Goal: Task Accomplishment & Management: Use online tool/utility

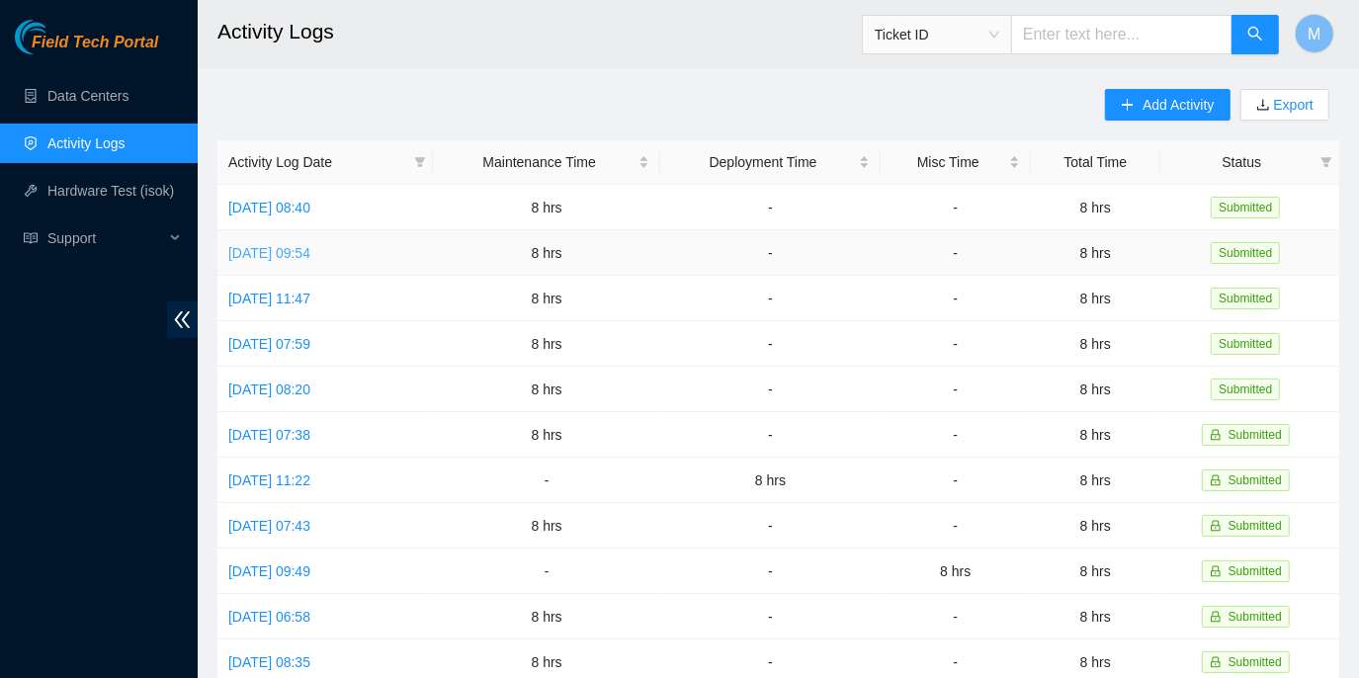
click at [310, 250] on link "[DATE] 09:54" at bounding box center [269, 253] width 82 height 16
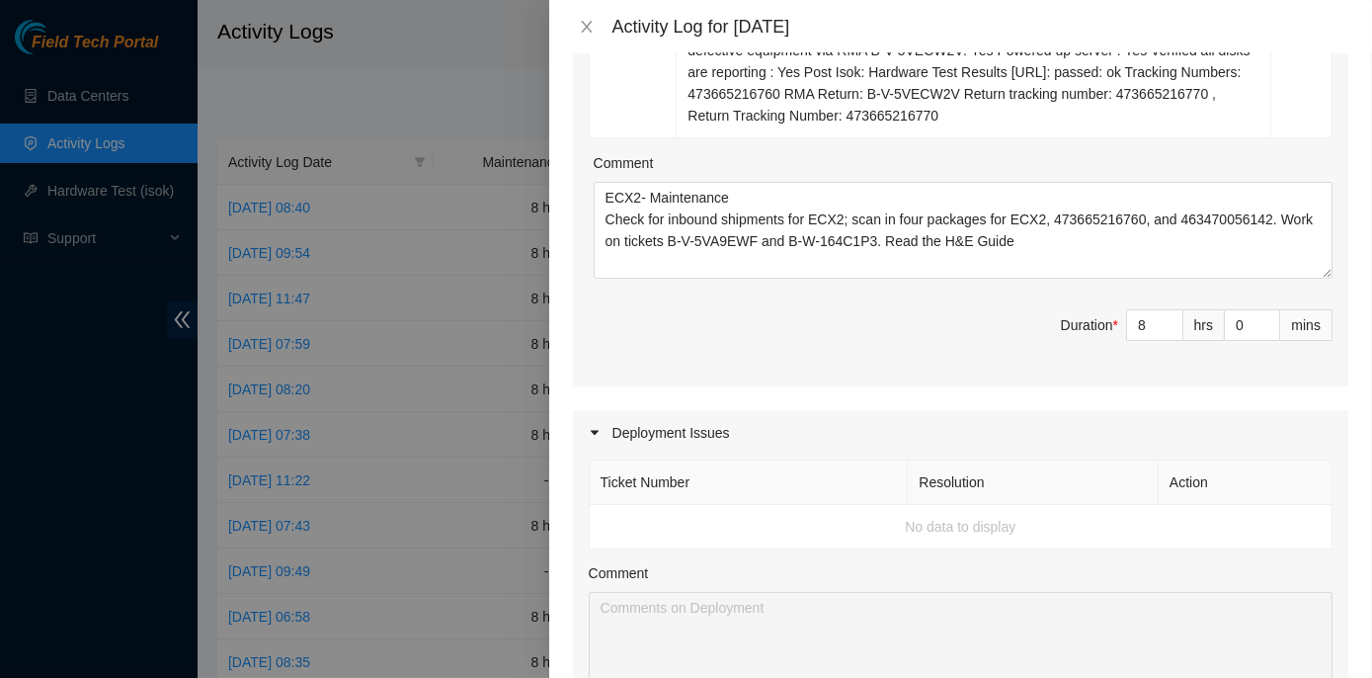
scroll to position [898, 0]
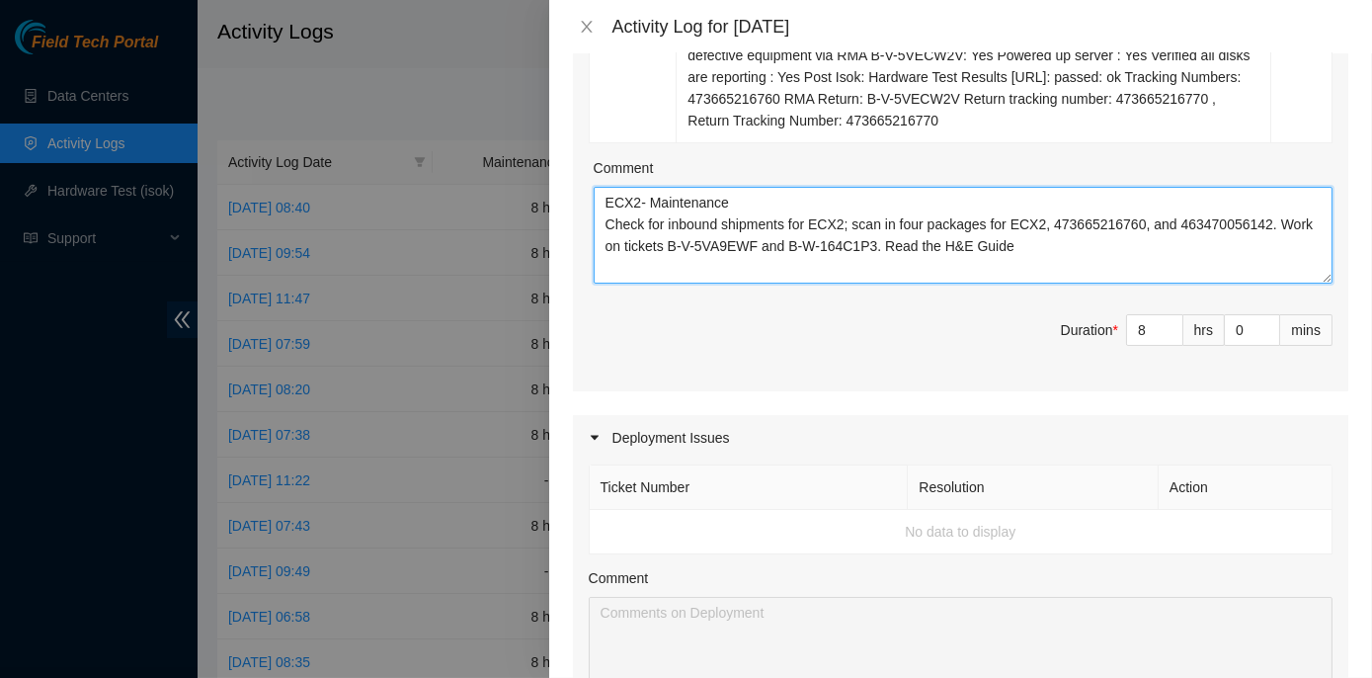
click at [1259, 223] on textarea "ECX2- Maintenance Check for inbound shipments for ECX2; scan in four packages f…" at bounding box center [963, 235] width 739 height 97
paste textarea "Processed outbound for ECX2, emailed Ursula to schedule a pickup, and moved all…"
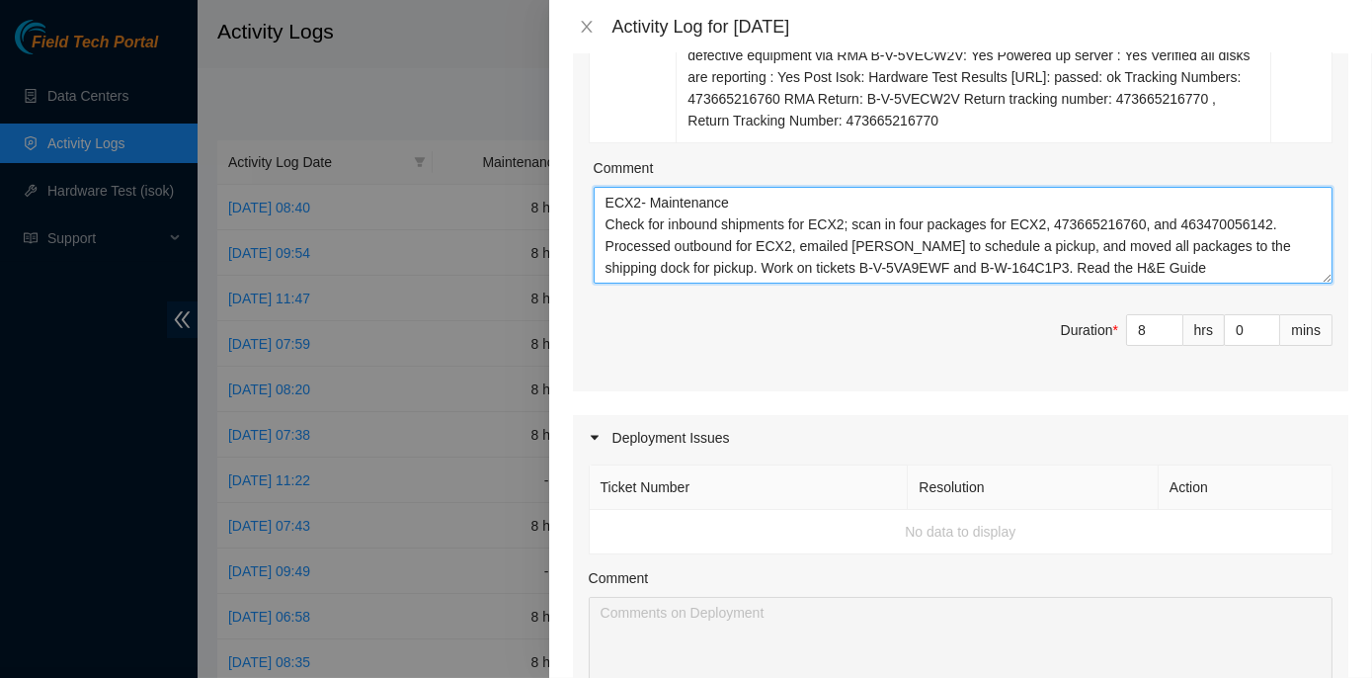
drag, startPoint x: 601, startPoint y: 202, endPoint x: 1156, endPoint y: 260, distance: 558.3
click at [1156, 260] on textarea "ECX2- Maintenance Check for inbound shipments for ECX2; scan in four packages f…" at bounding box center [963, 235] width 739 height 97
type textarea "ECX2- Maintenance Check for inbound shipments for ECX2; scan in four packages f…"
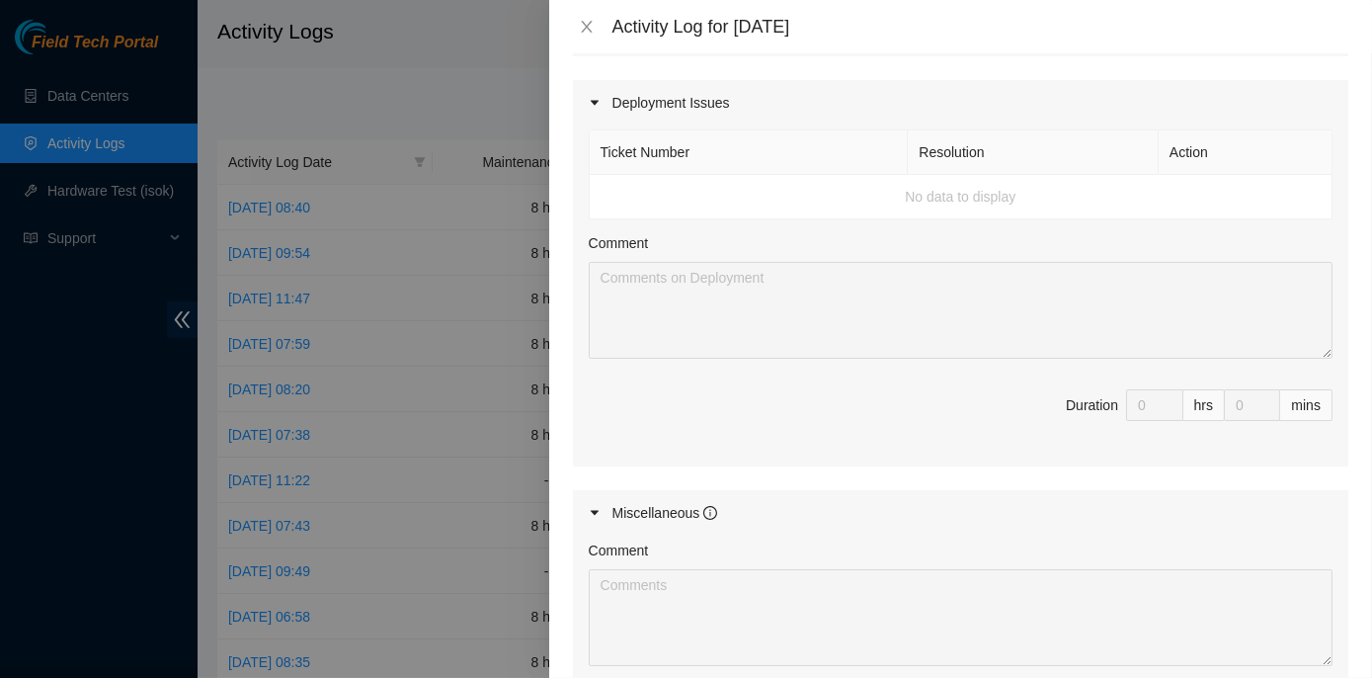
scroll to position [1530, 0]
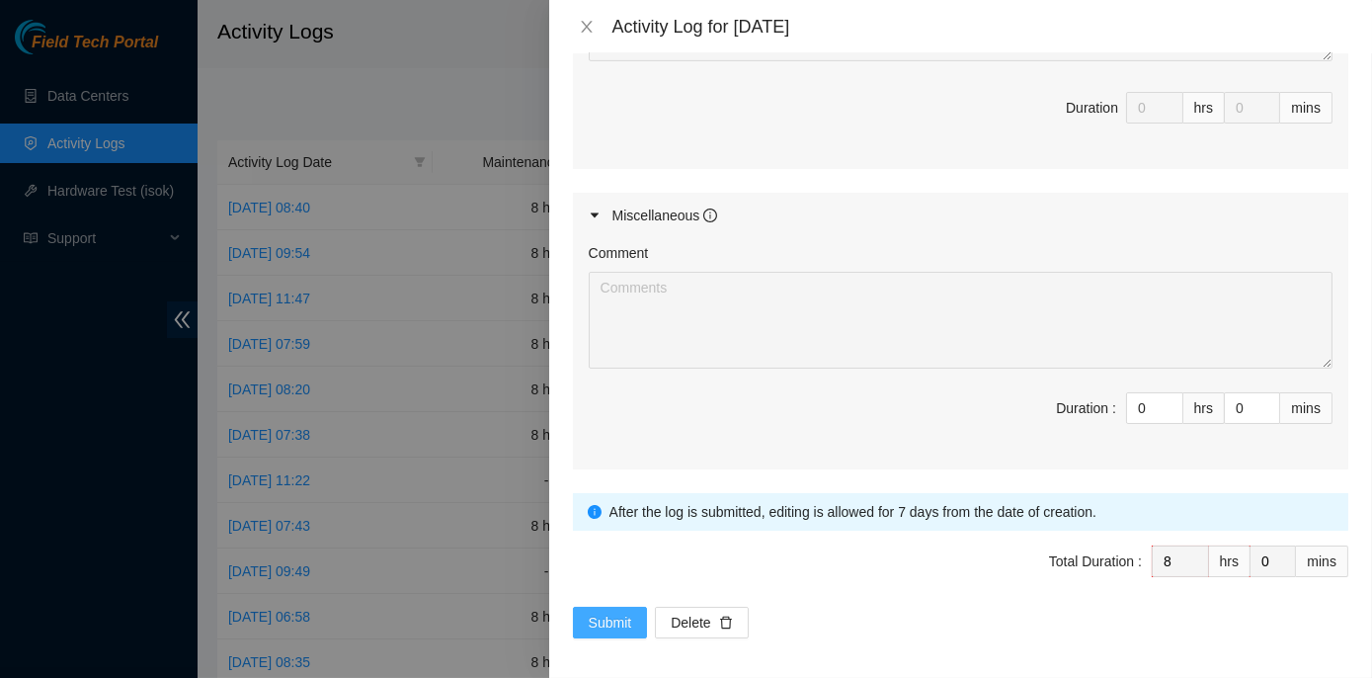
click at [601, 619] on span "Submit" at bounding box center [610, 623] width 43 height 22
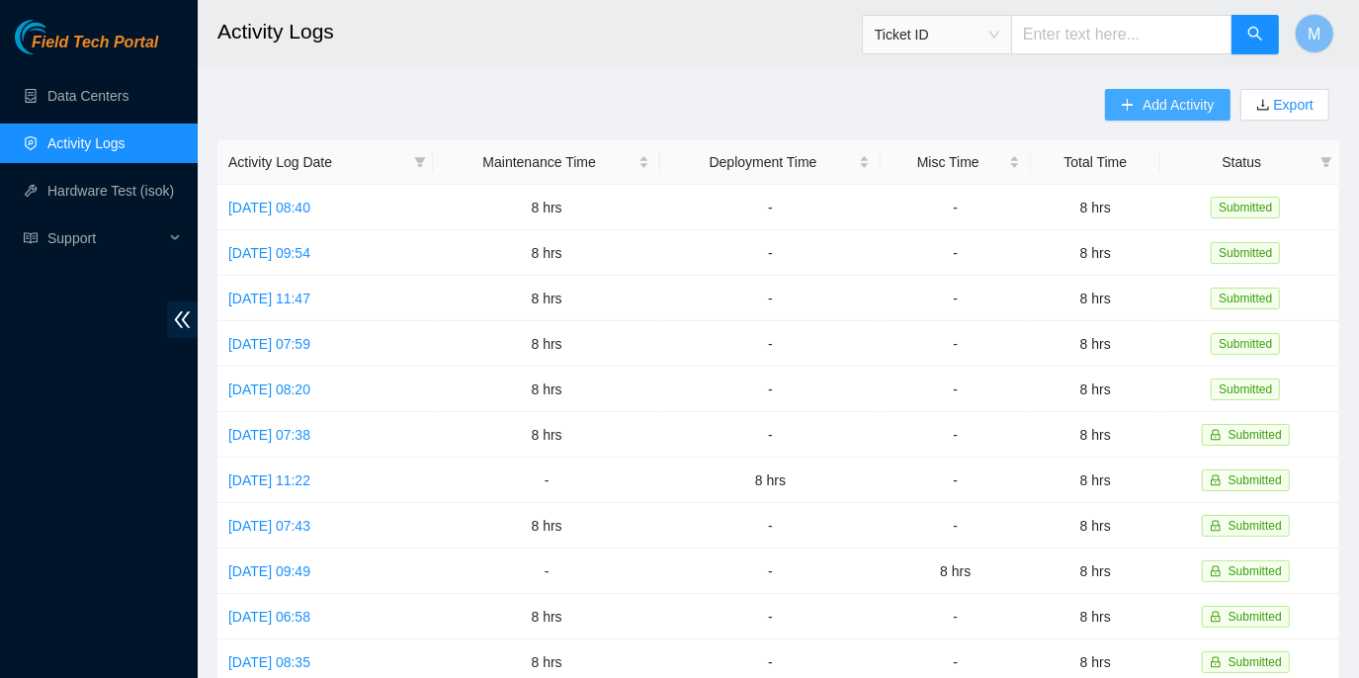
click at [1149, 103] on span "Add Activity" at bounding box center [1177, 105] width 71 height 22
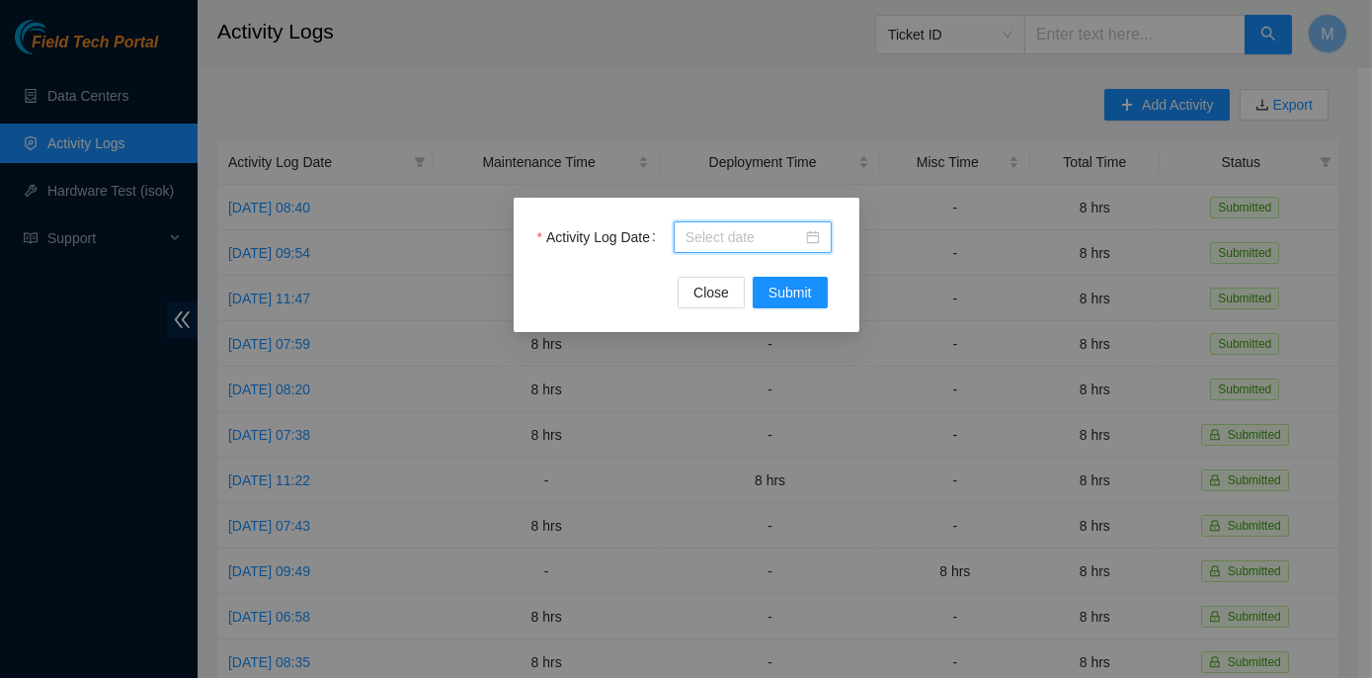
click at [724, 237] on input "Activity Log Date" at bounding box center [744, 237] width 117 height 22
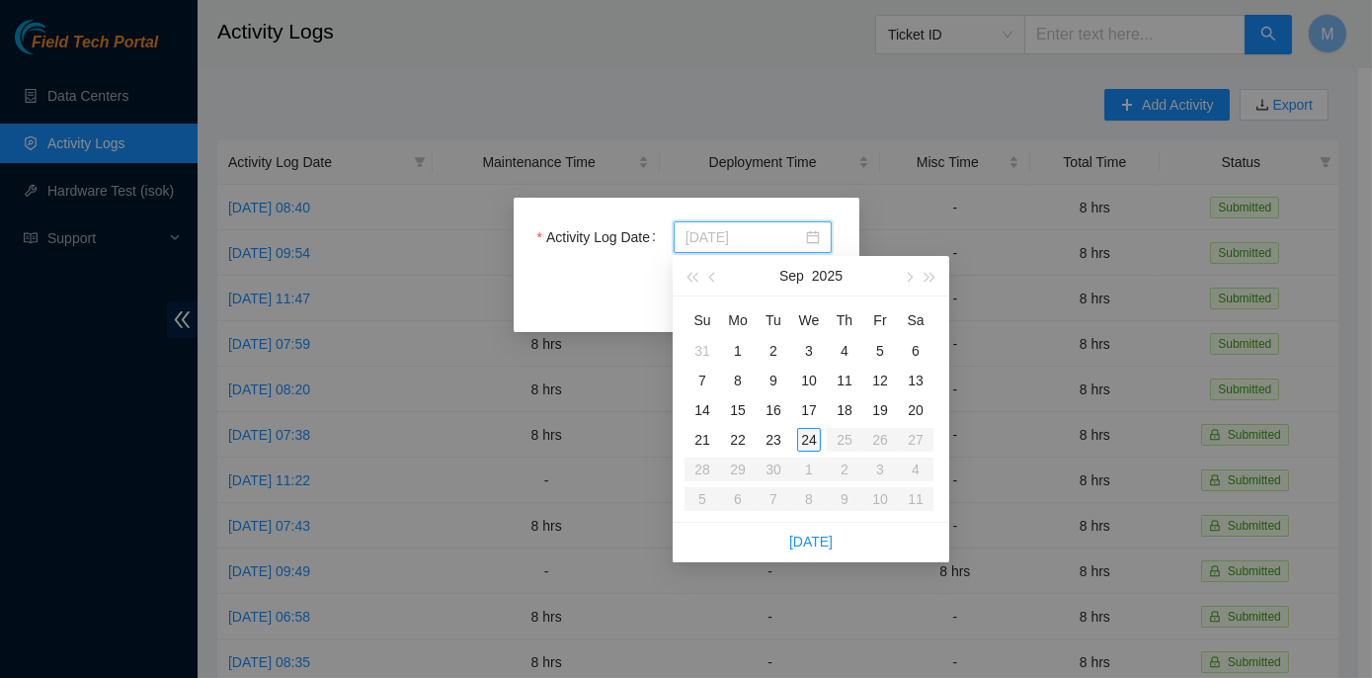
type input "2025-09-24"
click at [807, 440] on div "24" at bounding box center [809, 440] width 24 height 24
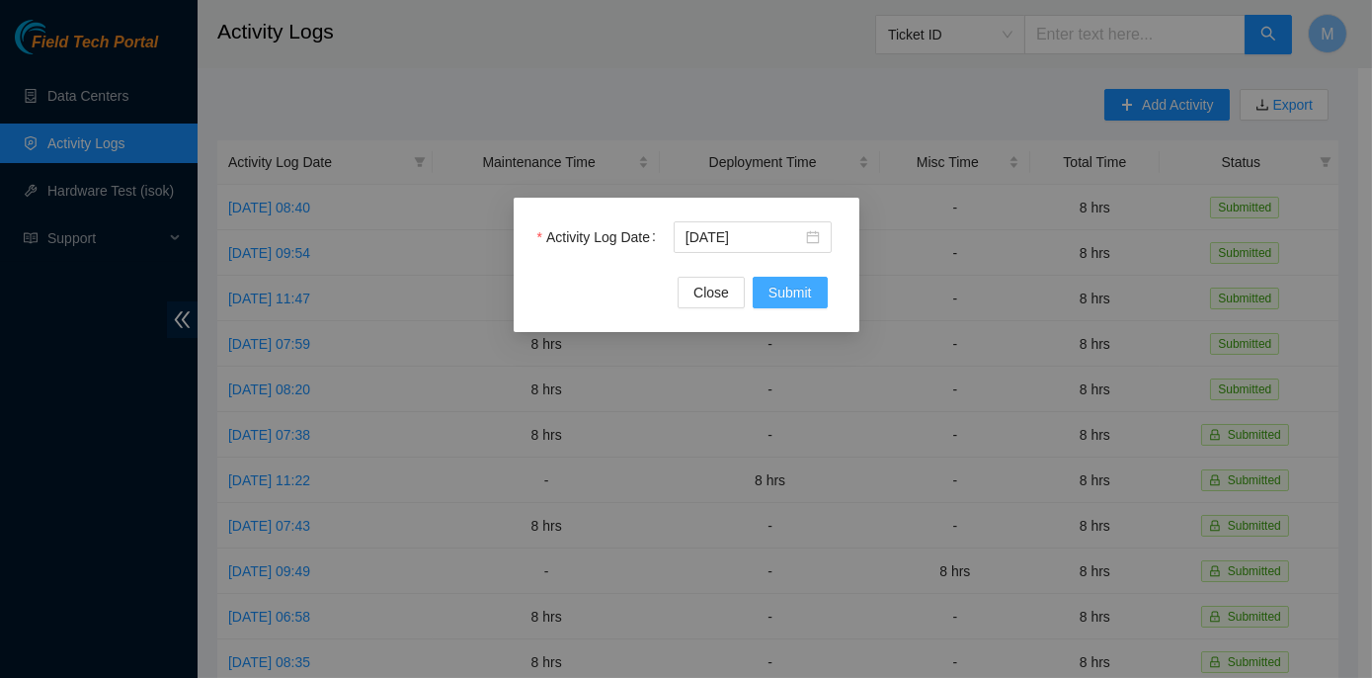
click at [788, 290] on span "Submit" at bounding box center [790, 293] width 43 height 22
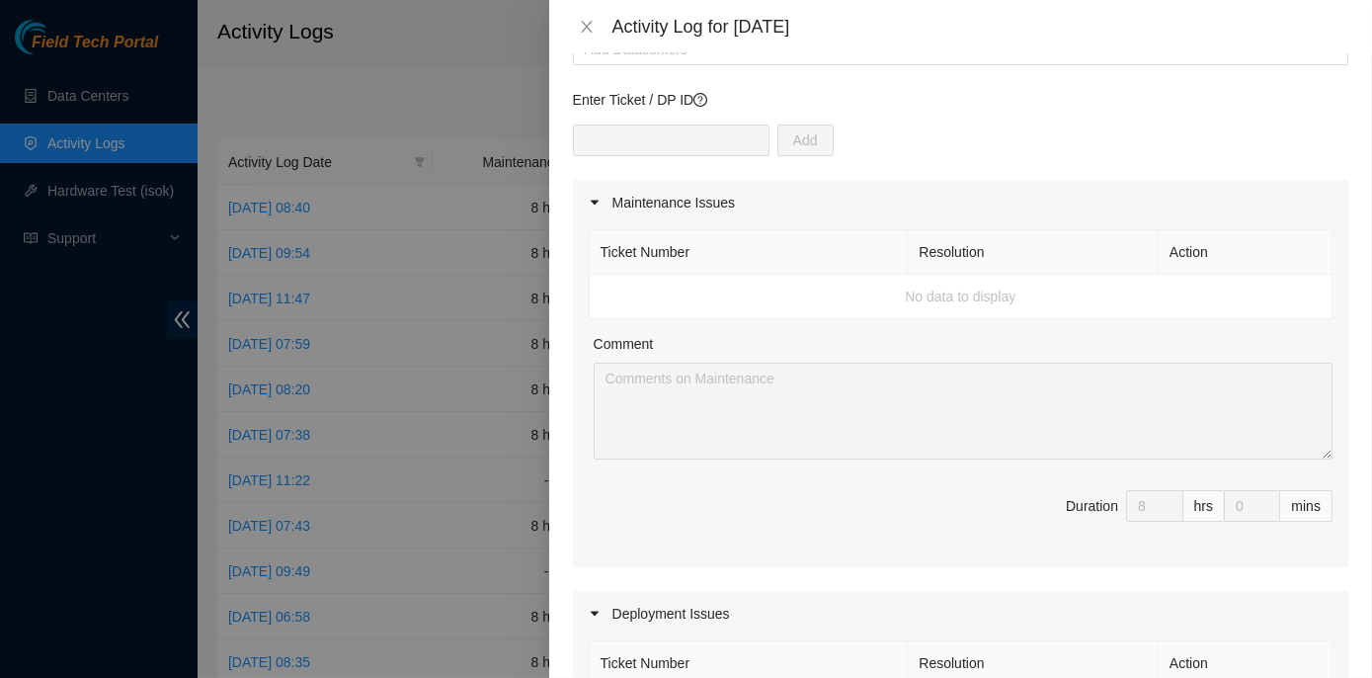
scroll to position [0, 0]
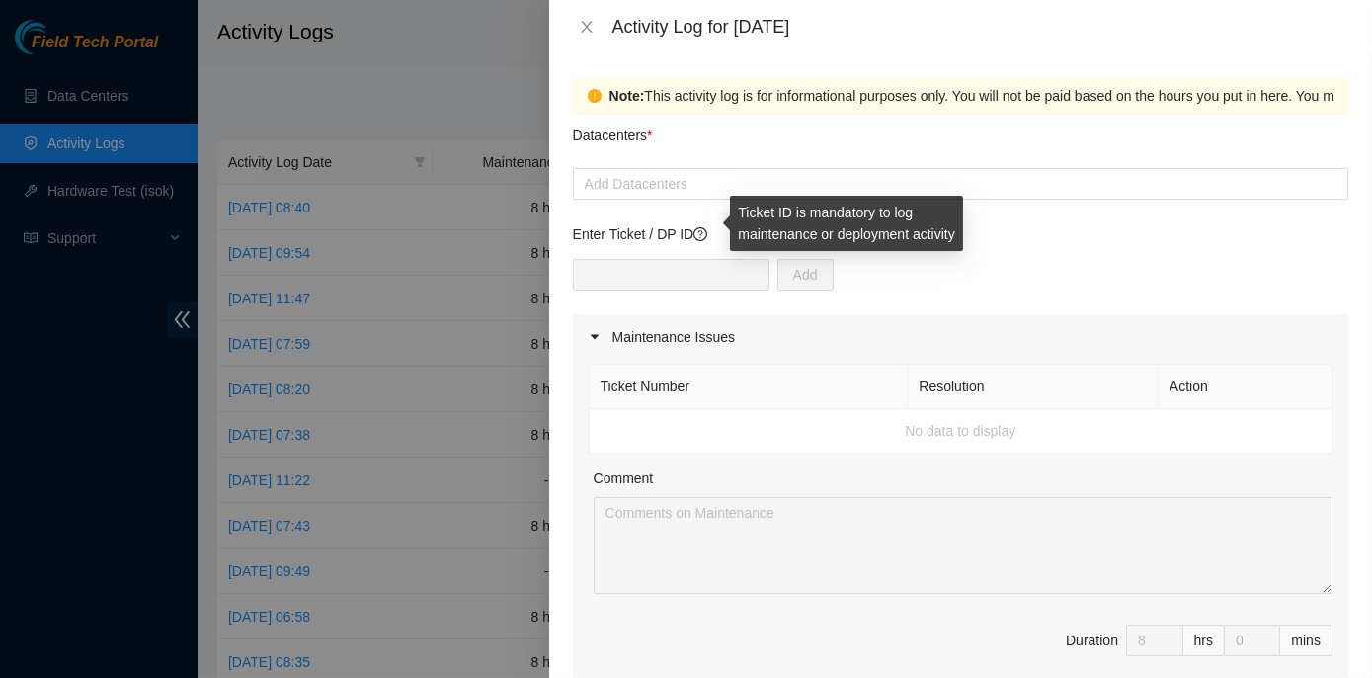
click at [703, 233] on icon "question-circle" at bounding box center [701, 234] width 14 height 14
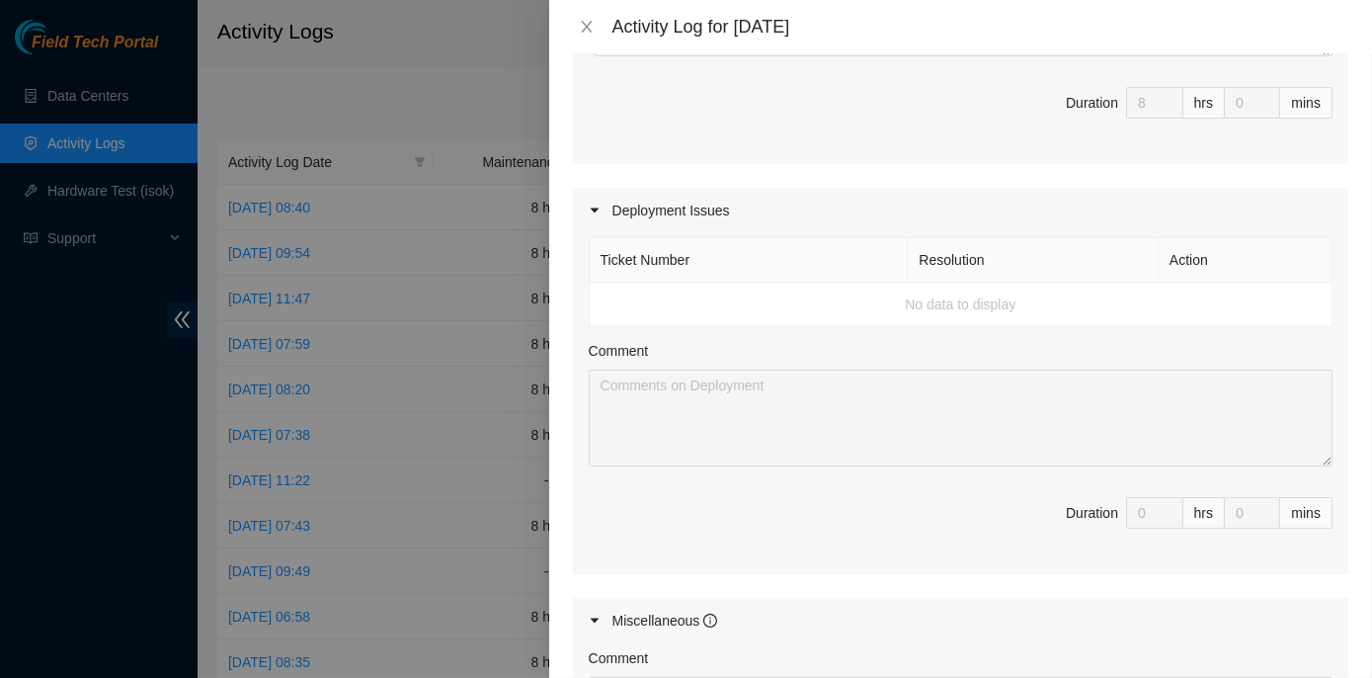
scroll to position [538, 0]
click at [594, 209] on icon "caret-right" at bounding box center [595, 210] width 12 height 12
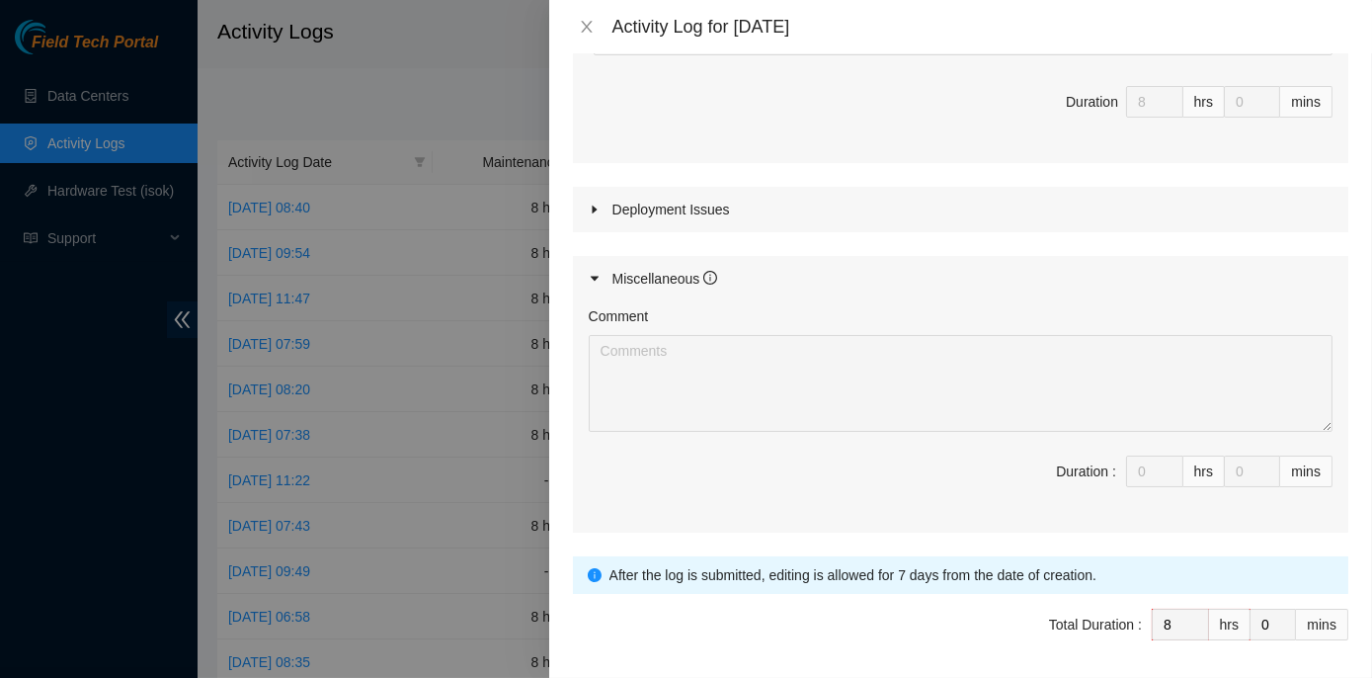
click at [594, 209] on icon "caret-right" at bounding box center [595, 210] width 12 height 12
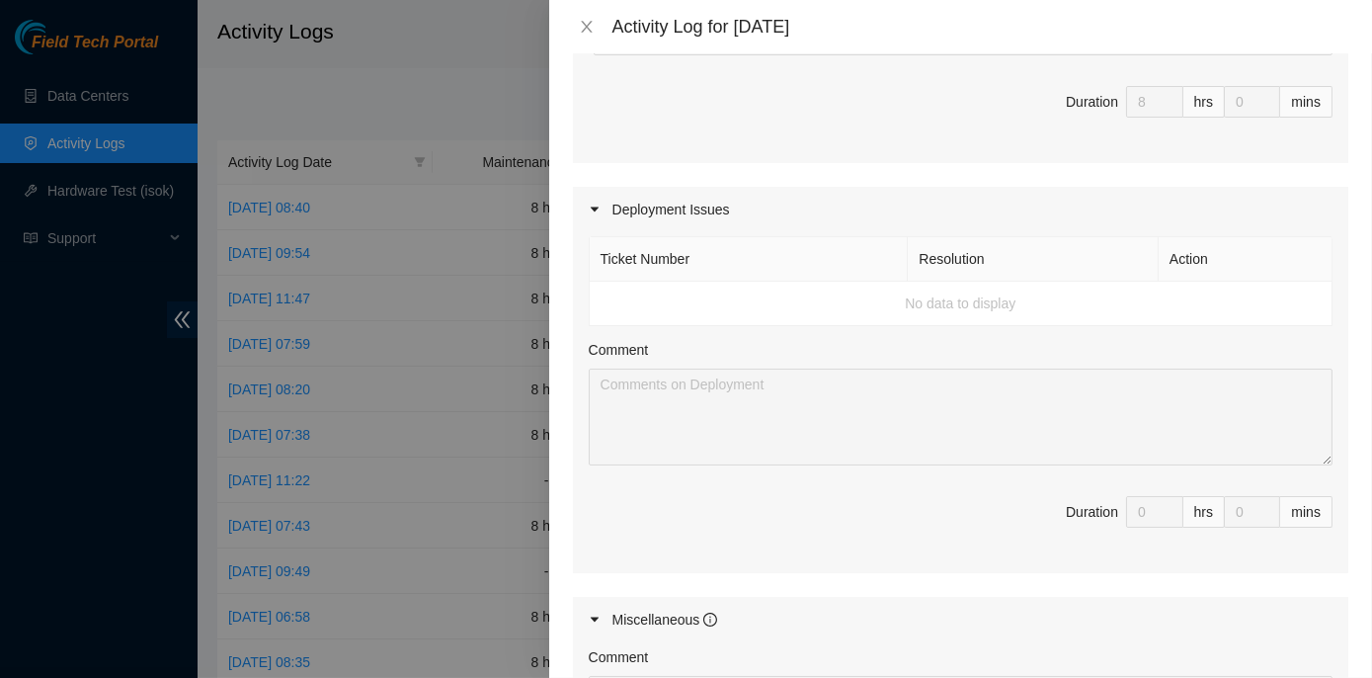
click at [592, 207] on icon "caret-right" at bounding box center [595, 210] width 12 height 12
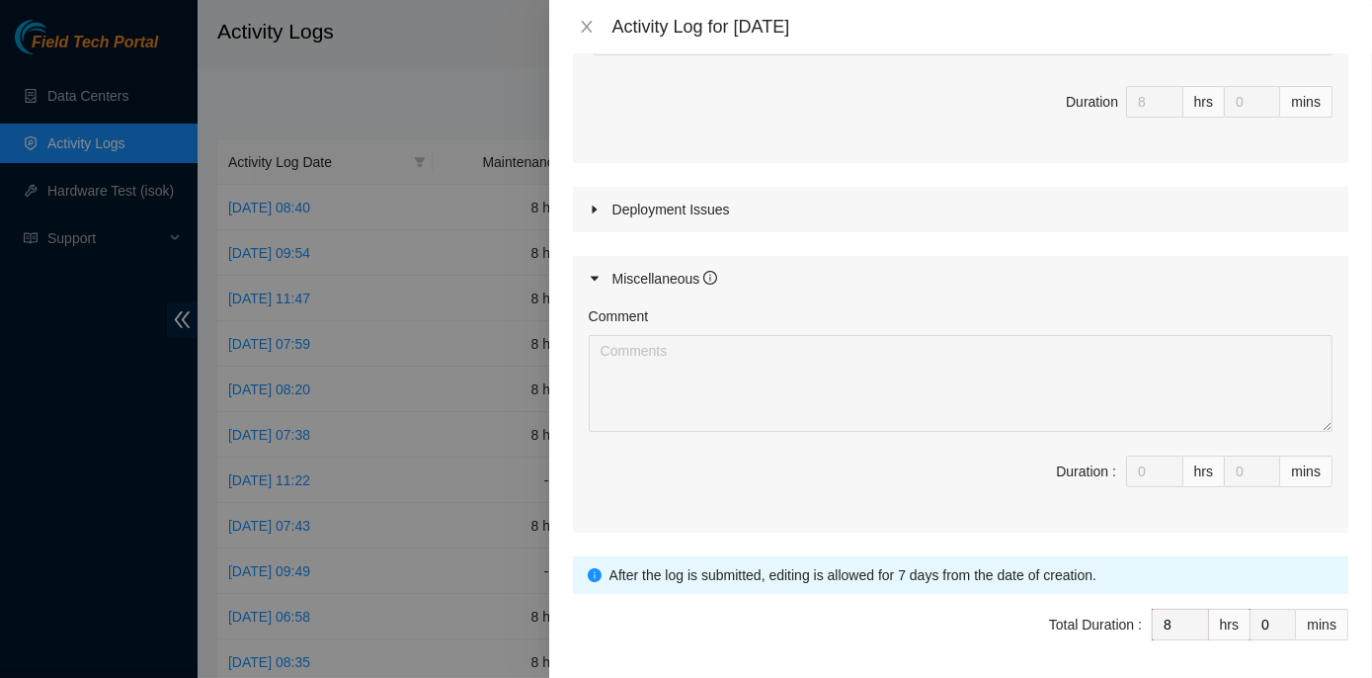
click at [592, 205] on icon "caret-right" at bounding box center [594, 209] width 5 height 8
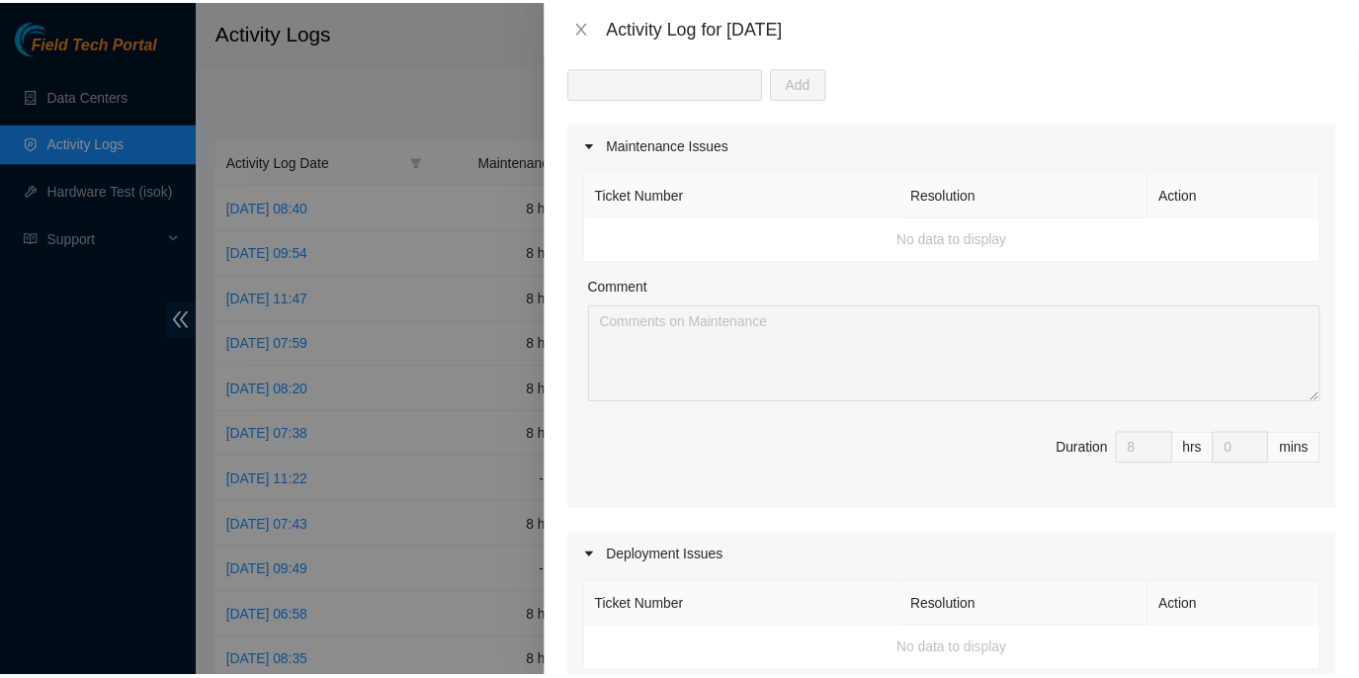
scroll to position [0, 0]
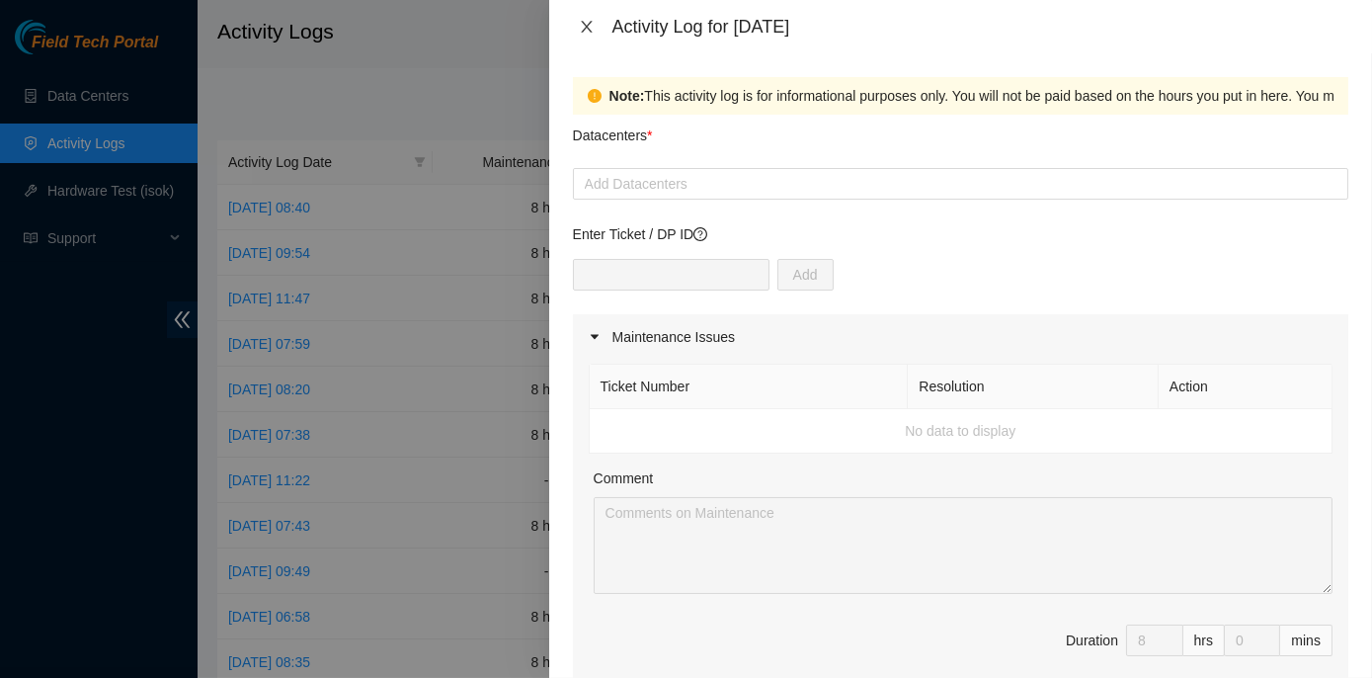
click at [590, 26] on icon "close" at bounding box center [587, 27] width 16 height 16
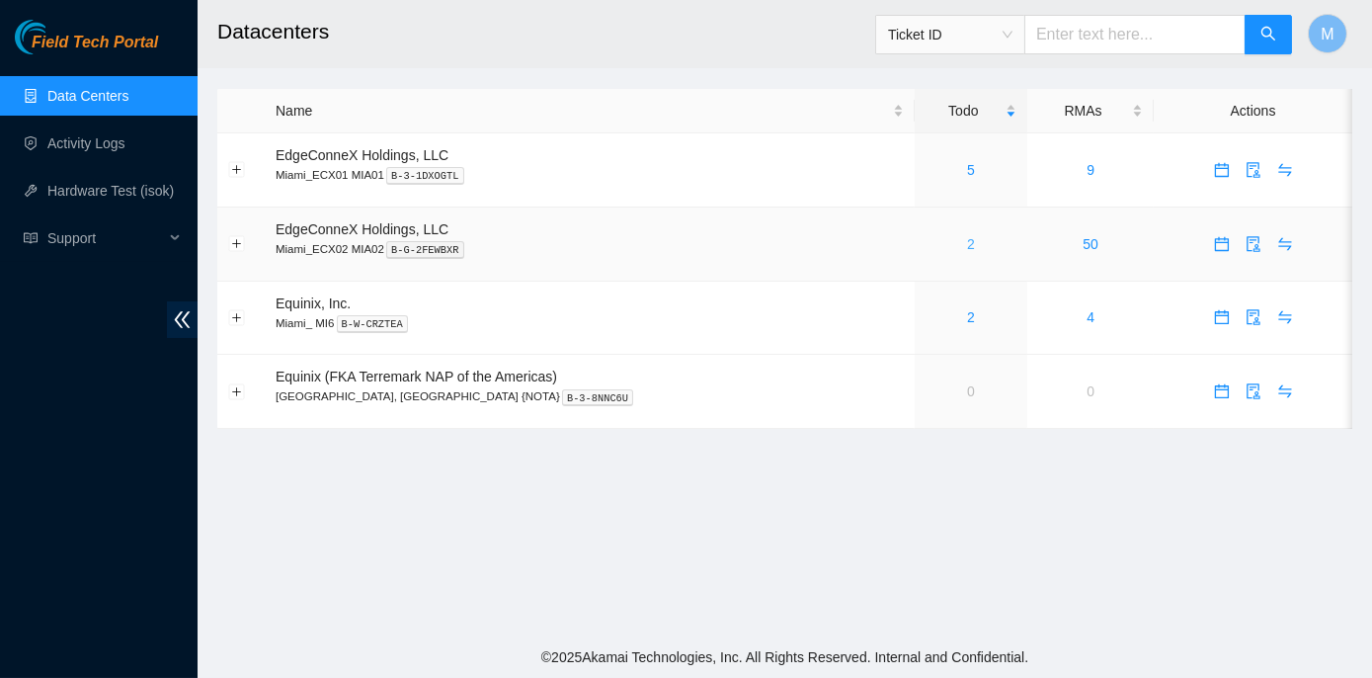
click at [967, 242] on link "2" at bounding box center [971, 244] width 8 height 16
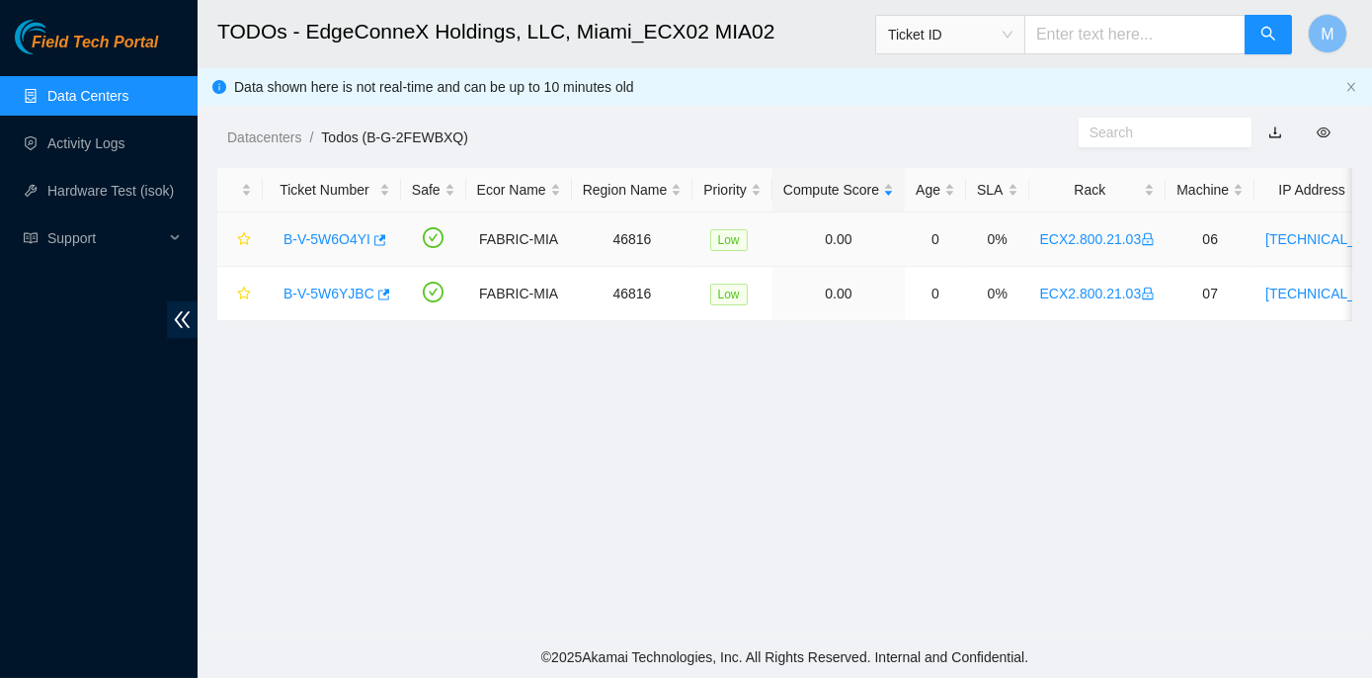
click at [310, 237] on link "B-V-5W6O4YI" at bounding box center [327, 239] width 87 height 16
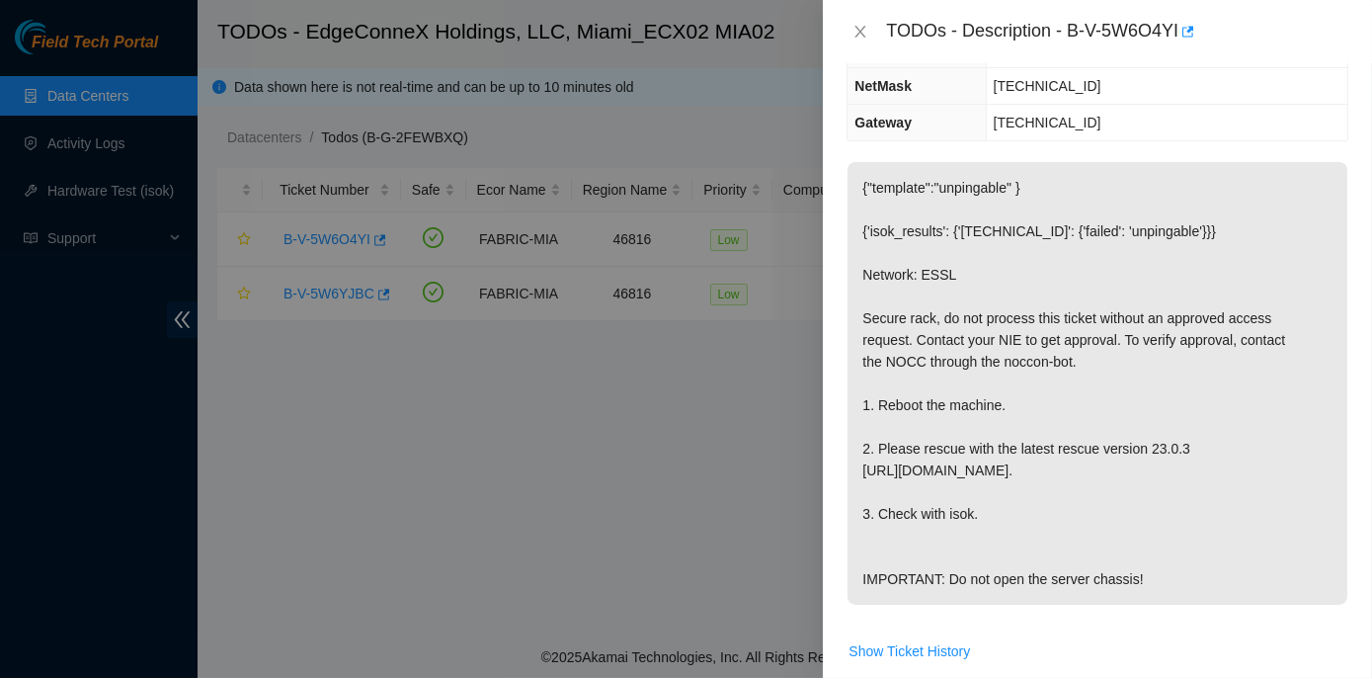
scroll to position [269, 0]
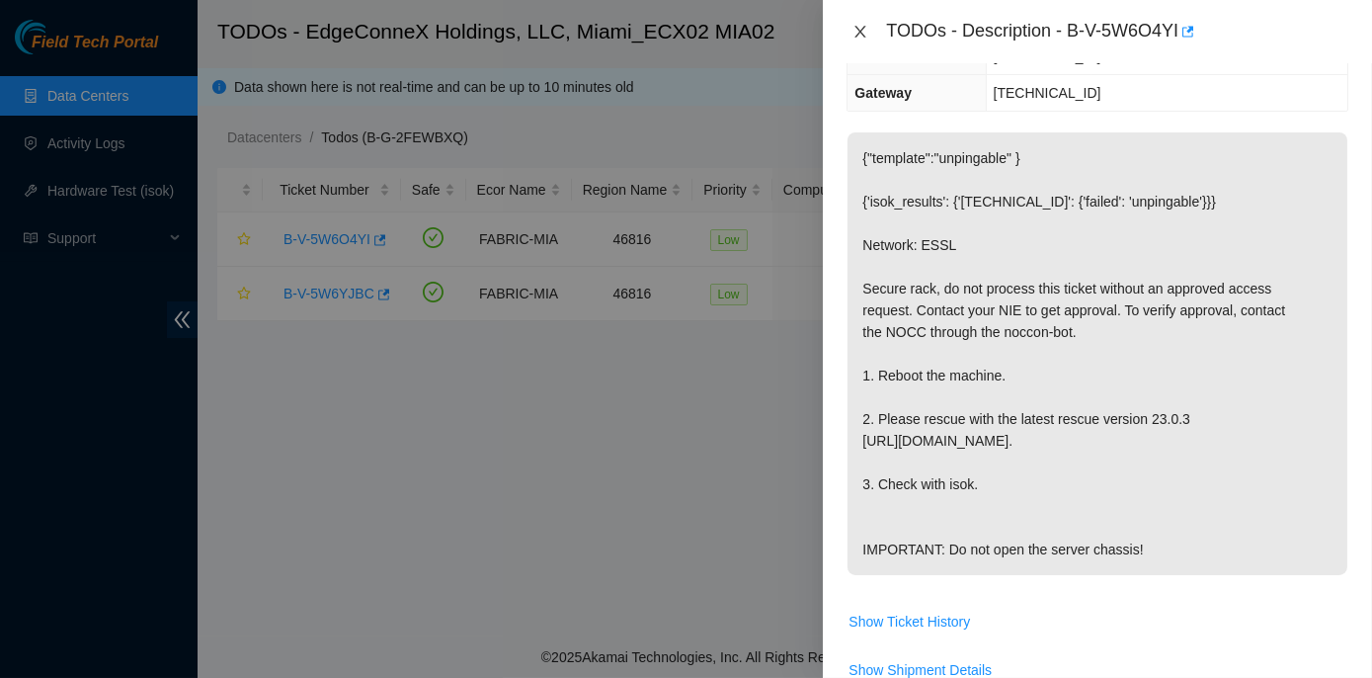
click at [859, 26] on icon "close" at bounding box center [861, 32] width 16 height 16
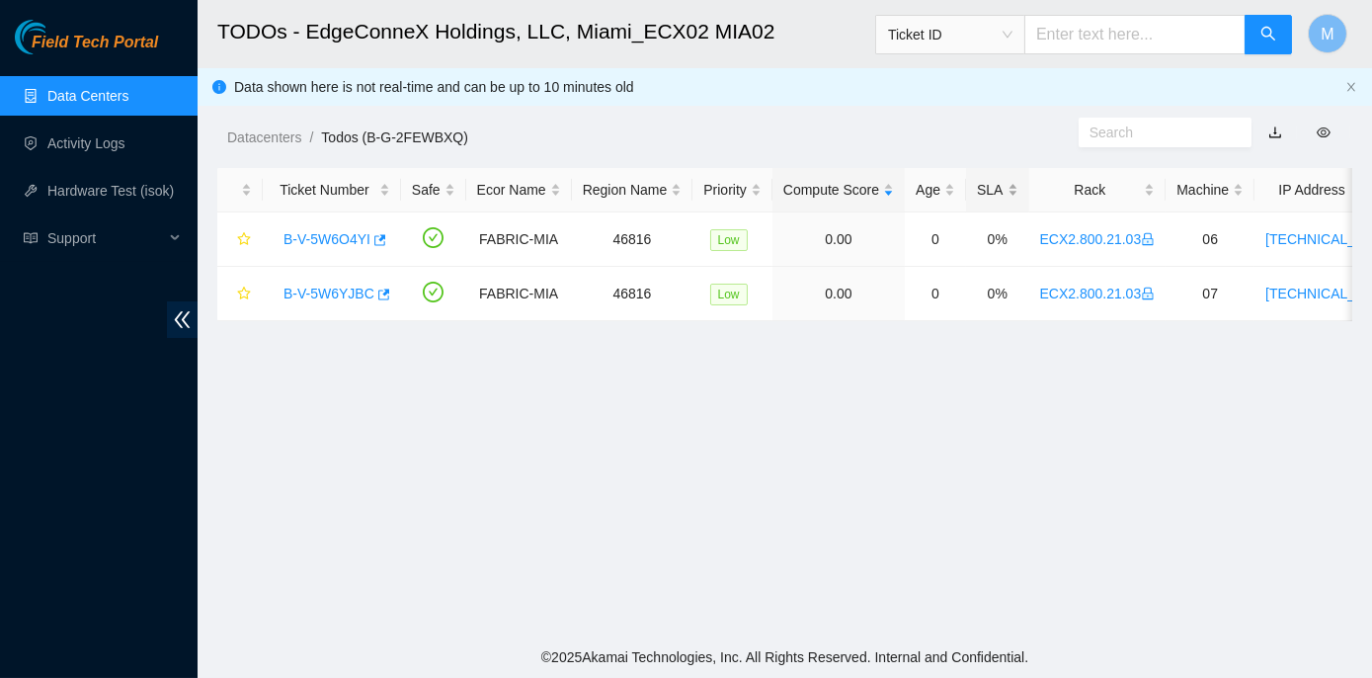
scroll to position [334, 0]
click at [333, 237] on link "B-V-5W6O4YI" at bounding box center [327, 239] width 87 height 16
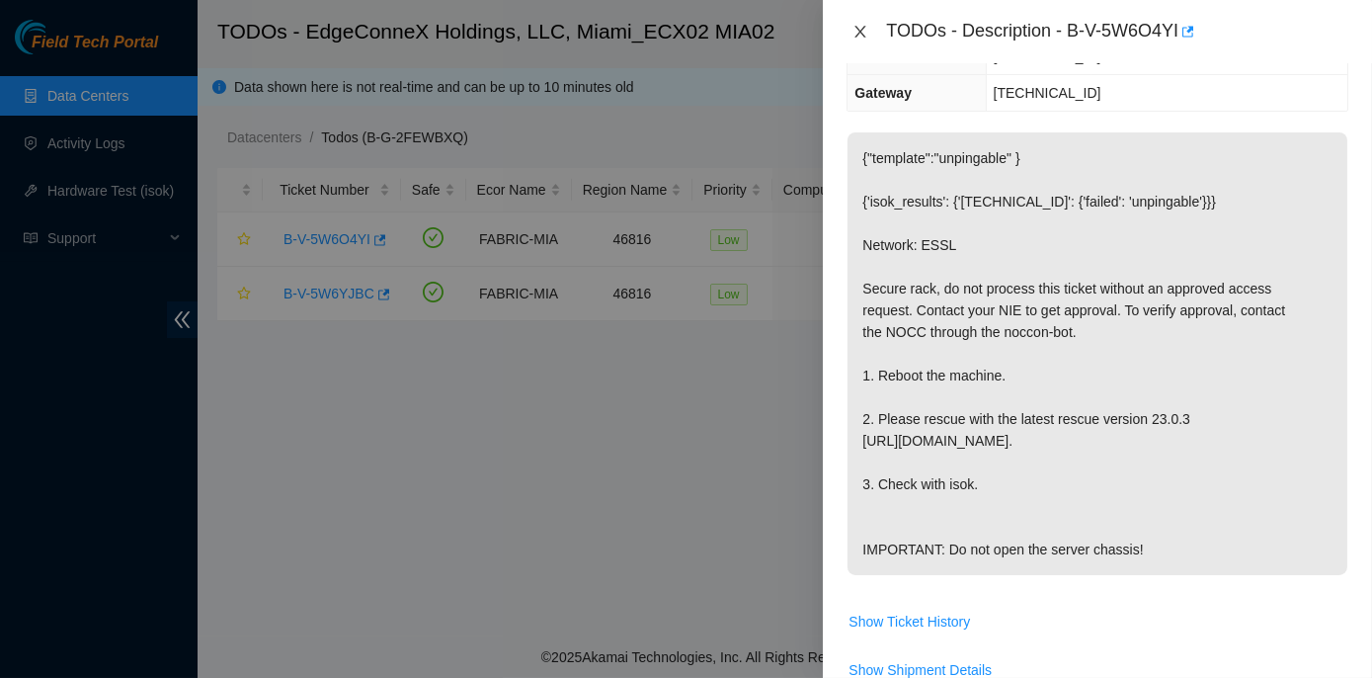
click at [851, 26] on button "Close" at bounding box center [861, 32] width 28 height 19
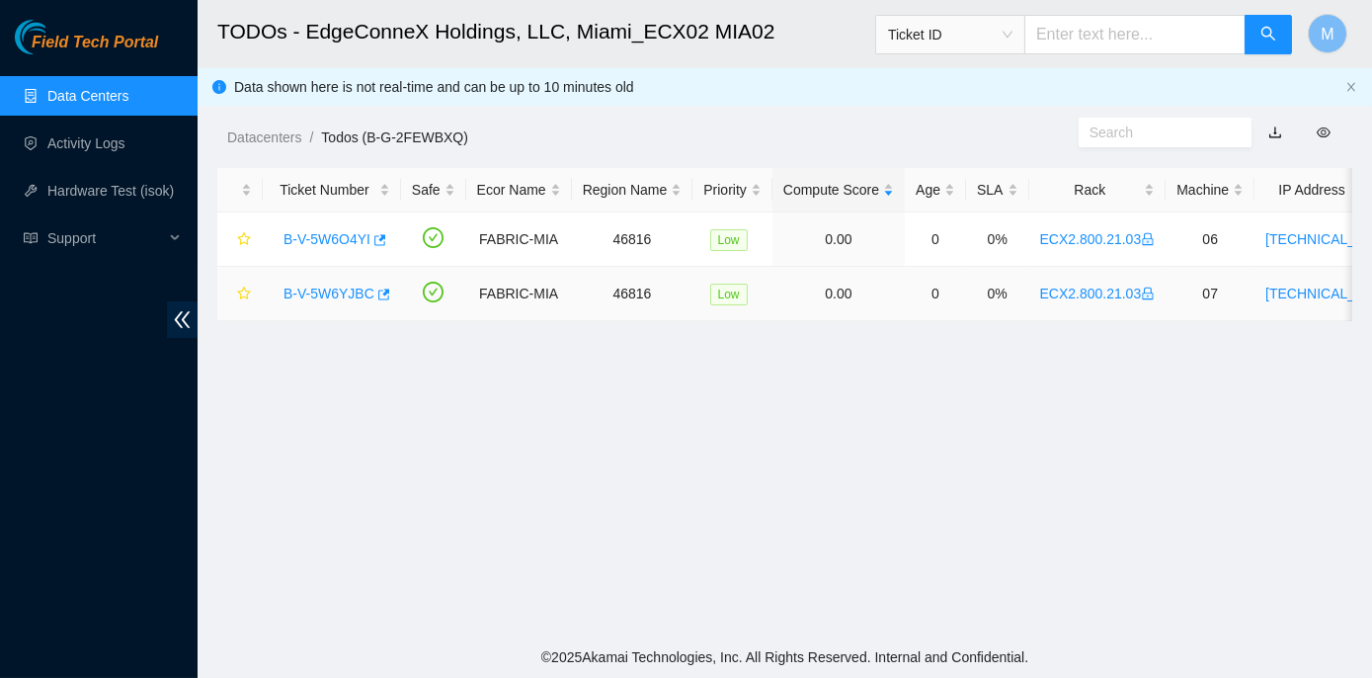
scroll to position [334, 0]
click at [292, 289] on link "B-V-5W6YJBC" at bounding box center [329, 294] width 91 height 16
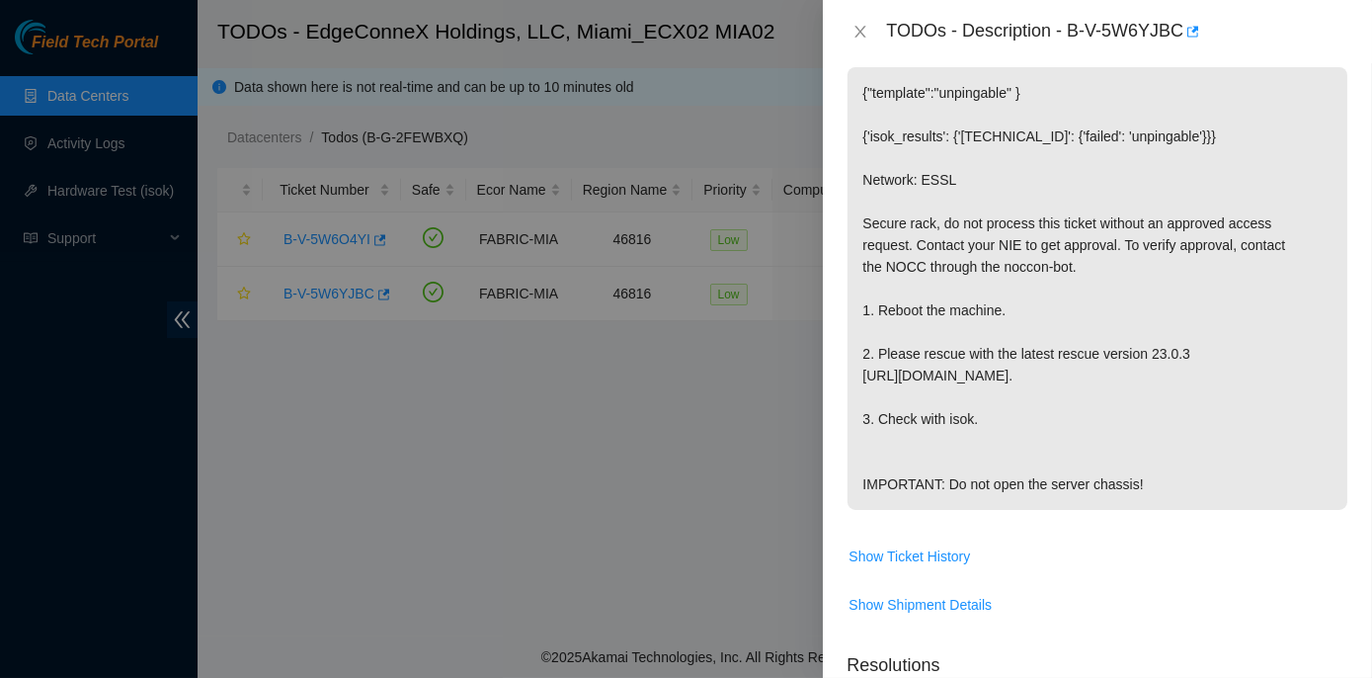
scroll to position [269, 0]
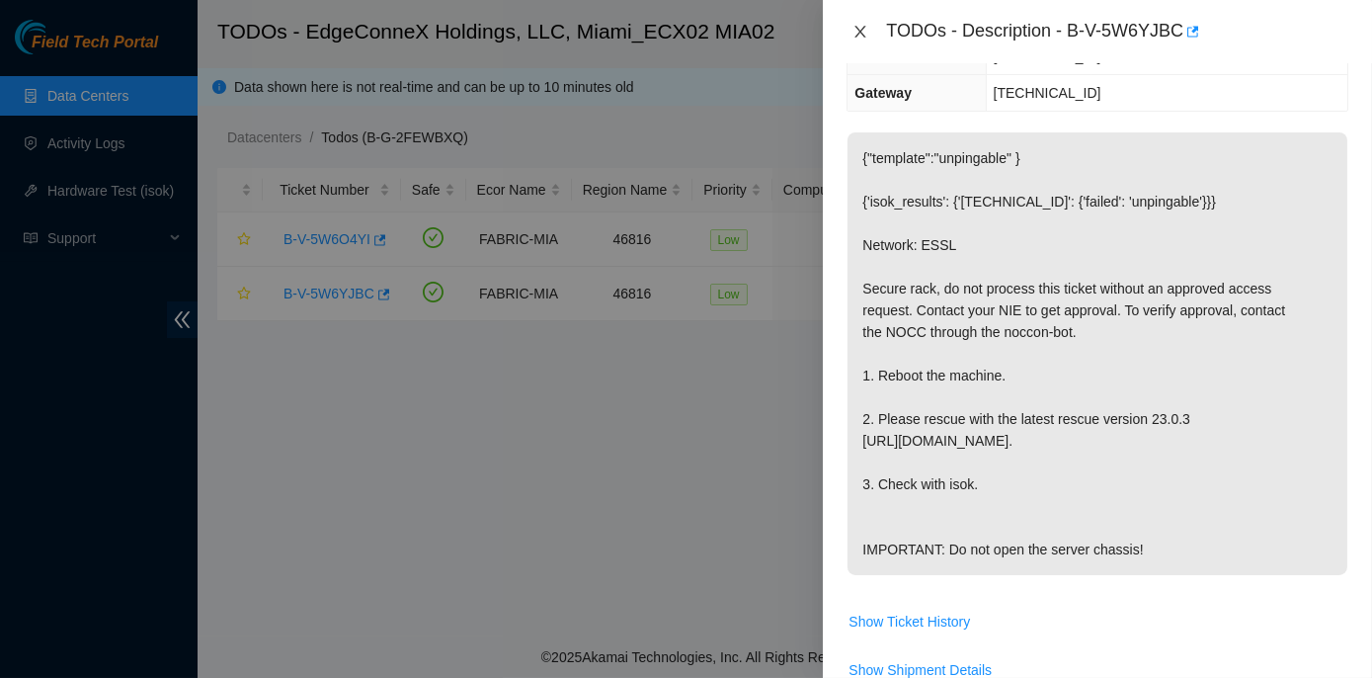
click at [862, 27] on icon "close" at bounding box center [861, 32] width 16 height 16
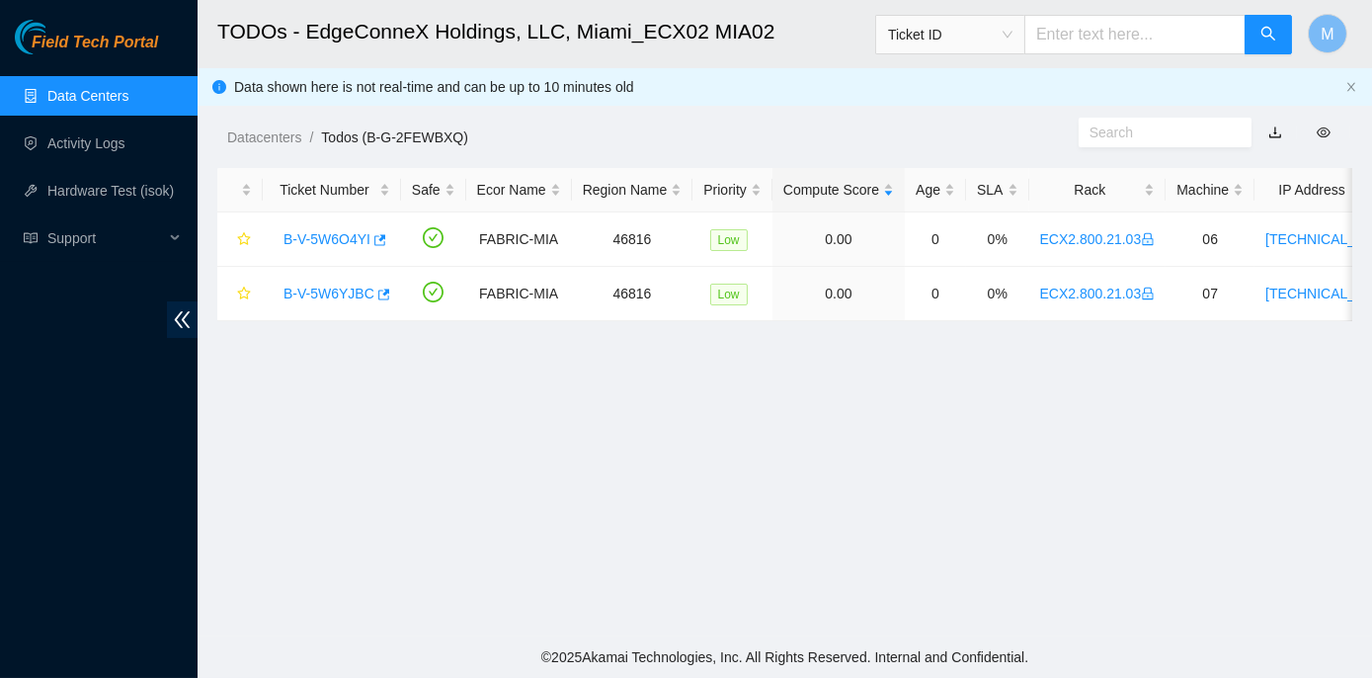
scroll to position [334, 0]
click at [330, 239] on link "B-V-5W6O4YI" at bounding box center [327, 239] width 87 height 16
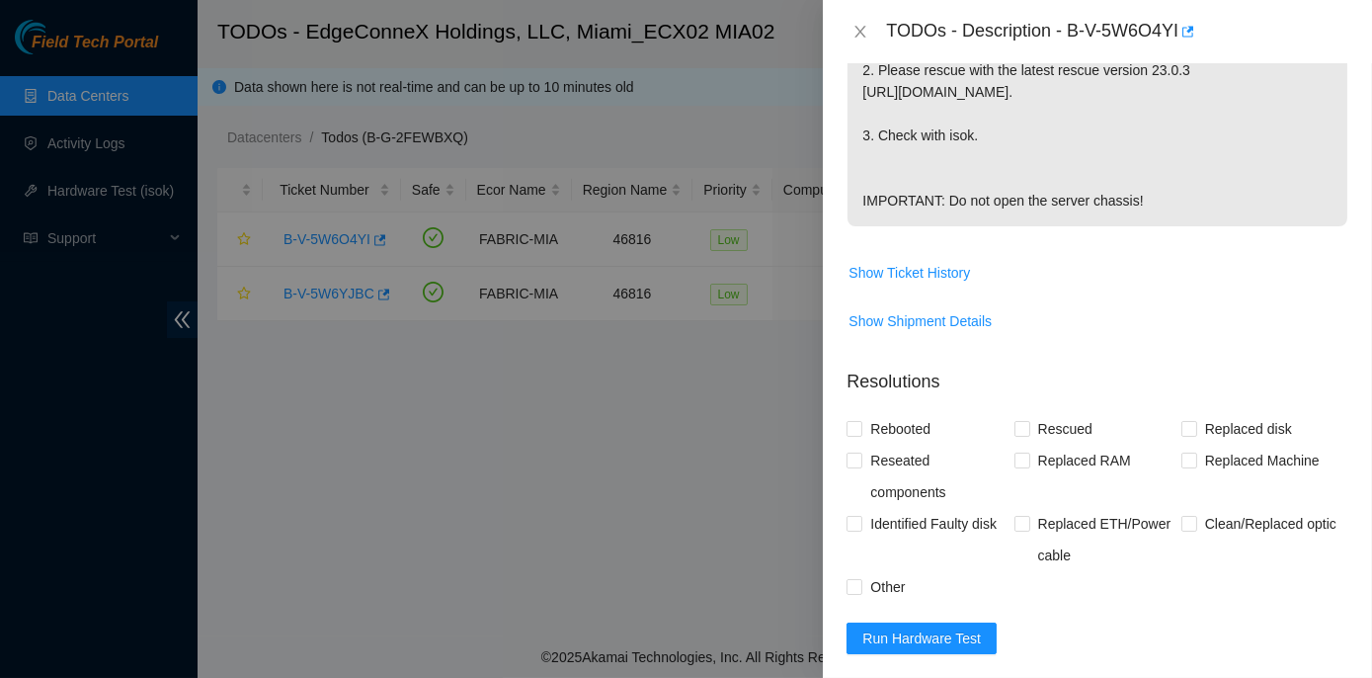
scroll to position [718, 0]
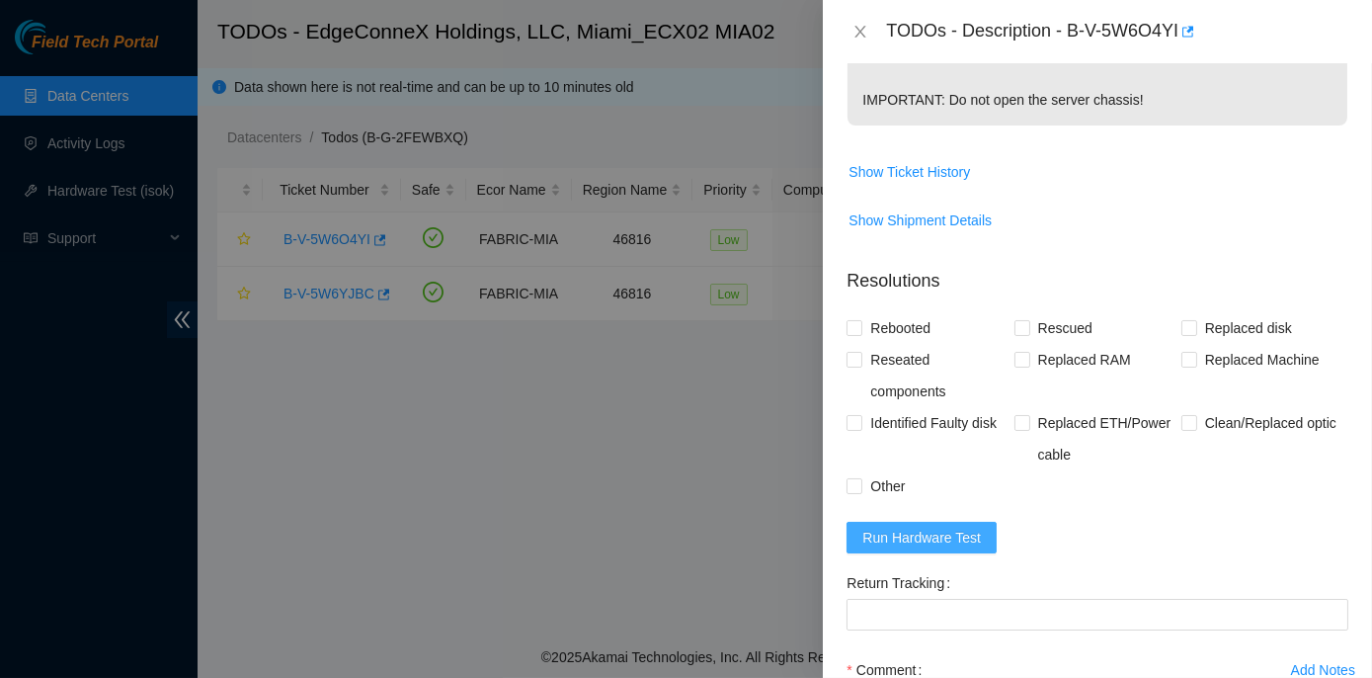
click at [933, 548] on span "Run Hardware Test" at bounding box center [922, 538] width 119 height 22
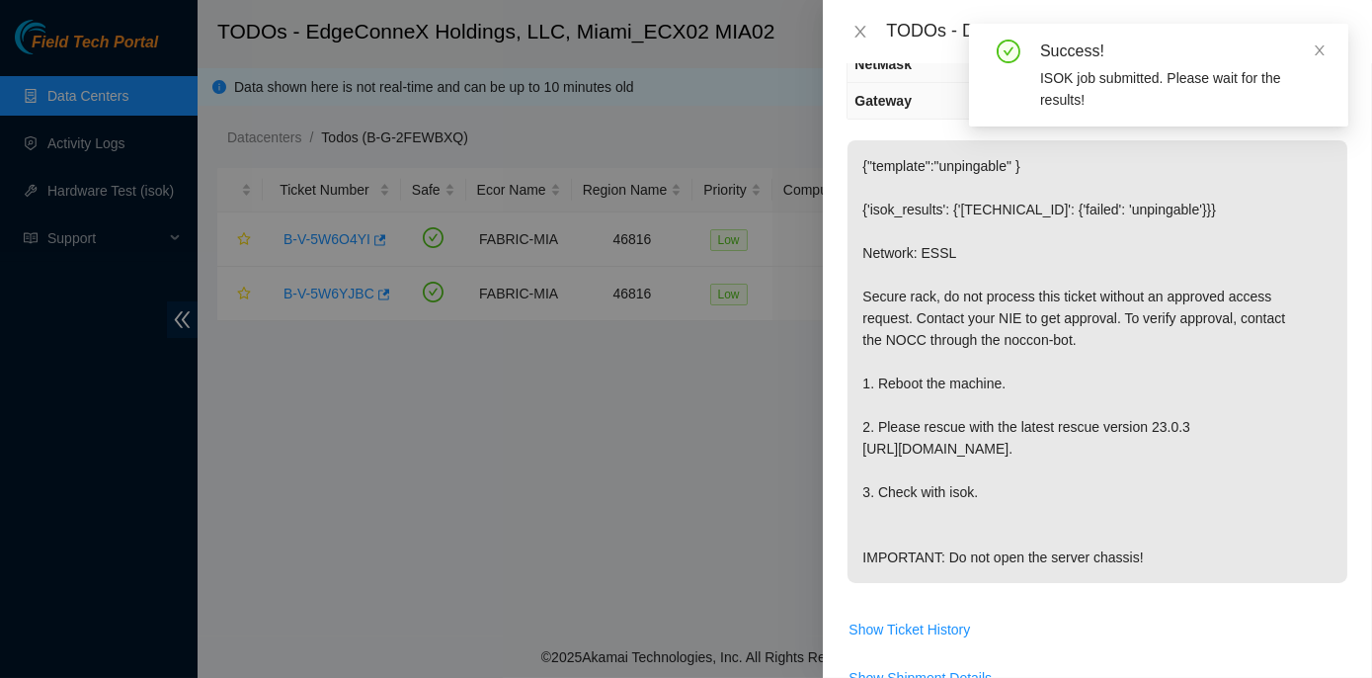
scroll to position [179, 0]
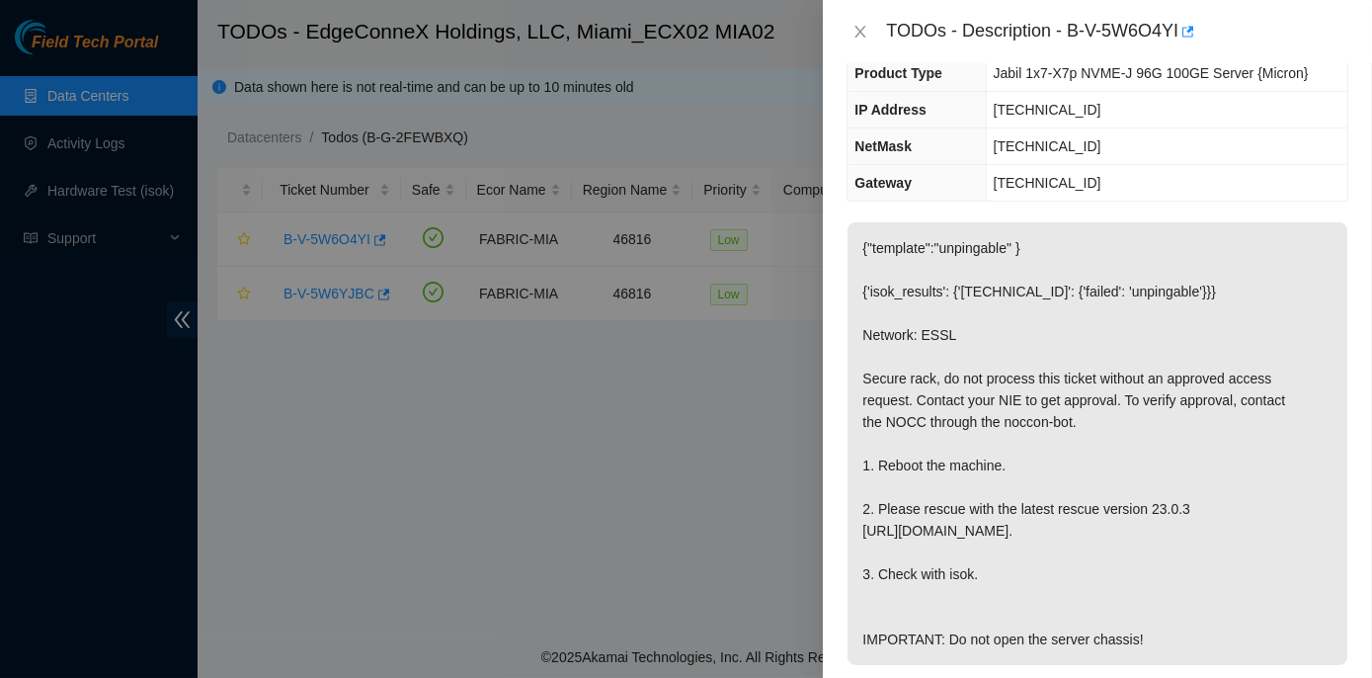
drag, startPoint x: 855, startPoint y: 322, endPoint x: 1160, endPoint y: 651, distance: 448.8
click at [1160, 651] on p "{"template":"unpingable" } {'isok_results': {'23.214.171.233': {'failed': 'unpi…" at bounding box center [1098, 443] width 500 height 443
copy p "Network: ESSL Secure rack, do not process this ticket without an approved acces…"
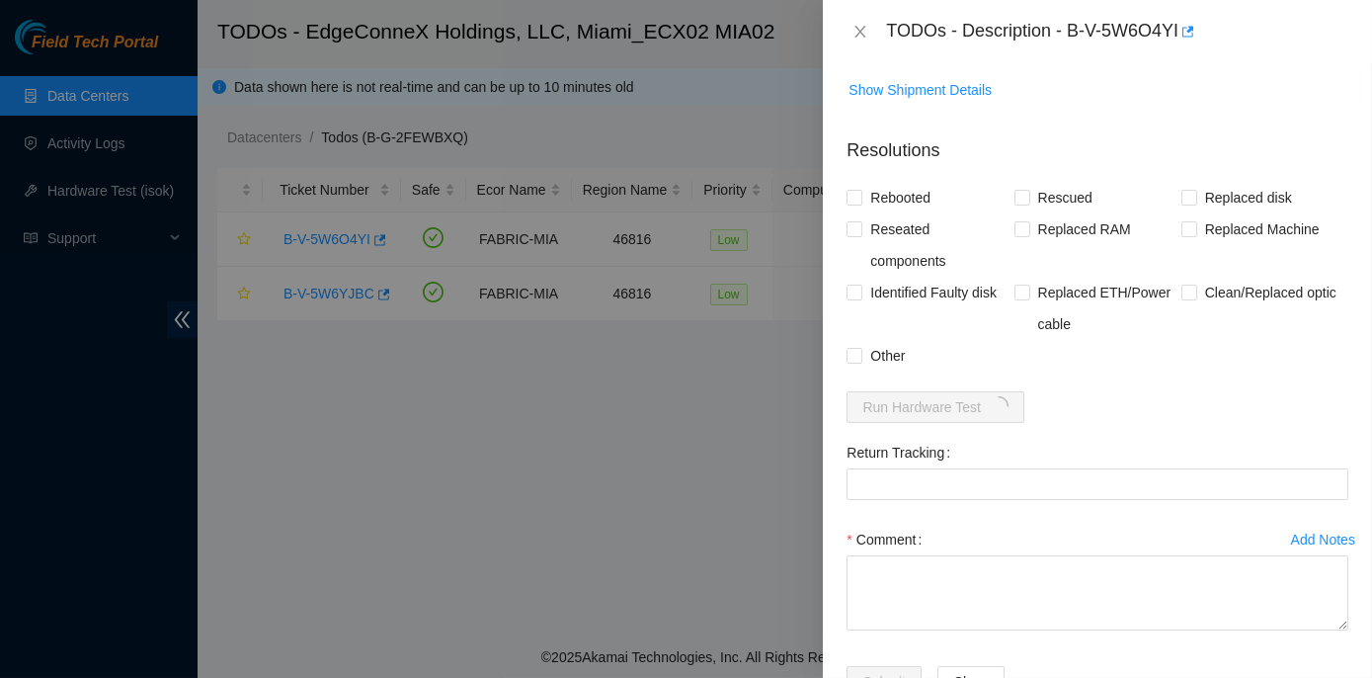
scroll to position [898, 0]
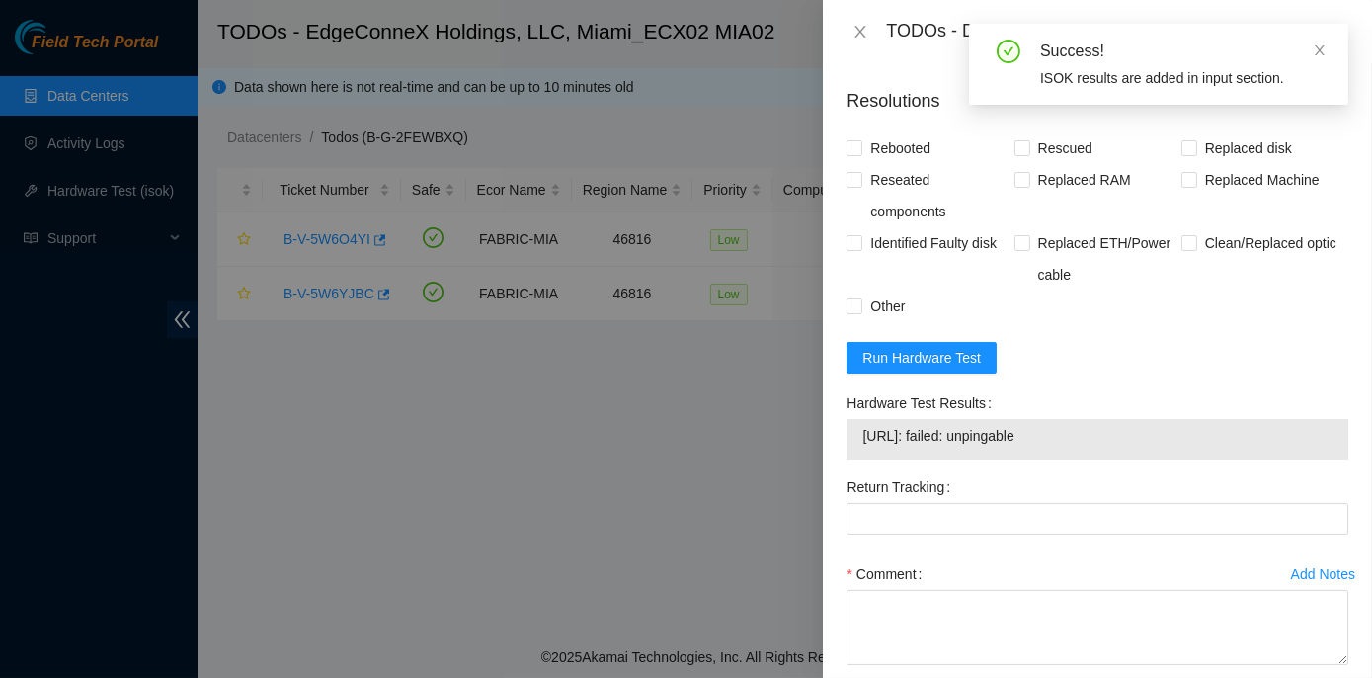
drag, startPoint x: 844, startPoint y: 445, endPoint x: 1086, endPoint y: 483, distance: 245.1
click at [1086, 471] on div "Hardware Test Results 23.214.171.233: failed: unpingable" at bounding box center [1098, 429] width 518 height 84
copy div "Hardware Test Results 23.214.171.233: failed: unpingable"
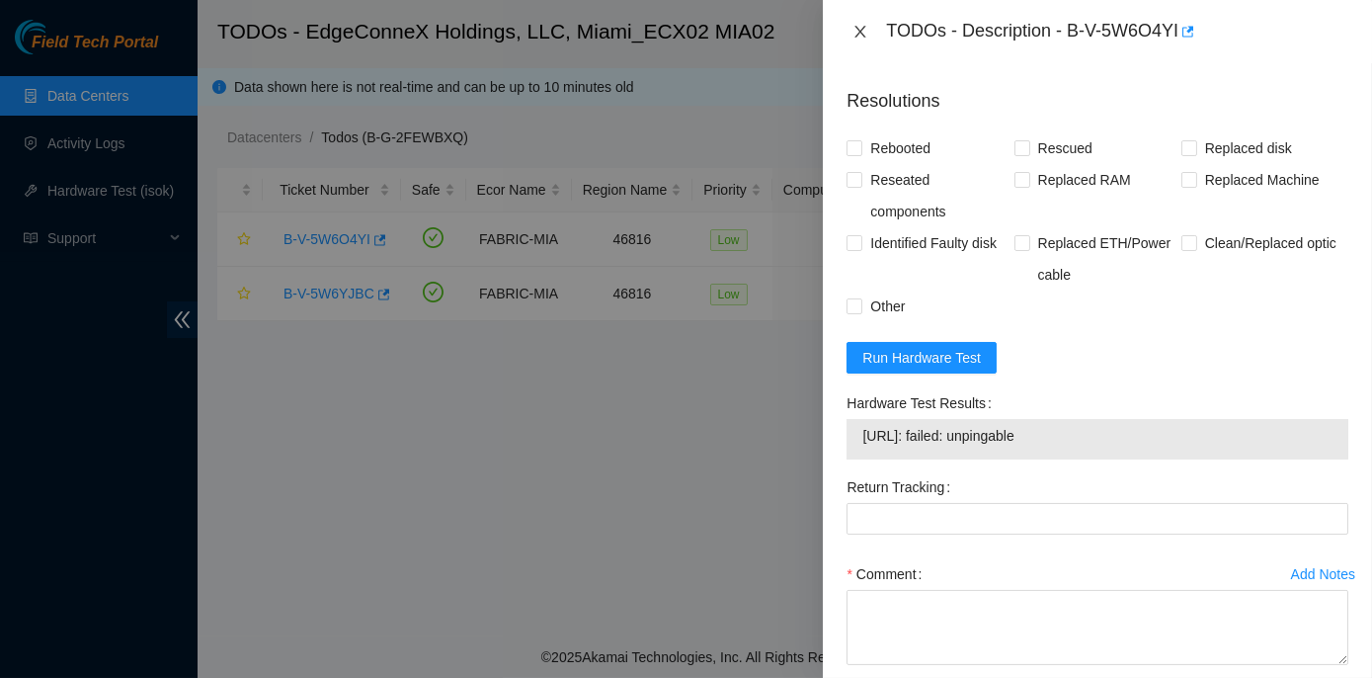
click at [860, 30] on icon "close" at bounding box center [861, 32] width 11 height 12
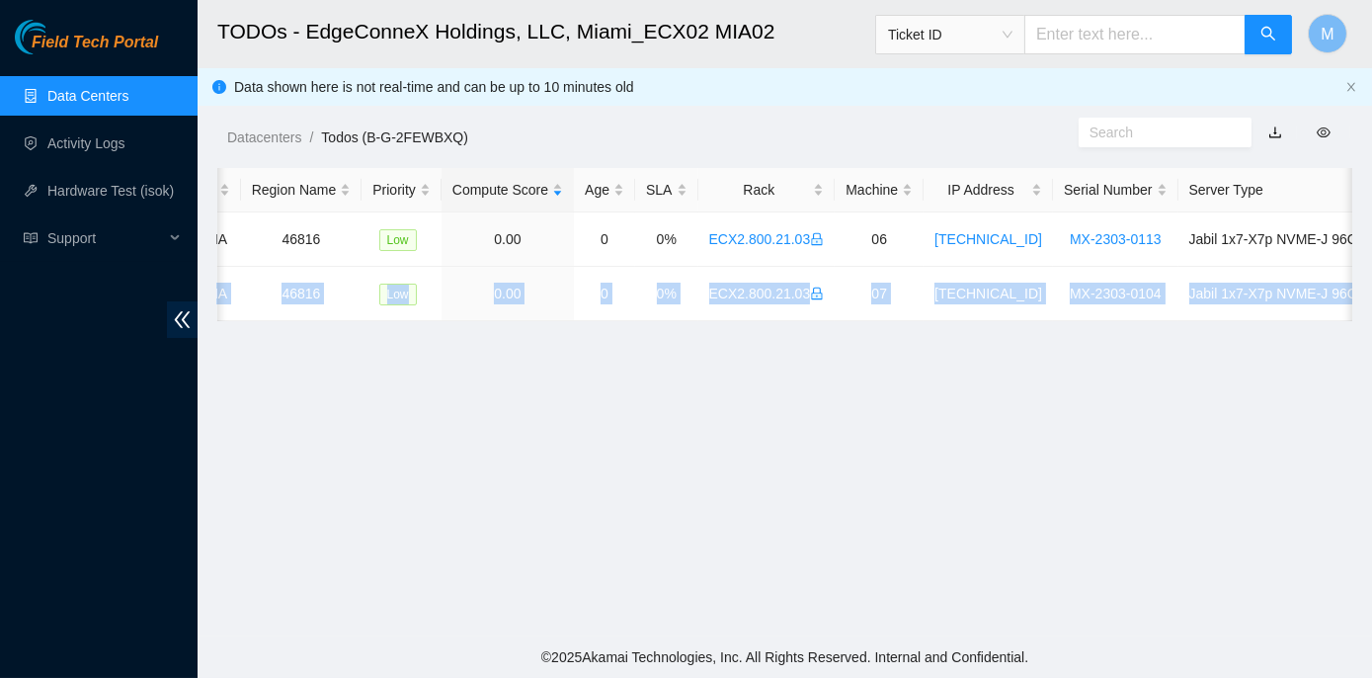
scroll to position [0, 453]
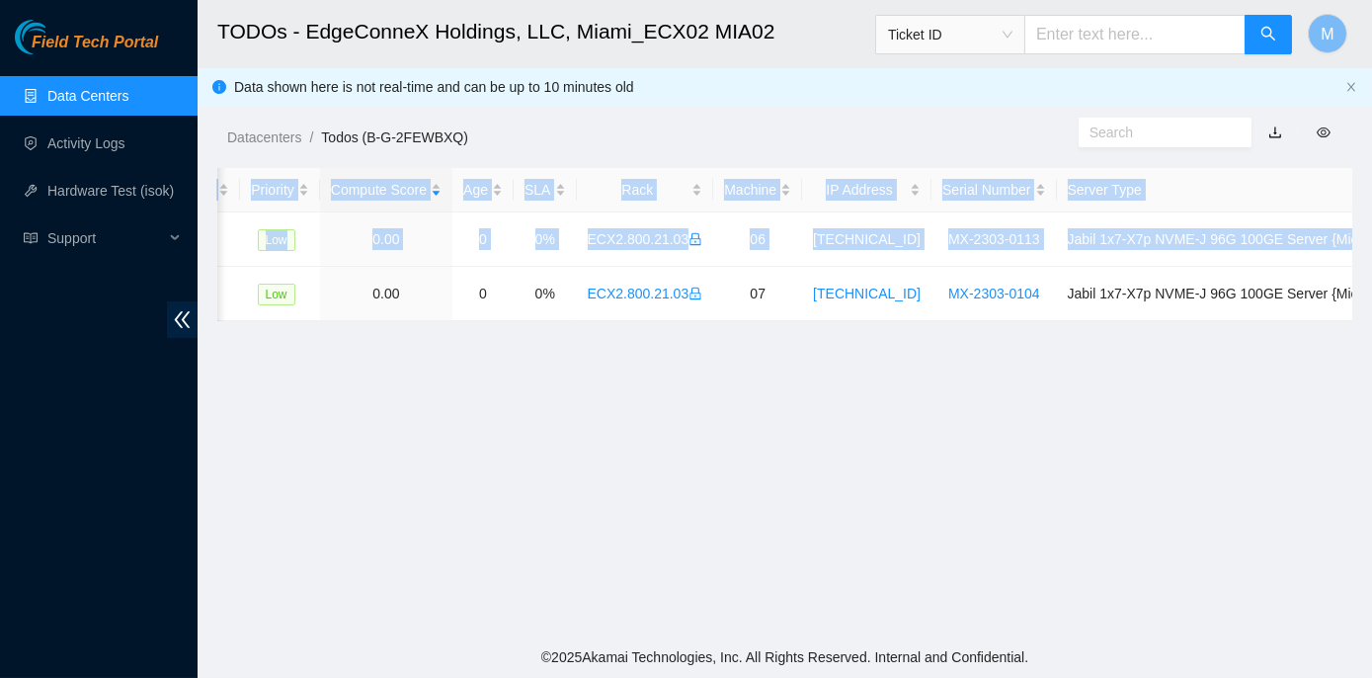
drag, startPoint x: 271, startPoint y: 292, endPoint x: 1369, endPoint y: 308, distance: 1098.8
click at [1369, 308] on main "TODOs - EdgeConneX Holdings, LLC, Miami_ECX02 MIA02 Ticket ID M Data shown here…" at bounding box center [785, 318] width 1175 height 636
copy table "Ticket Number Safe Ecor Name Region Name Priority Compute Score Age SLA Rack Ma…"
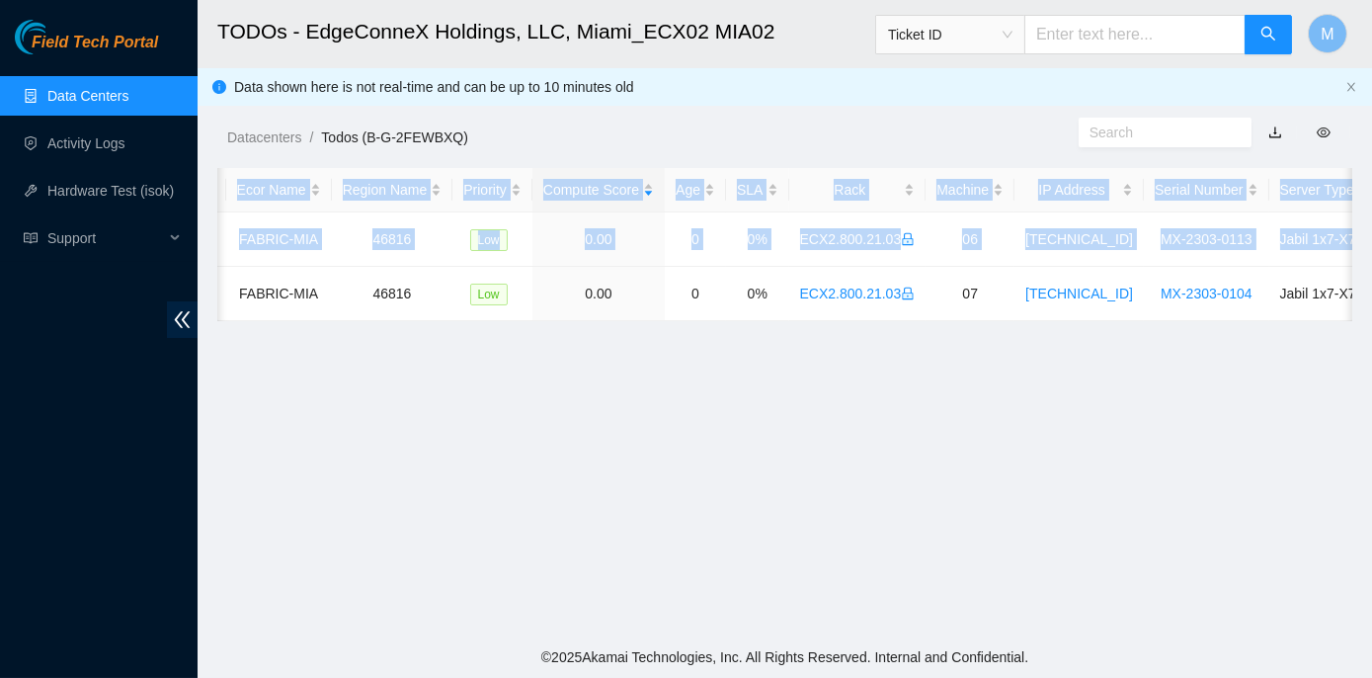
scroll to position [0, 0]
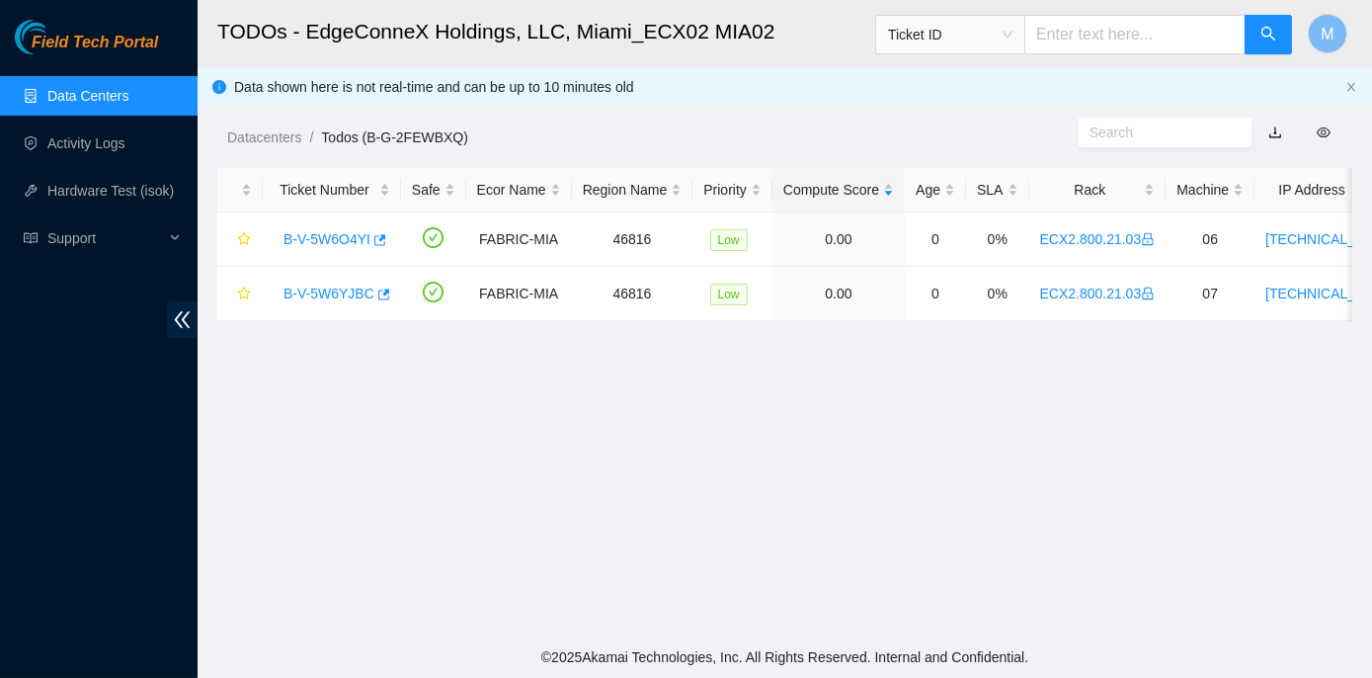
click at [347, 411] on main "TODOs - EdgeConneX Holdings, LLC, Miami_ECX02 MIA02 Ticket ID M Data shown here…" at bounding box center [785, 318] width 1175 height 636
click at [320, 293] on link "B-V-5W6YJBC" at bounding box center [329, 294] width 91 height 16
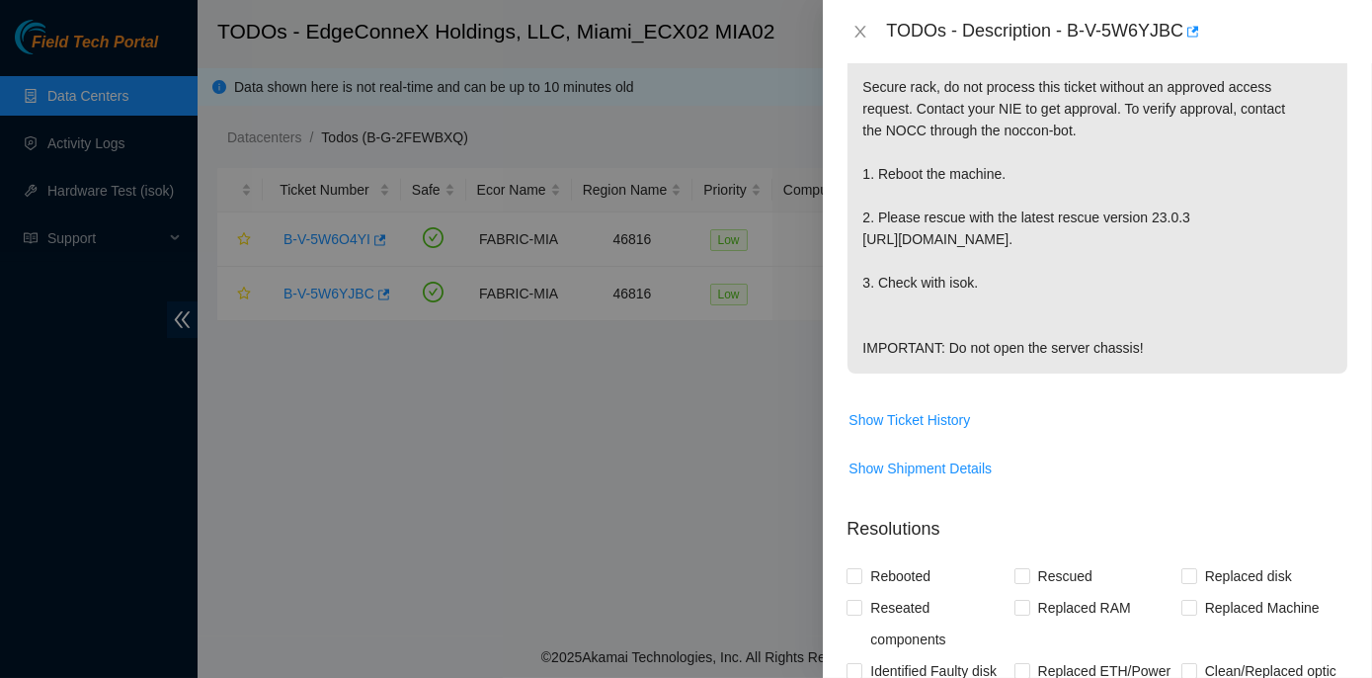
scroll to position [898, 0]
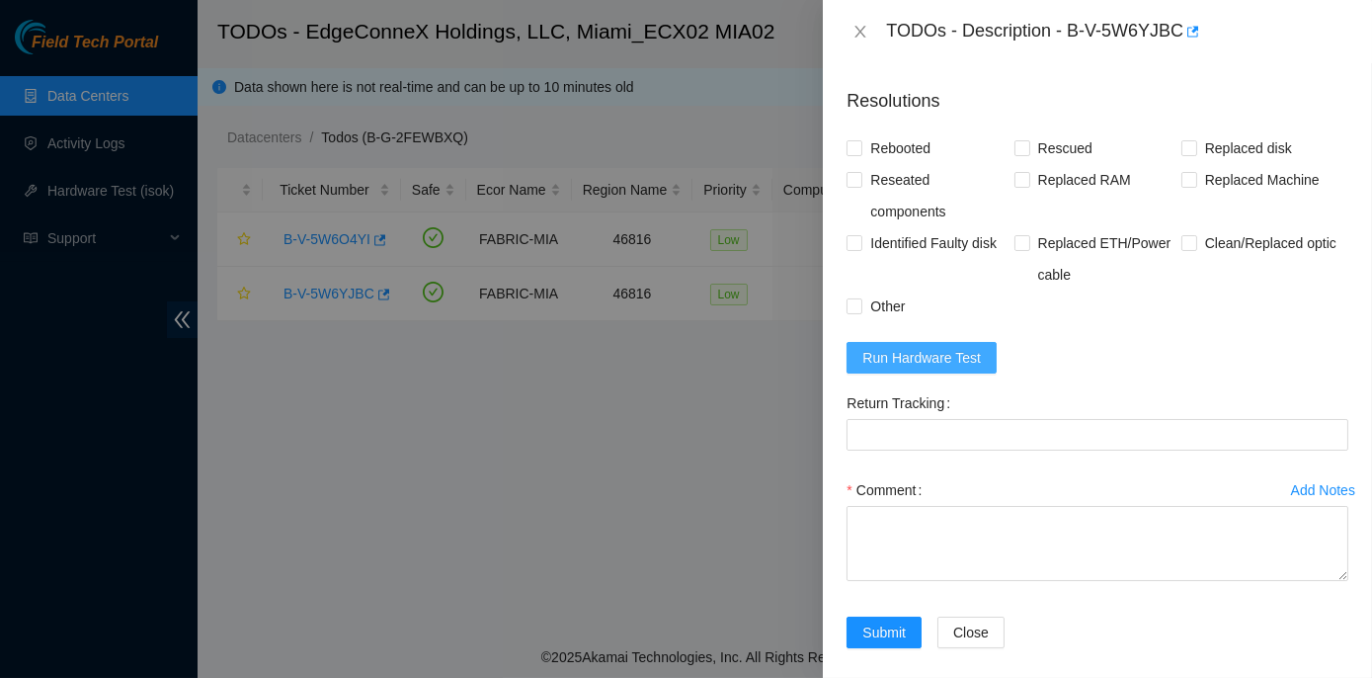
click at [932, 369] on span "Run Hardware Test" at bounding box center [922, 358] width 119 height 22
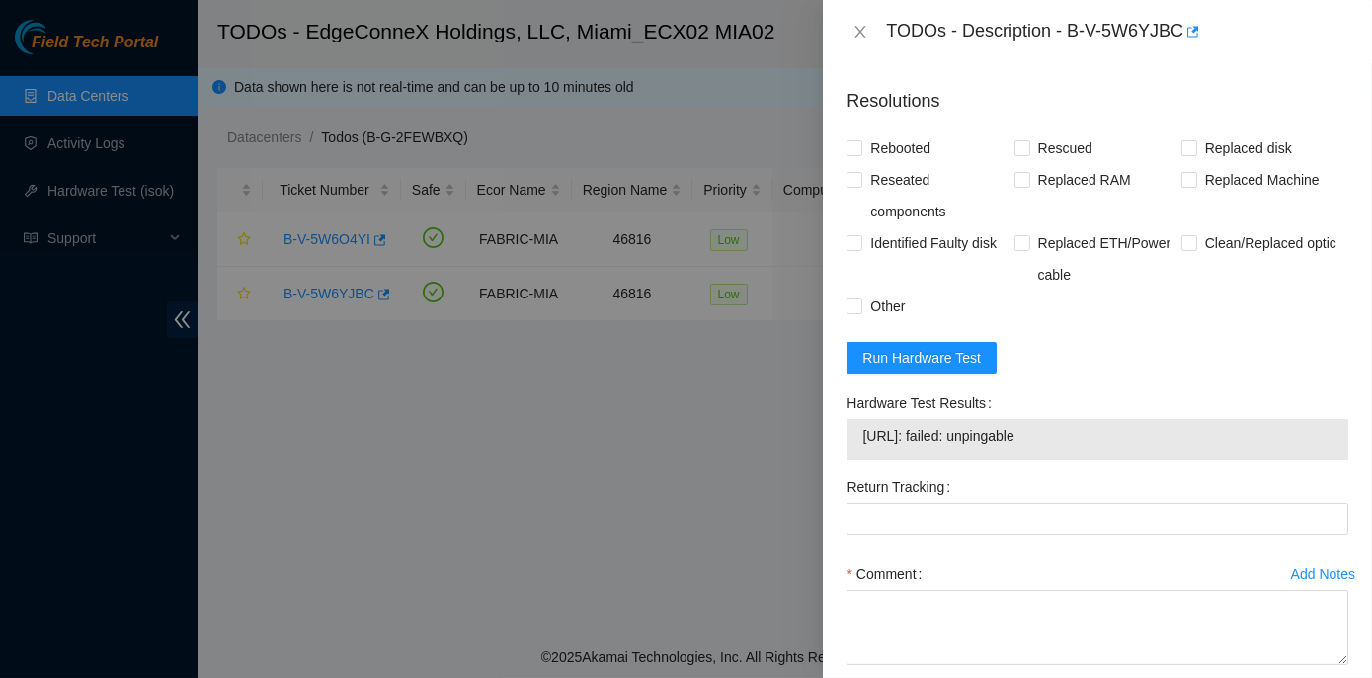
drag, startPoint x: 848, startPoint y: 443, endPoint x: 1069, endPoint y: 481, distance: 224.6
click at [1069, 459] on div "Hardware Test Results 23.214.171.234: failed: unpingable" at bounding box center [1098, 423] width 502 height 72
copy div "Hardware Test Results 23.214.171.234: failed: unpingable"
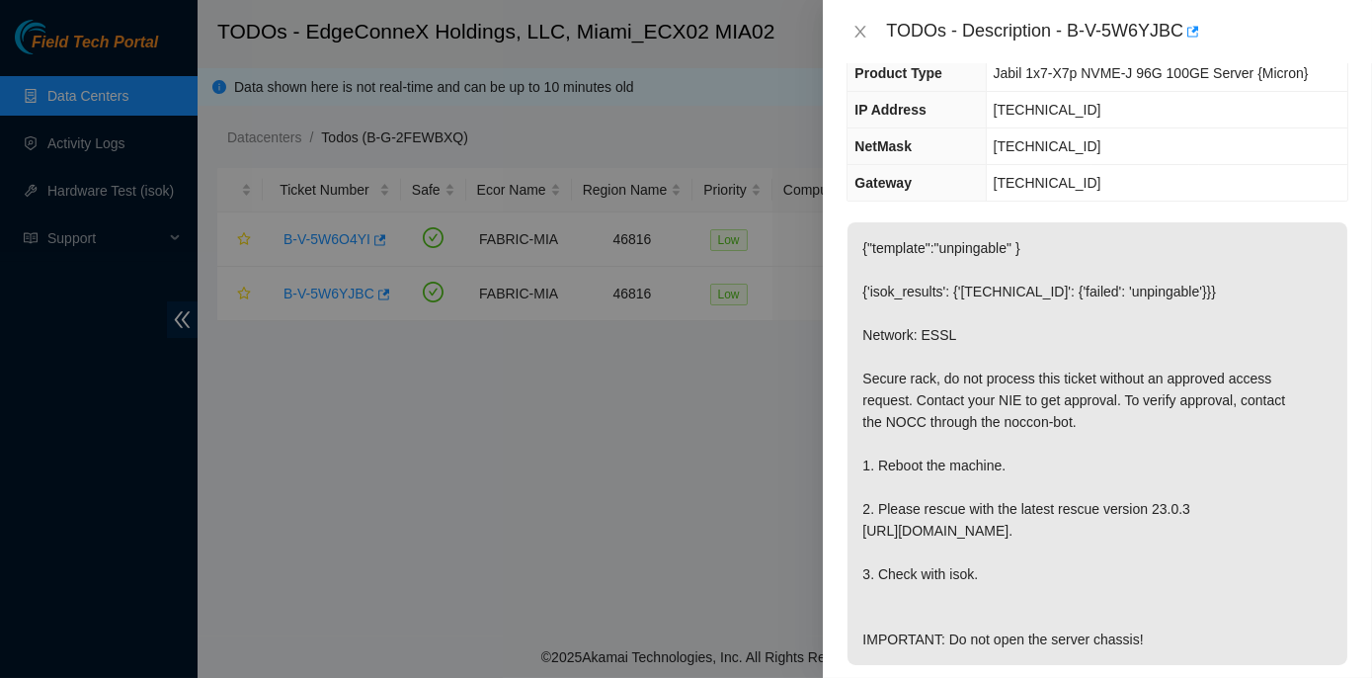
scroll to position [89, 0]
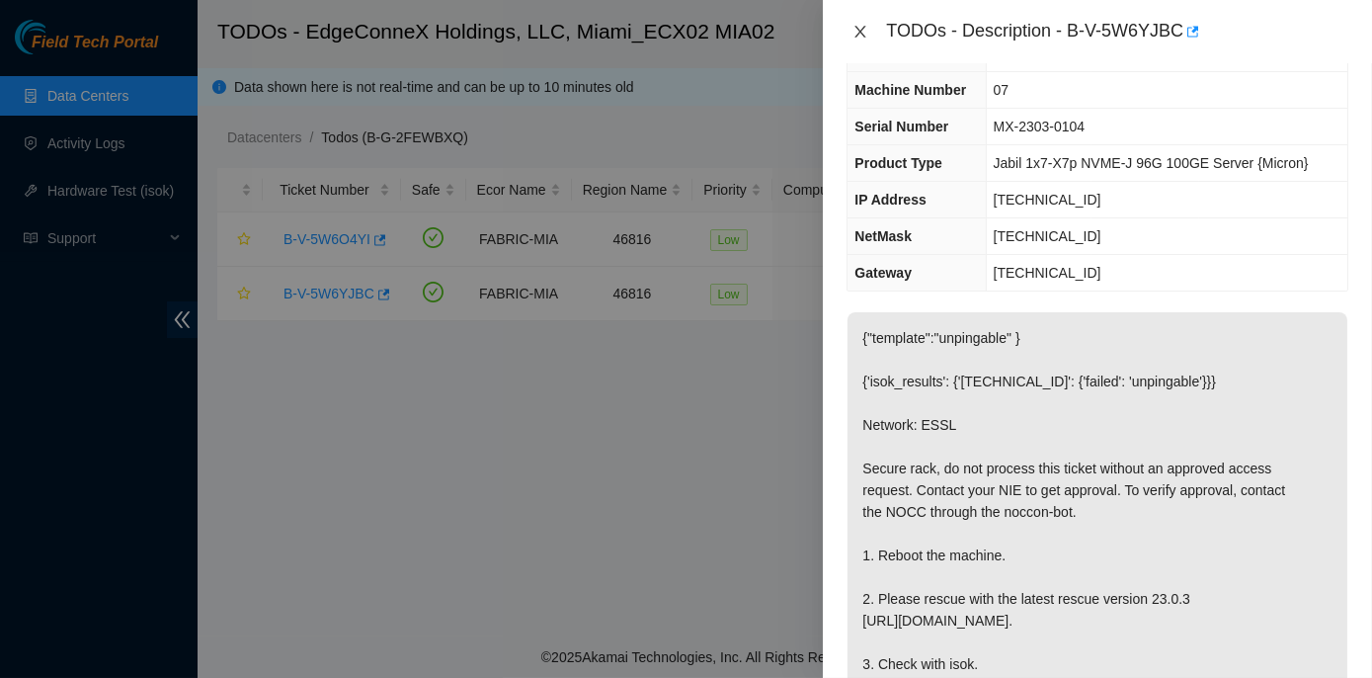
click at [858, 29] on icon "close" at bounding box center [861, 32] width 11 height 12
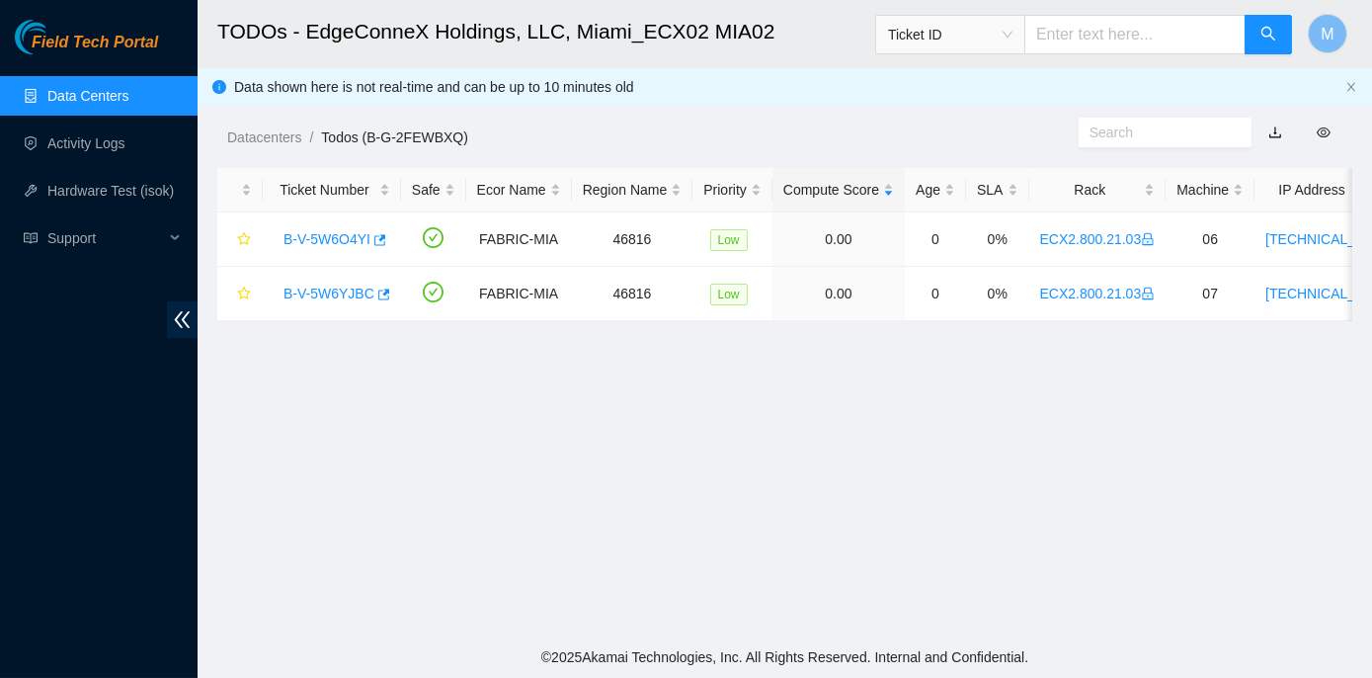
scroll to position [111, 0]
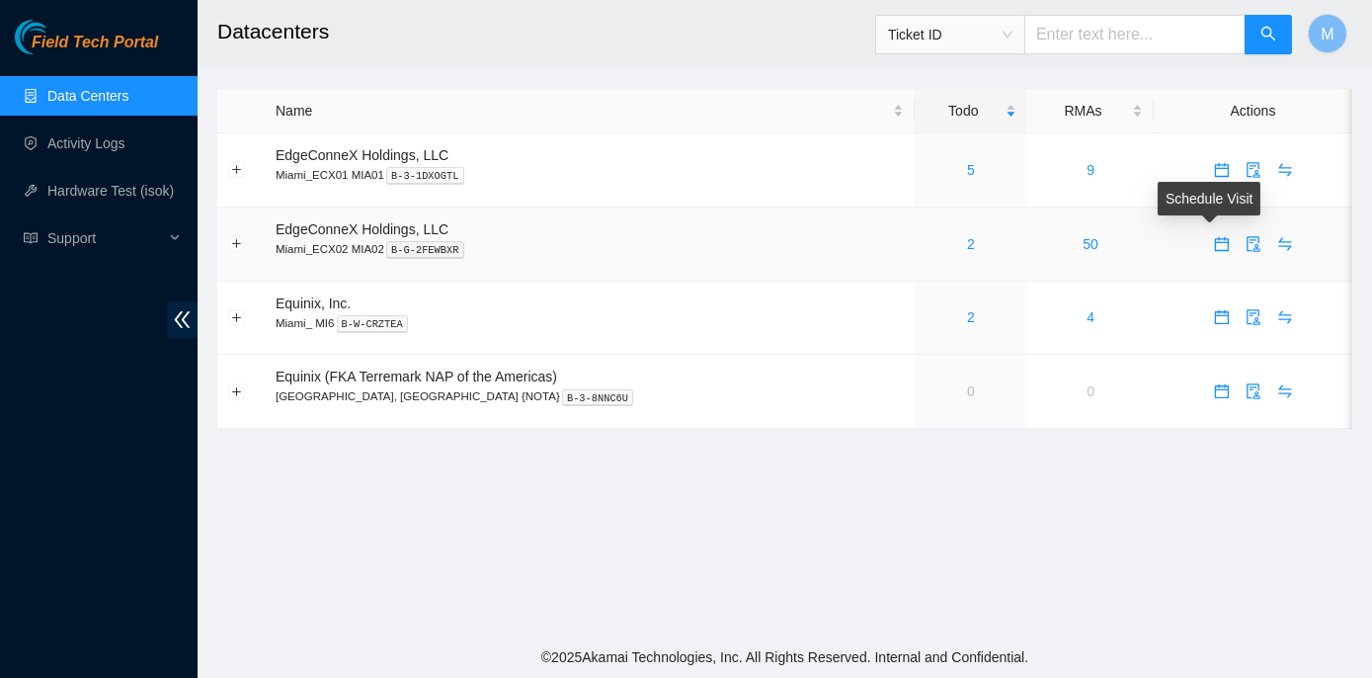
click at [1214, 244] on icon "calendar" at bounding box center [1222, 244] width 16 height 16
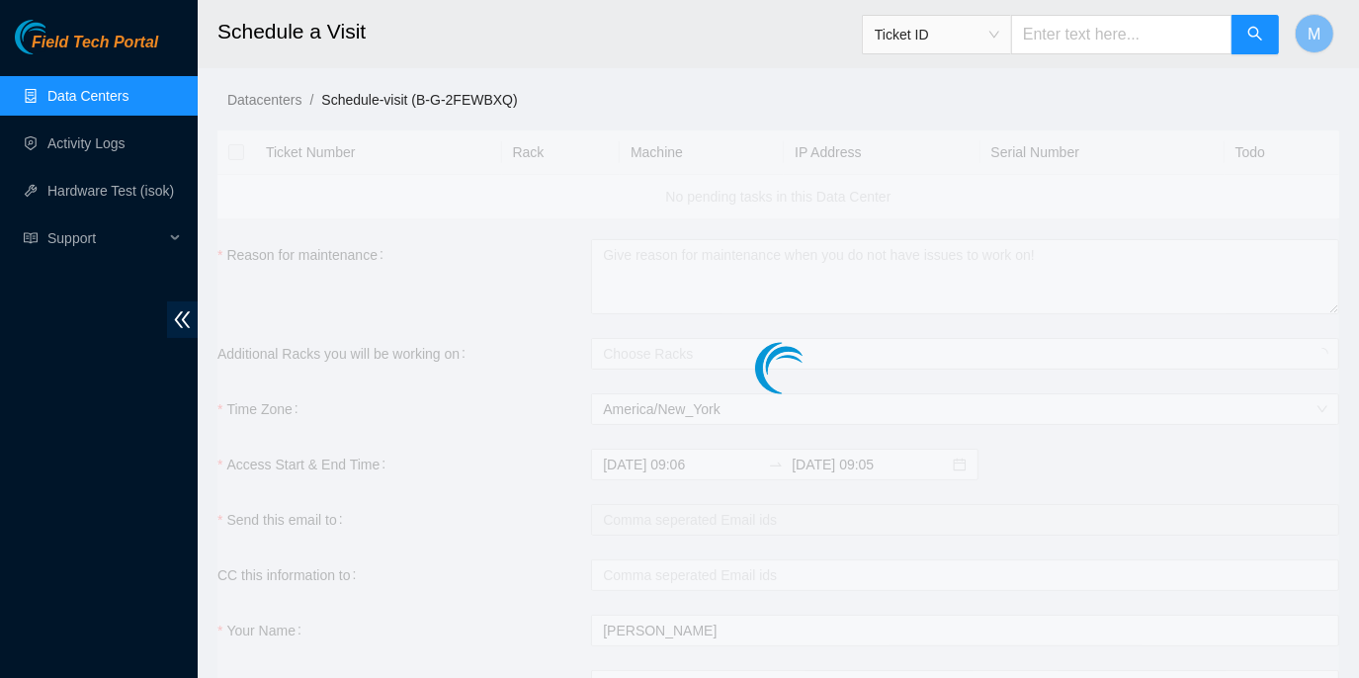
checkbox input "true"
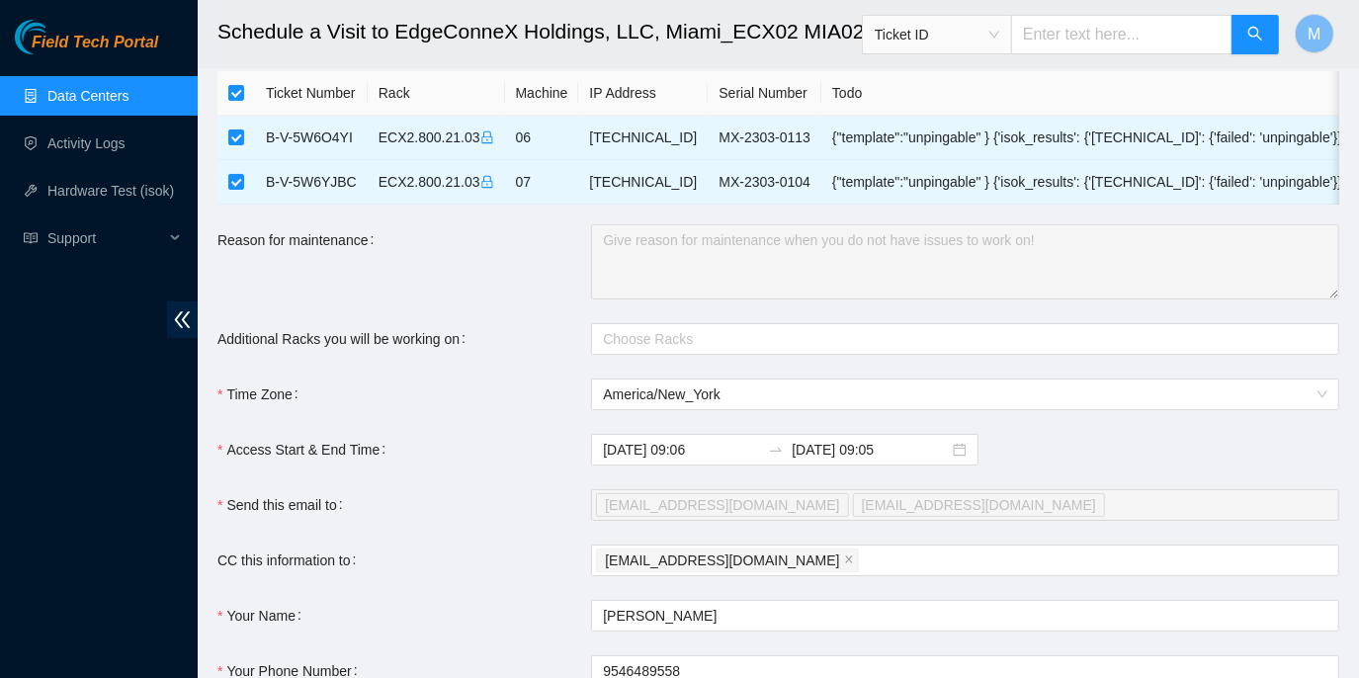
scroll to position [89, 0]
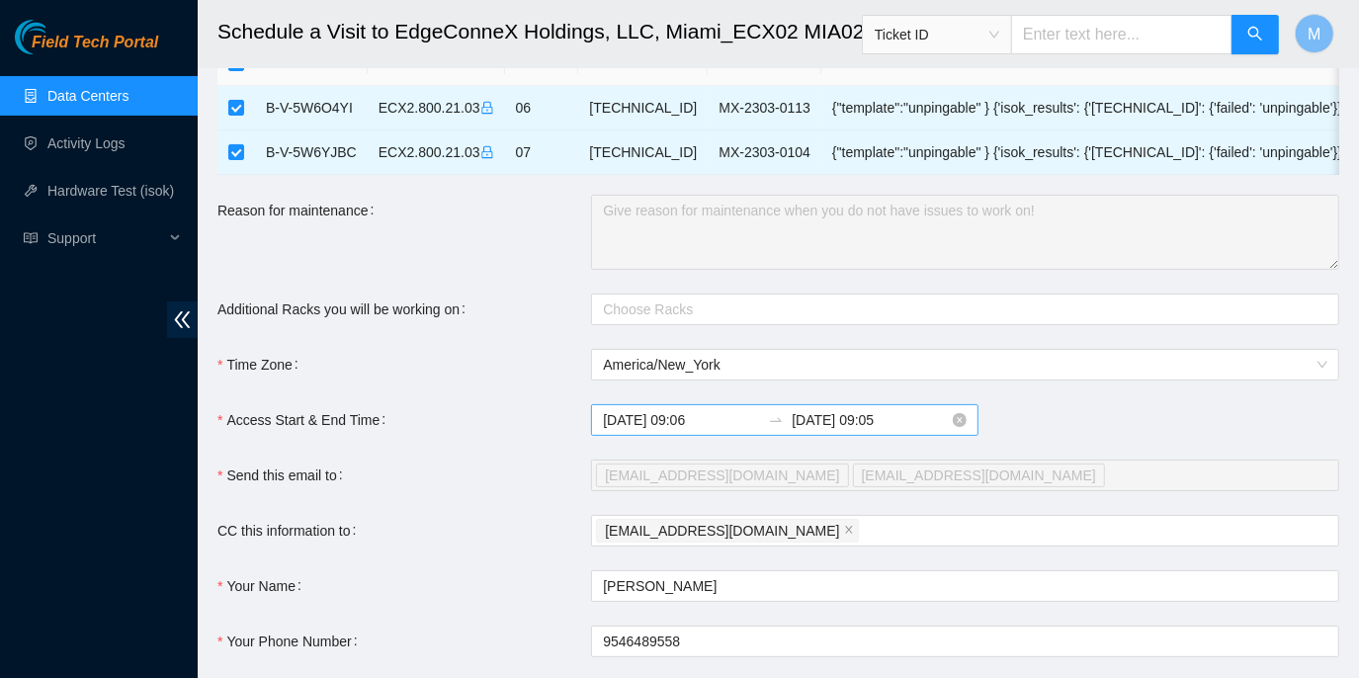
click at [686, 431] on input "2025-09-24 09:06" at bounding box center [681, 420] width 157 height 22
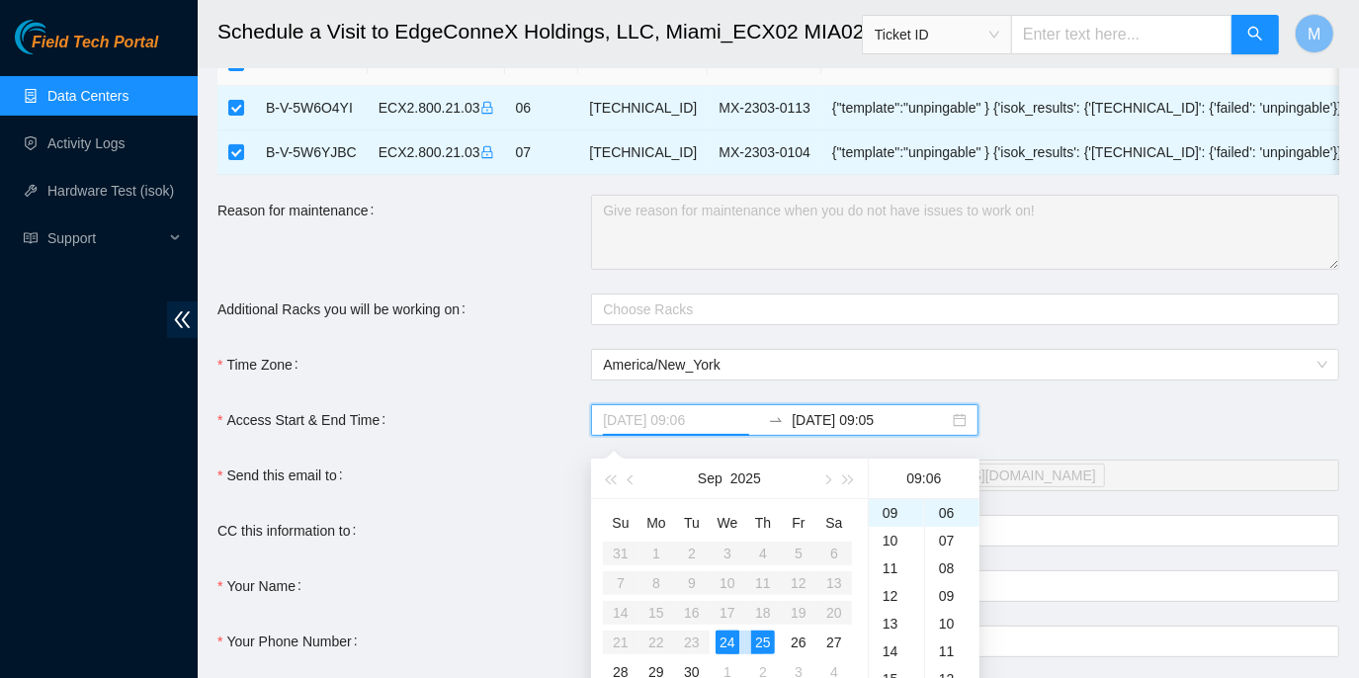
click at [727, 639] on div "24" at bounding box center [727, 642] width 24 height 24
click at [764, 641] on div "25" at bounding box center [763, 642] width 24 height 24
click at [727, 632] on div "24" at bounding box center [727, 642] width 24 height 24
click at [719, 637] on div "24" at bounding box center [727, 642] width 24 height 24
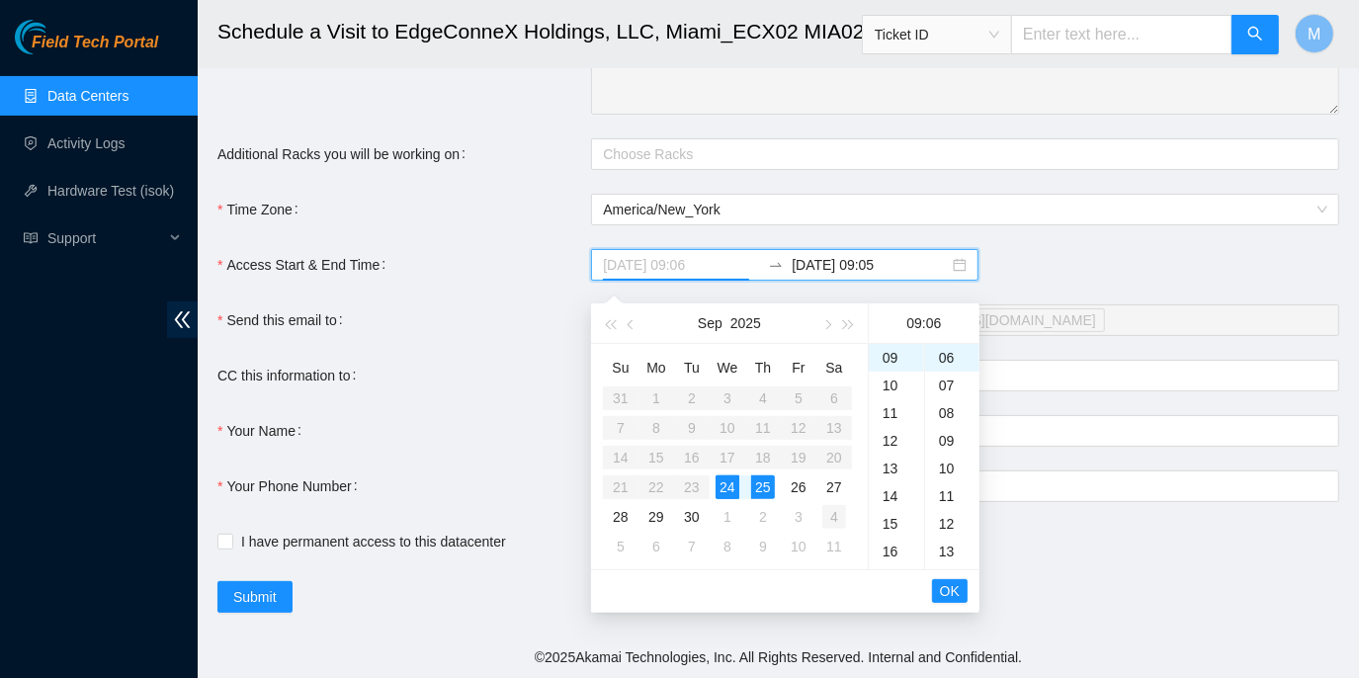
scroll to position [255, 0]
click at [767, 479] on div "25" at bounding box center [763, 487] width 24 height 24
click at [766, 479] on div "25" at bounding box center [763, 487] width 24 height 24
click at [729, 477] on div "24" at bounding box center [727, 487] width 24 height 24
click at [754, 475] on div "25" at bounding box center [763, 487] width 24 height 24
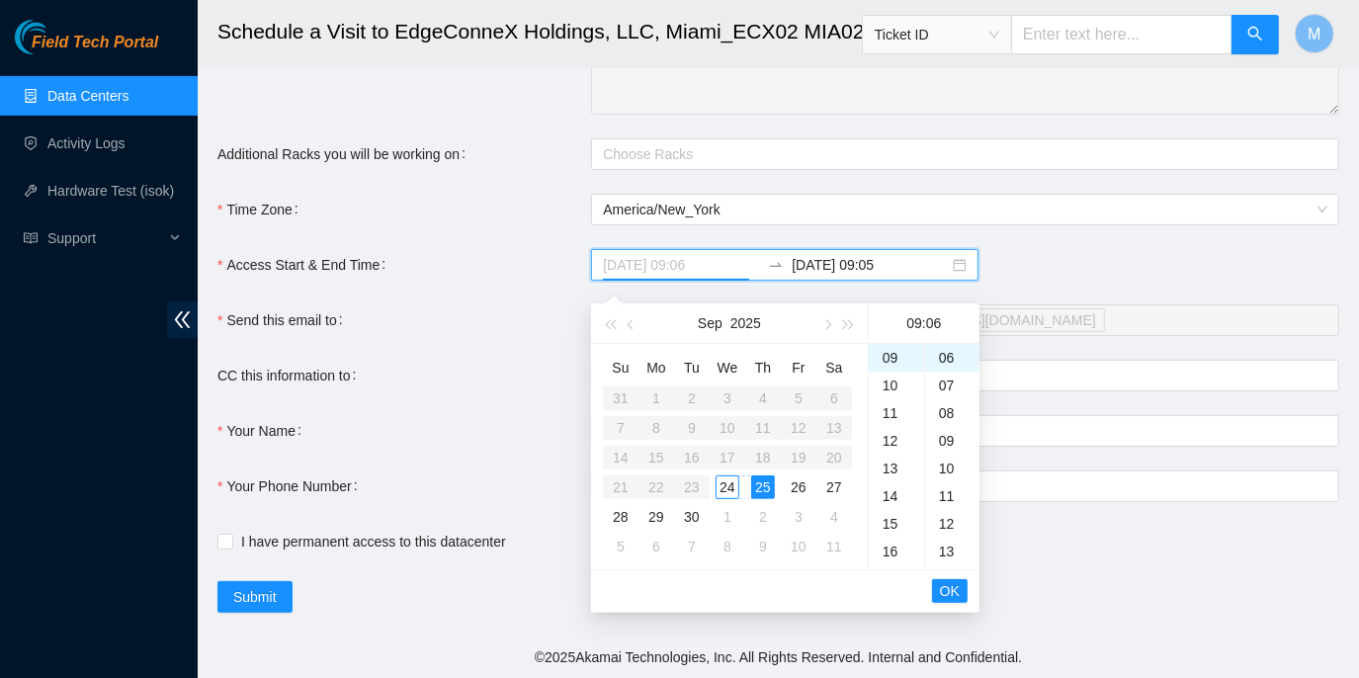
click at [714, 477] on td "24" at bounding box center [727, 487] width 36 height 30
click at [760, 475] on div "25" at bounding box center [763, 487] width 24 height 24
click at [722, 475] on div "24" at bounding box center [727, 487] width 24 height 24
click at [719, 475] on div "24" at bounding box center [727, 487] width 24 height 24
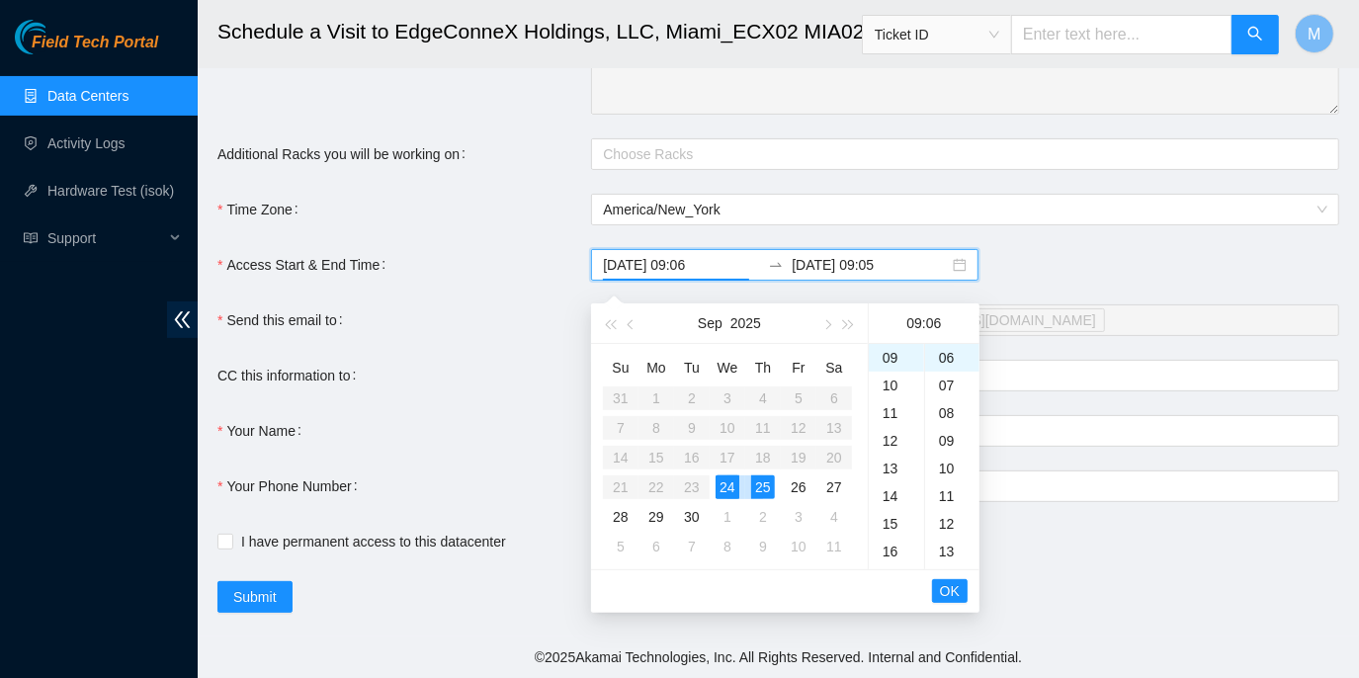
click at [719, 475] on div "24" at bounding box center [727, 487] width 24 height 24
click at [732, 475] on div "24" at bounding box center [727, 487] width 24 height 24
type input "2025-09-24 09:06"
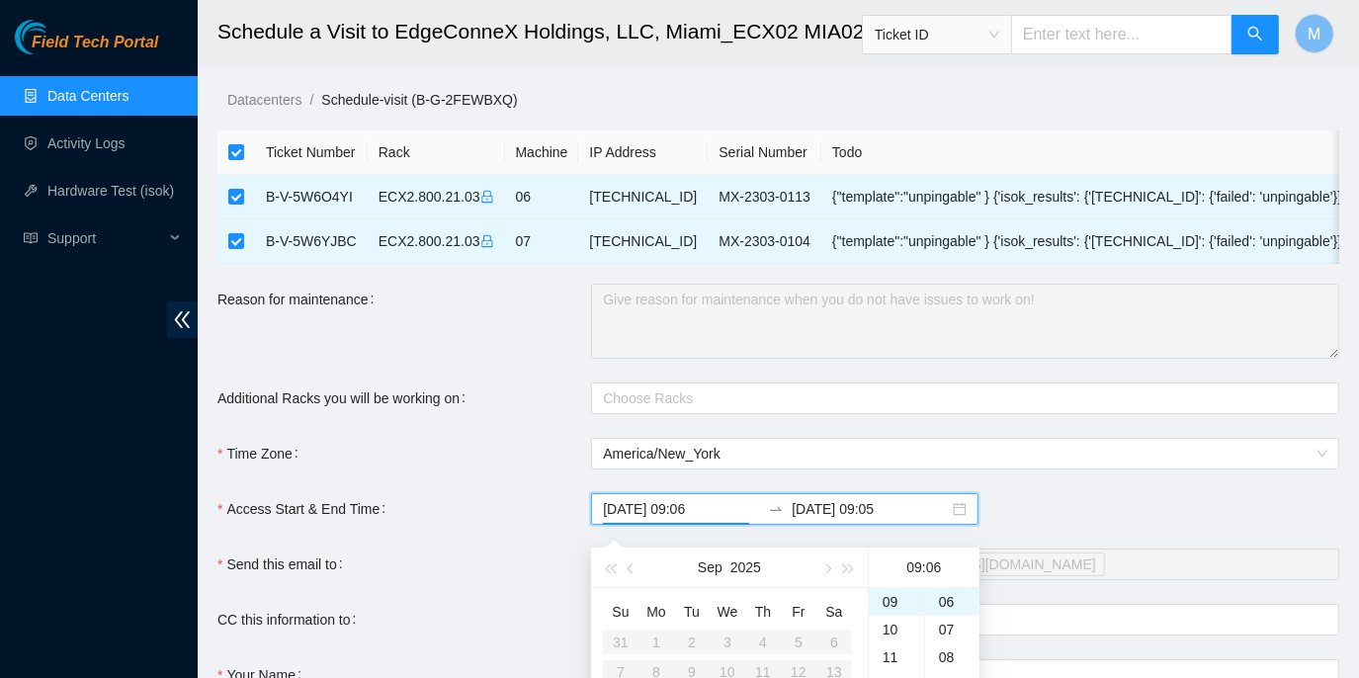
click at [80, 93] on link "Data Centers" at bounding box center [87, 96] width 81 height 16
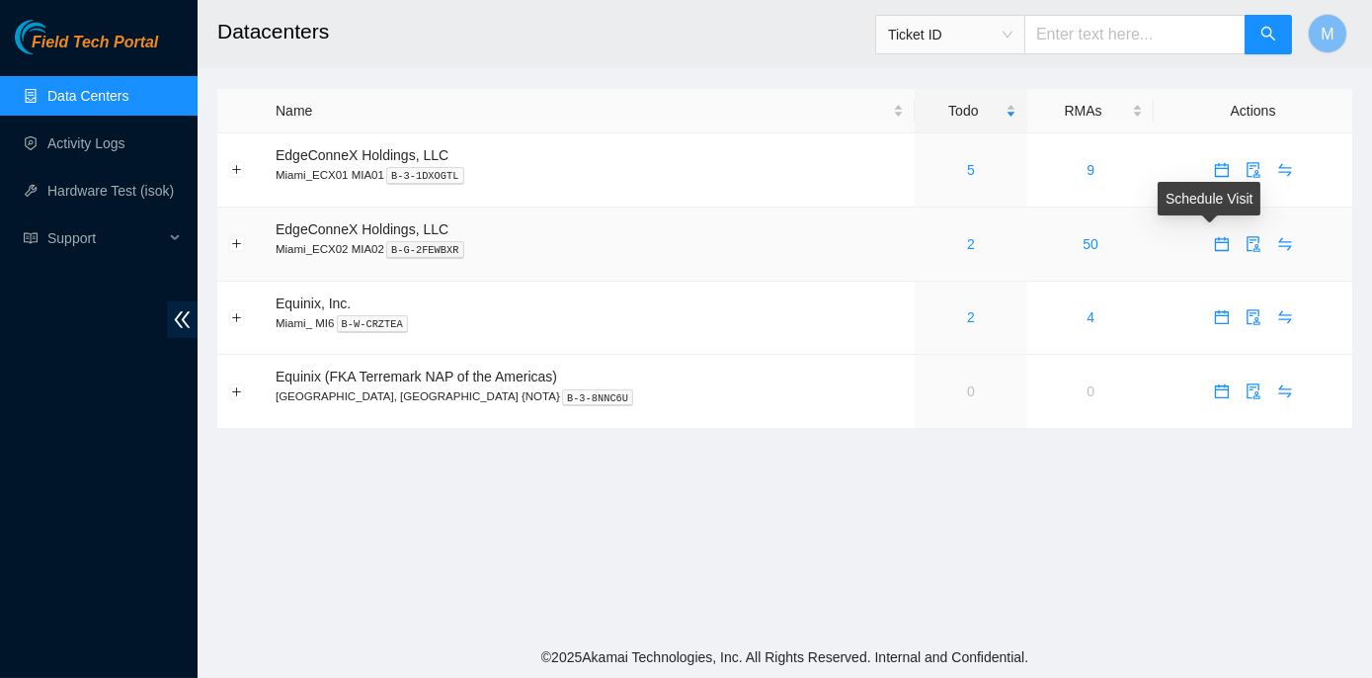
click at [1214, 242] on icon "calendar" at bounding box center [1221, 243] width 14 height 14
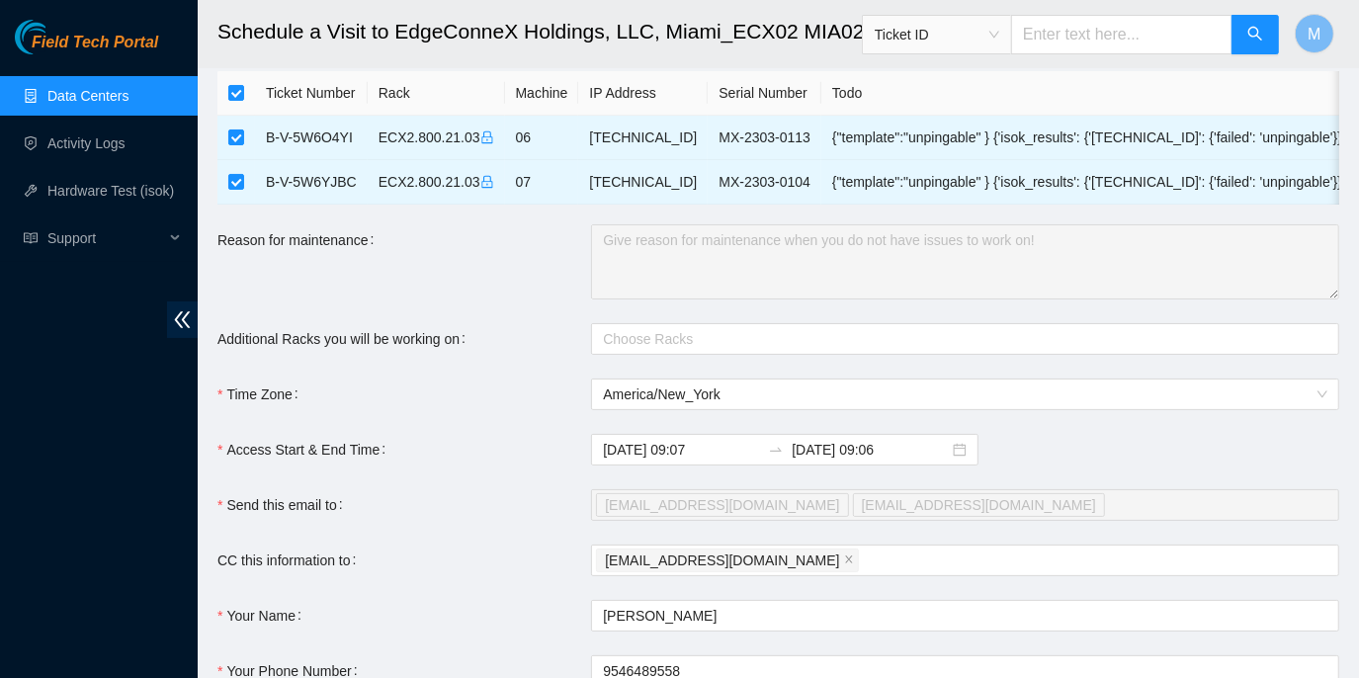
scroll to position [89, 0]
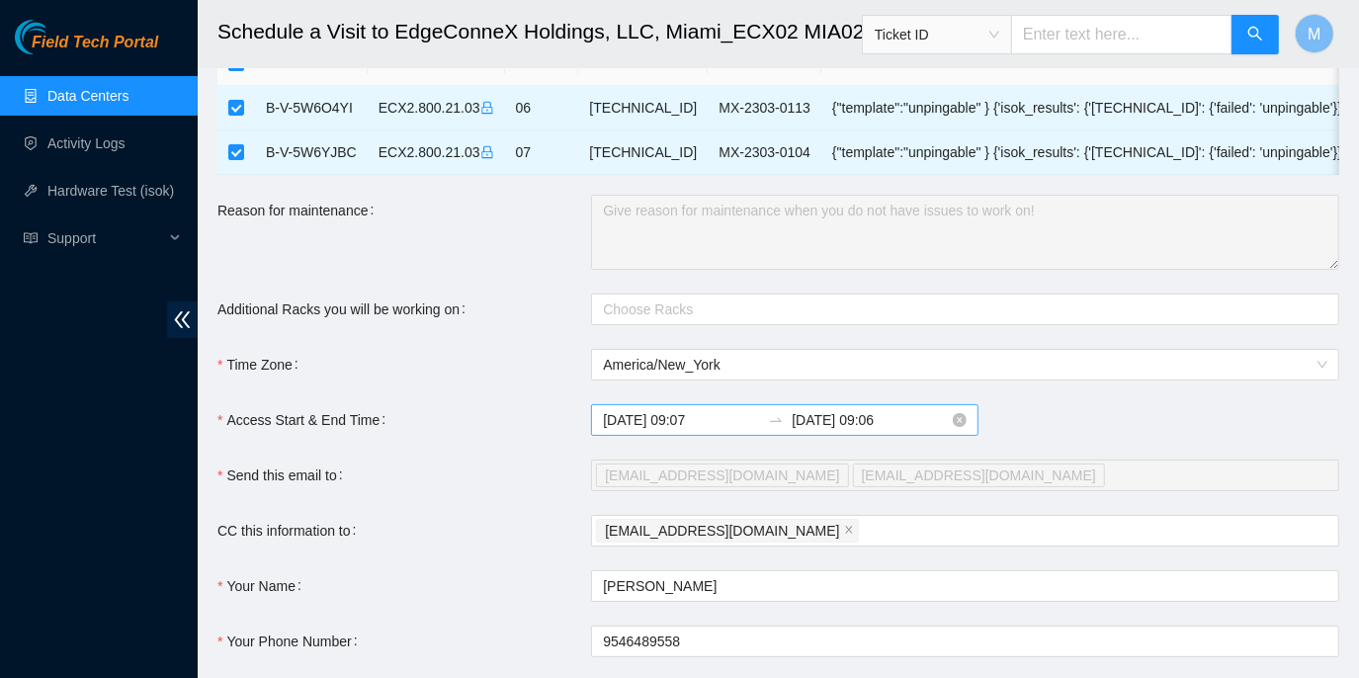
click at [770, 428] on icon "swap-right" at bounding box center [776, 420] width 16 height 16
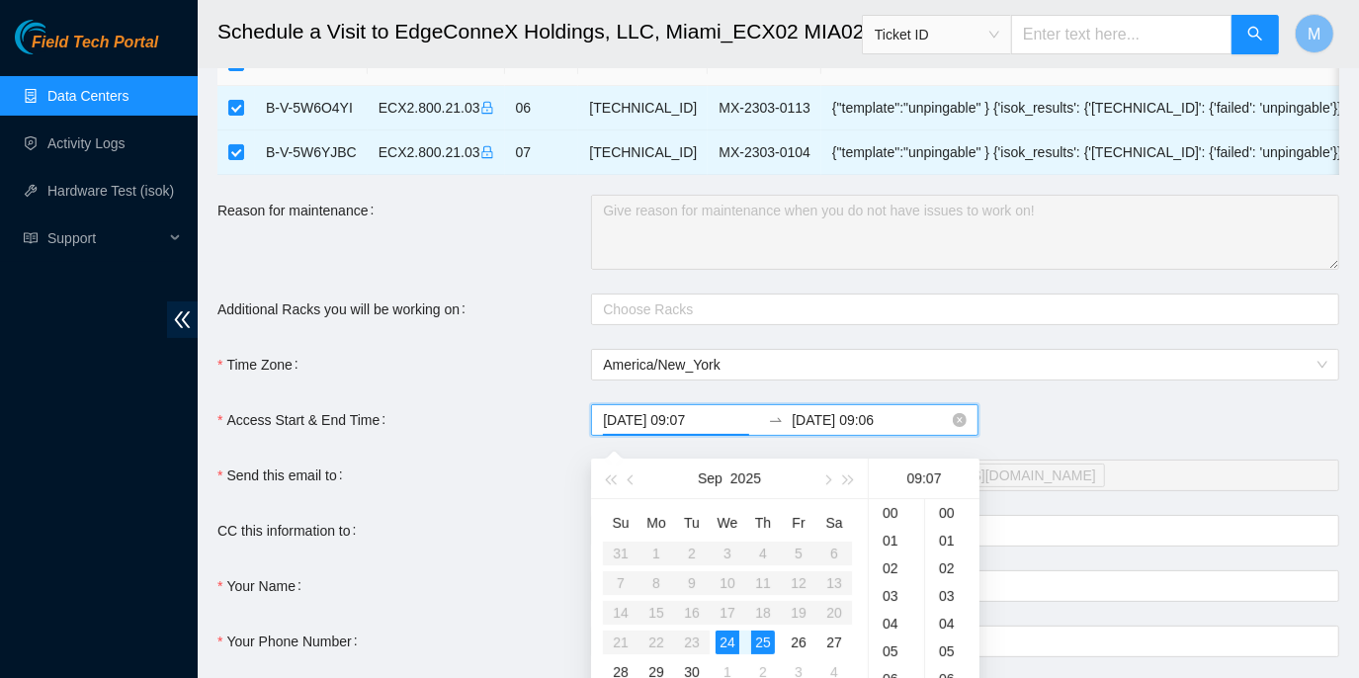
scroll to position [194, 0]
type input "2025-09-25 09:07"
click at [756, 643] on div "25" at bounding box center [763, 642] width 24 height 24
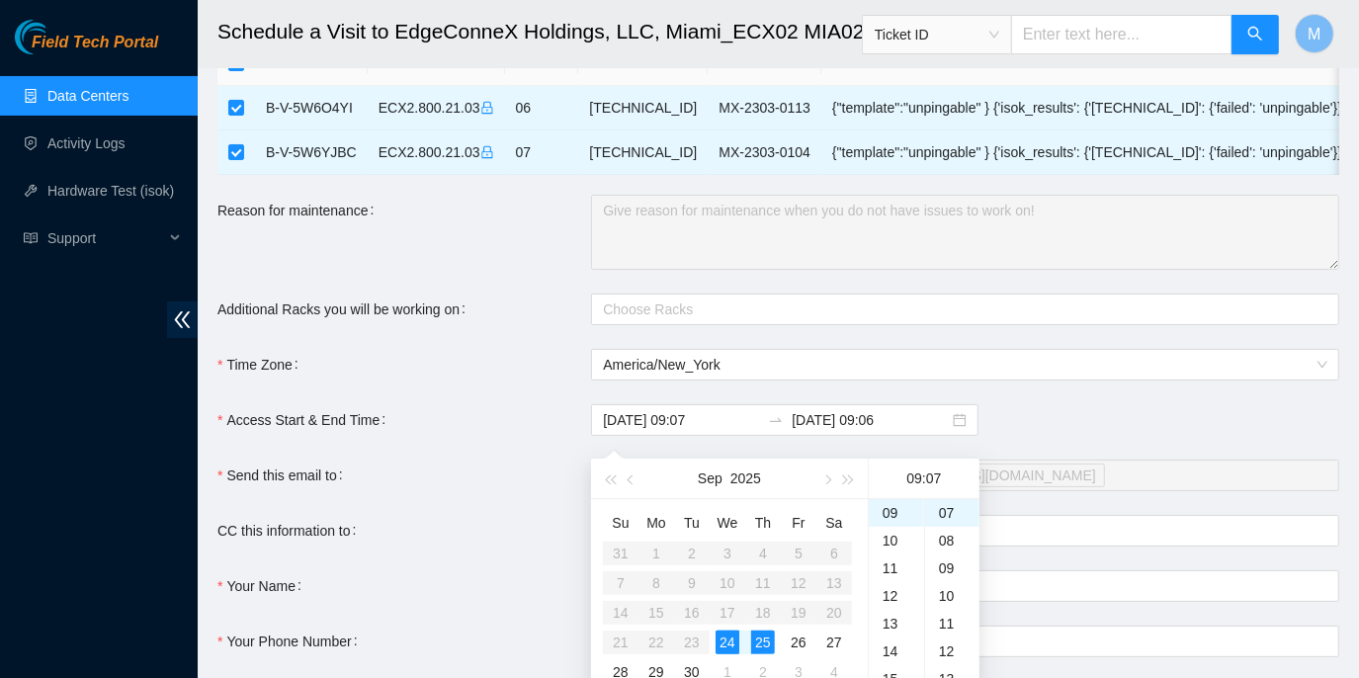
click at [70, 100] on link "Data Centers" at bounding box center [87, 96] width 81 height 16
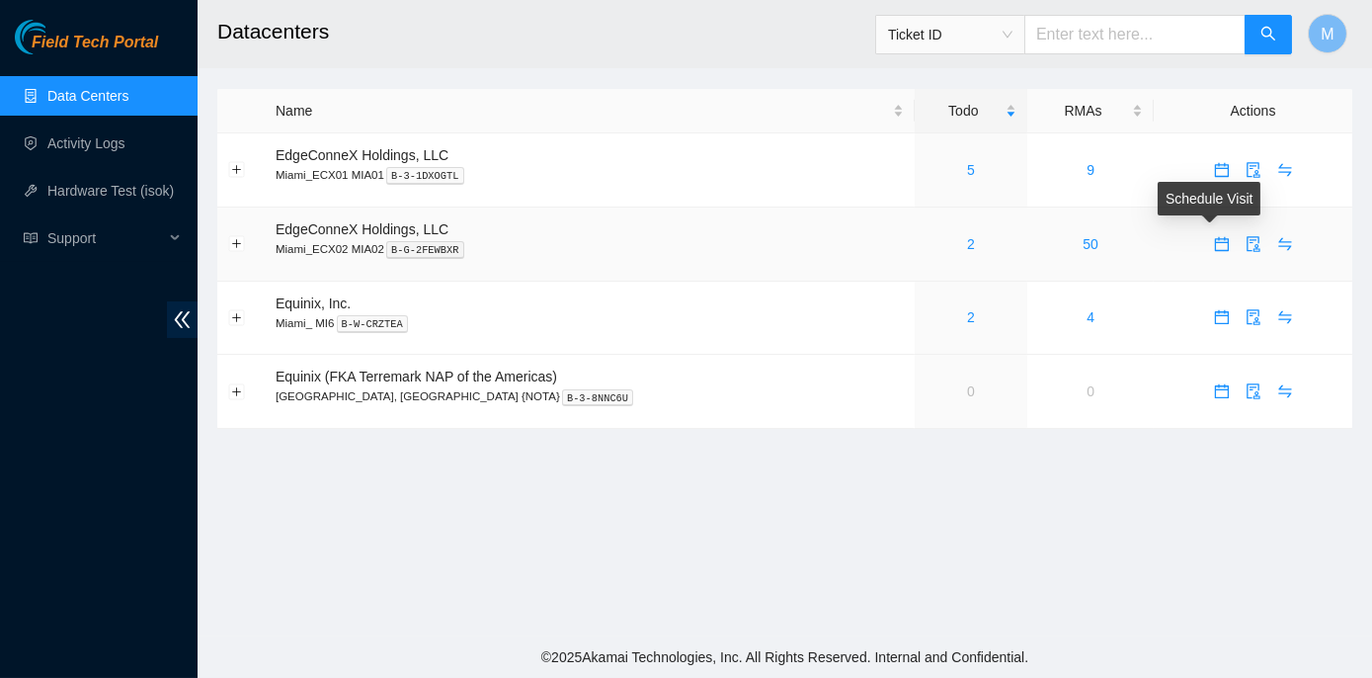
click at [1214, 247] on icon "calendar" at bounding box center [1222, 244] width 16 height 16
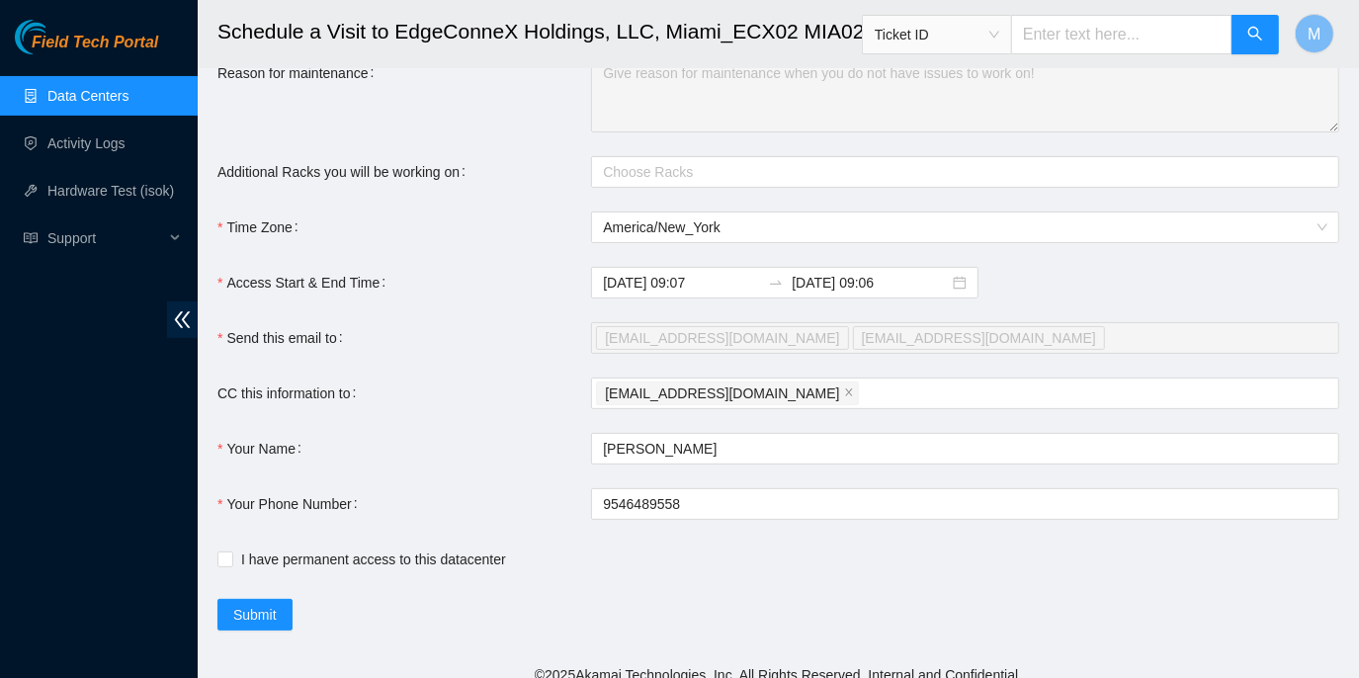
scroll to position [255, 0]
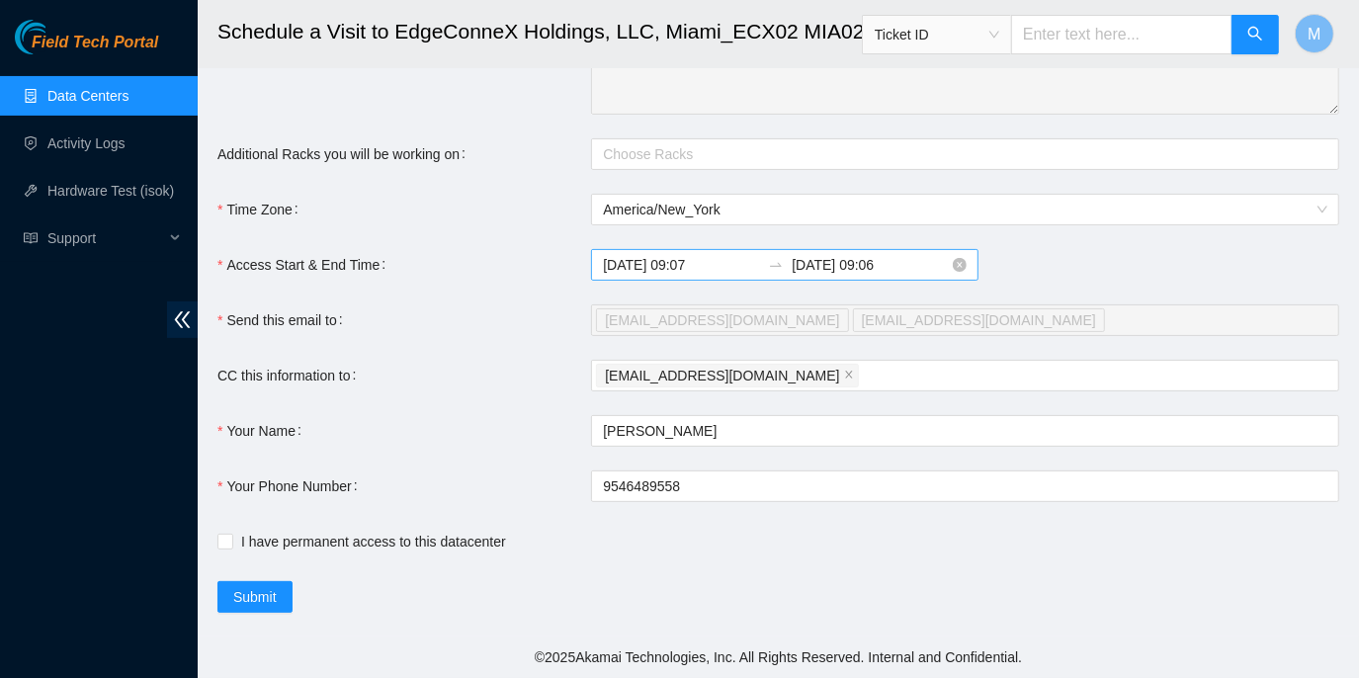
click at [854, 266] on input "2025-09-25 09:06" at bounding box center [869, 265] width 157 height 22
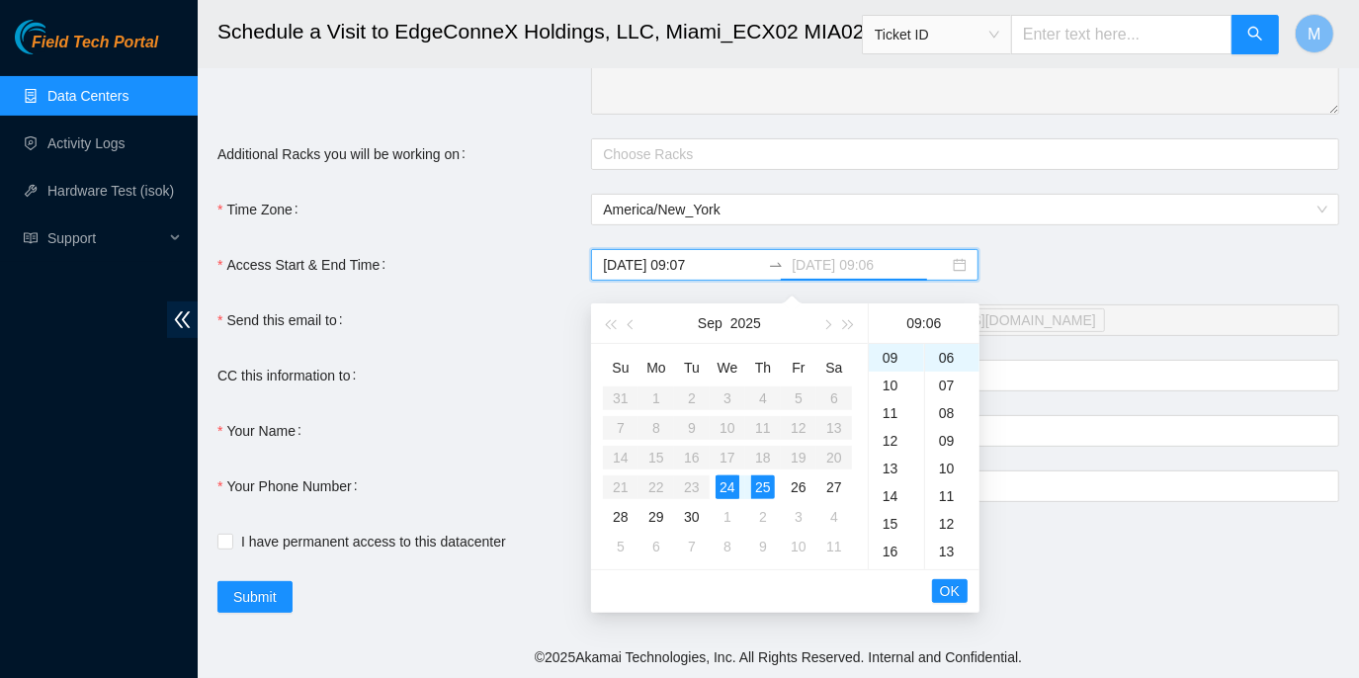
click at [726, 475] on div "24" at bounding box center [727, 487] width 24 height 24
click at [888, 388] on div "18" at bounding box center [895, 402] width 55 height 28
click at [948, 455] on div "30" at bounding box center [952, 469] width 54 height 28
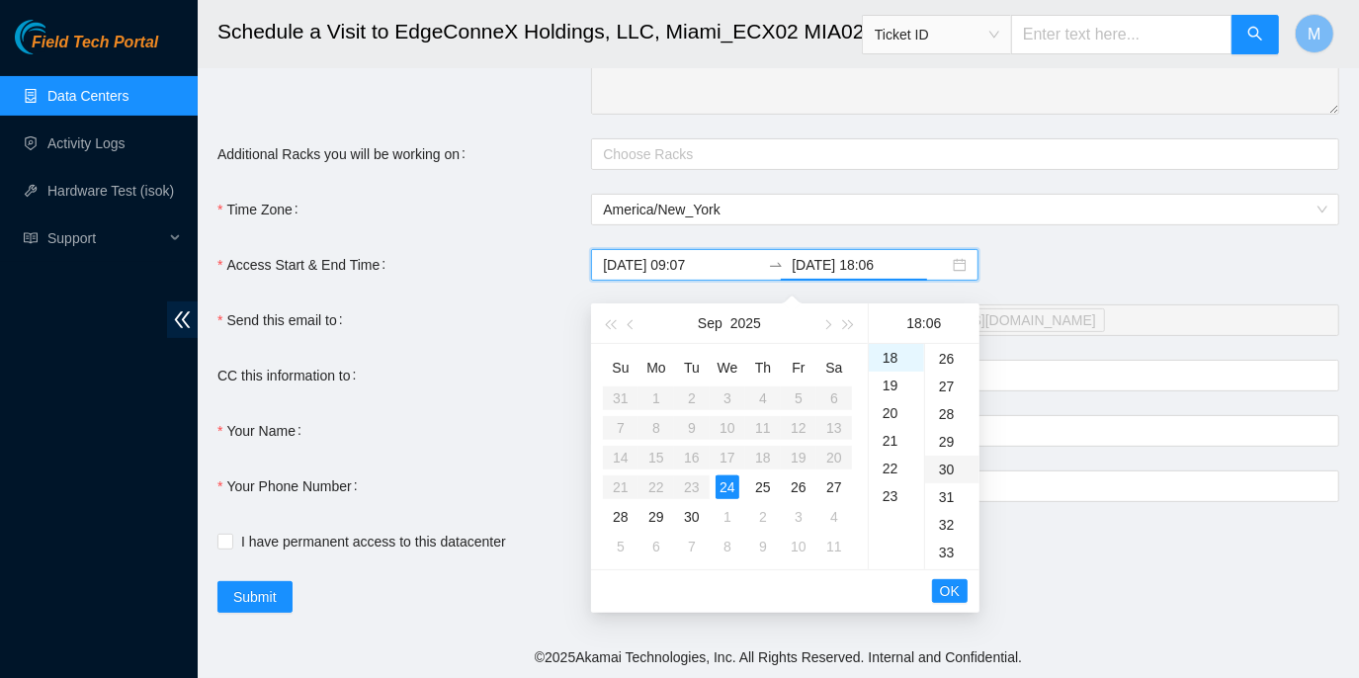
type input "2025-09-24 18:30"
click at [952, 580] on span "OK" at bounding box center [950, 591] width 20 height 22
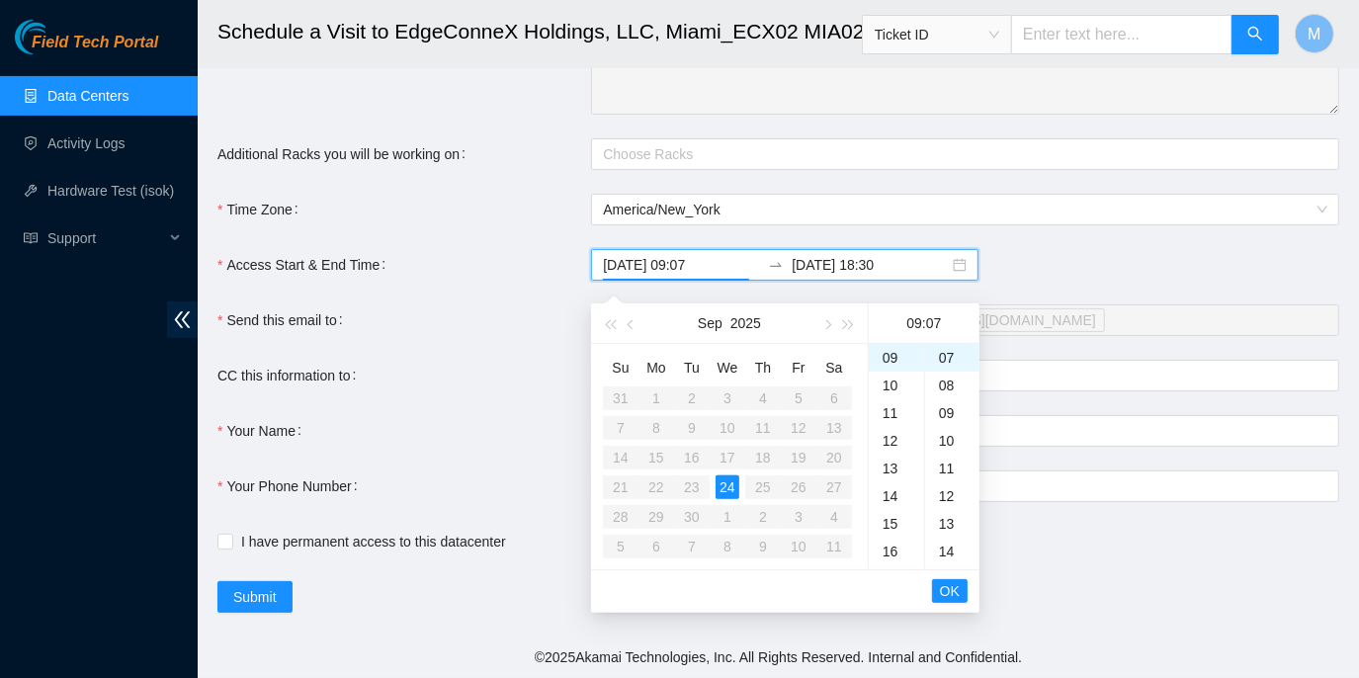
click at [955, 580] on span "OK" at bounding box center [950, 591] width 20 height 22
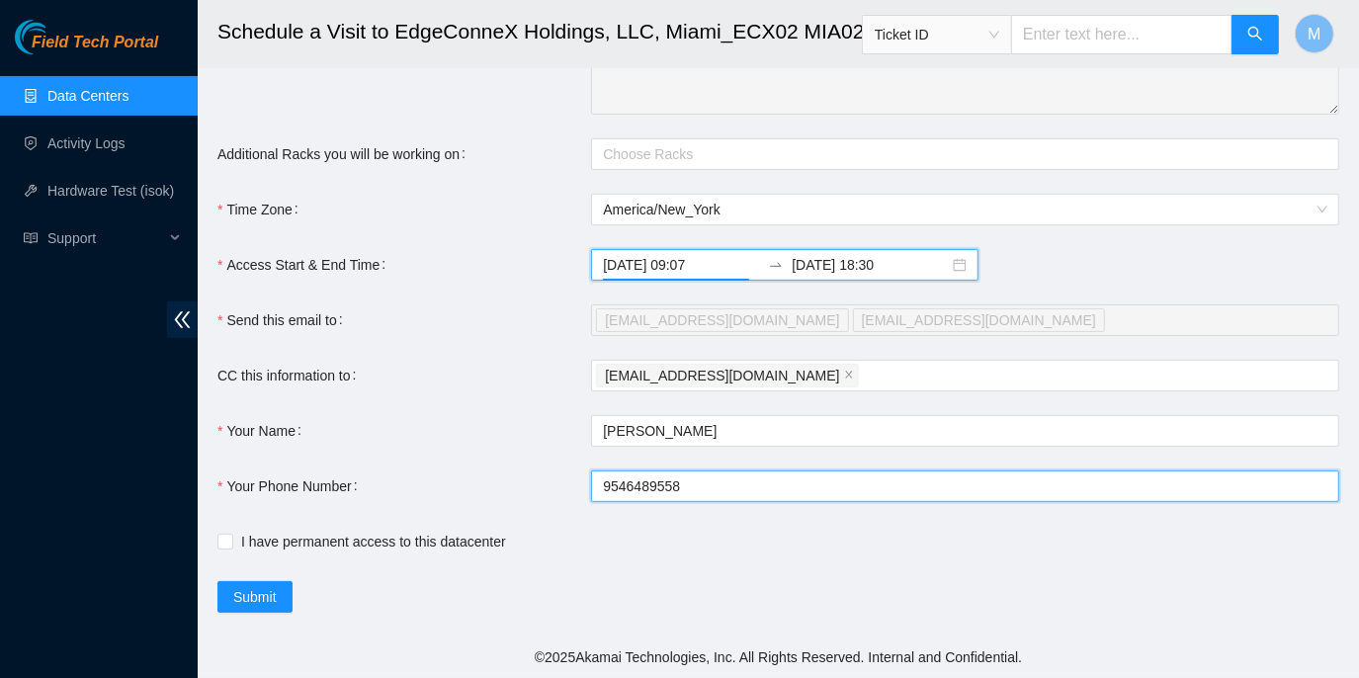
click at [596, 488] on input "9546489558" at bounding box center [965, 486] width 748 height 32
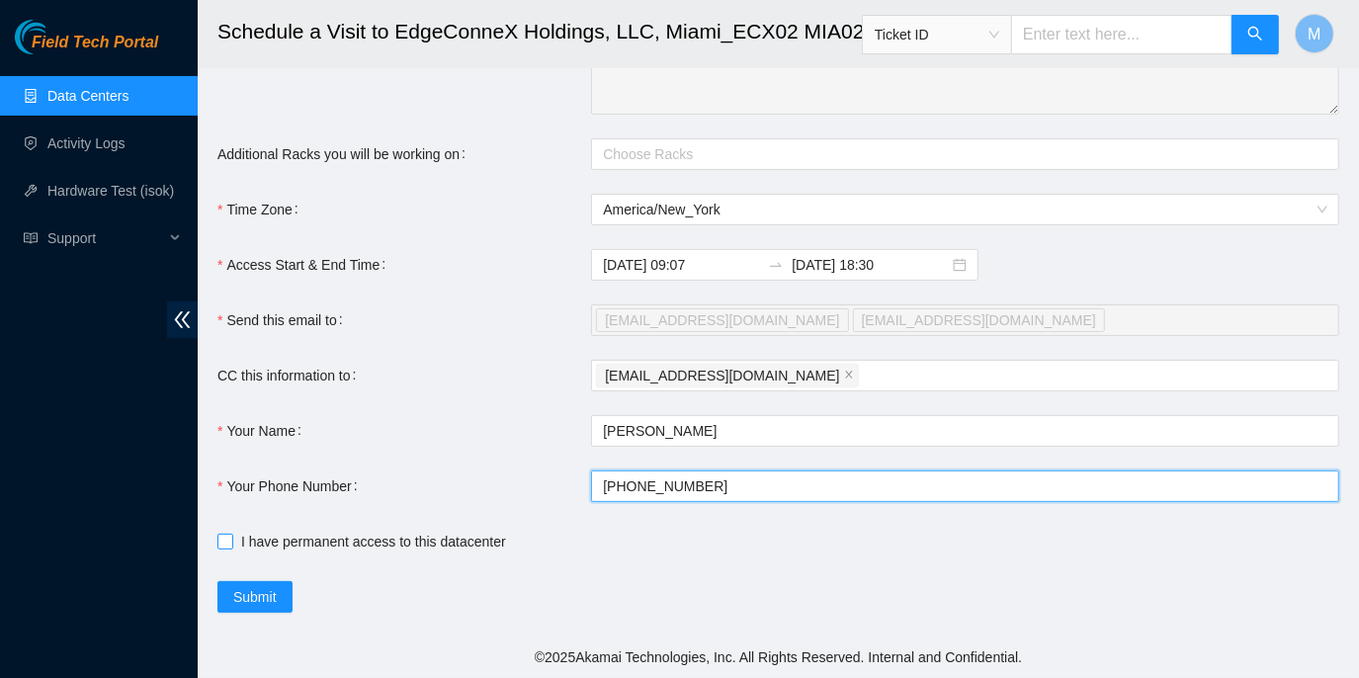
type input "+19546489558"
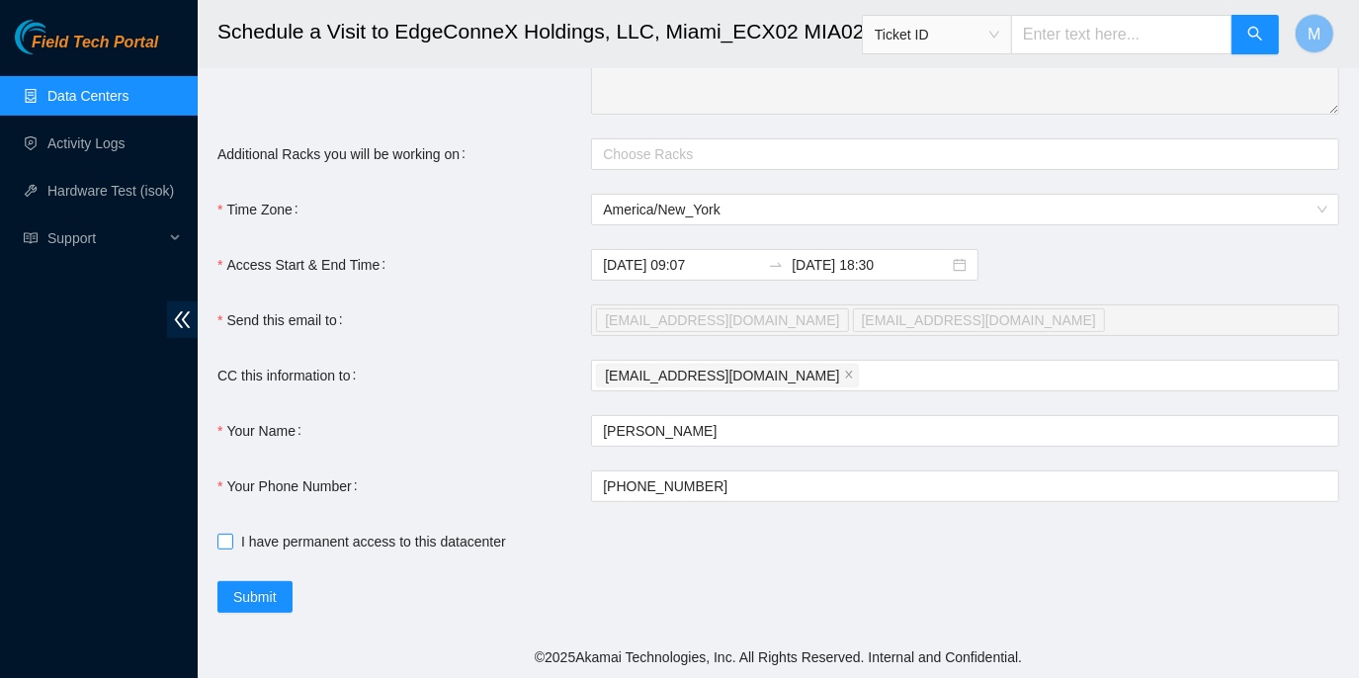
click at [227, 544] on input "I have permanent access to this datacenter" at bounding box center [224, 541] width 14 height 14
checkbox input "true"
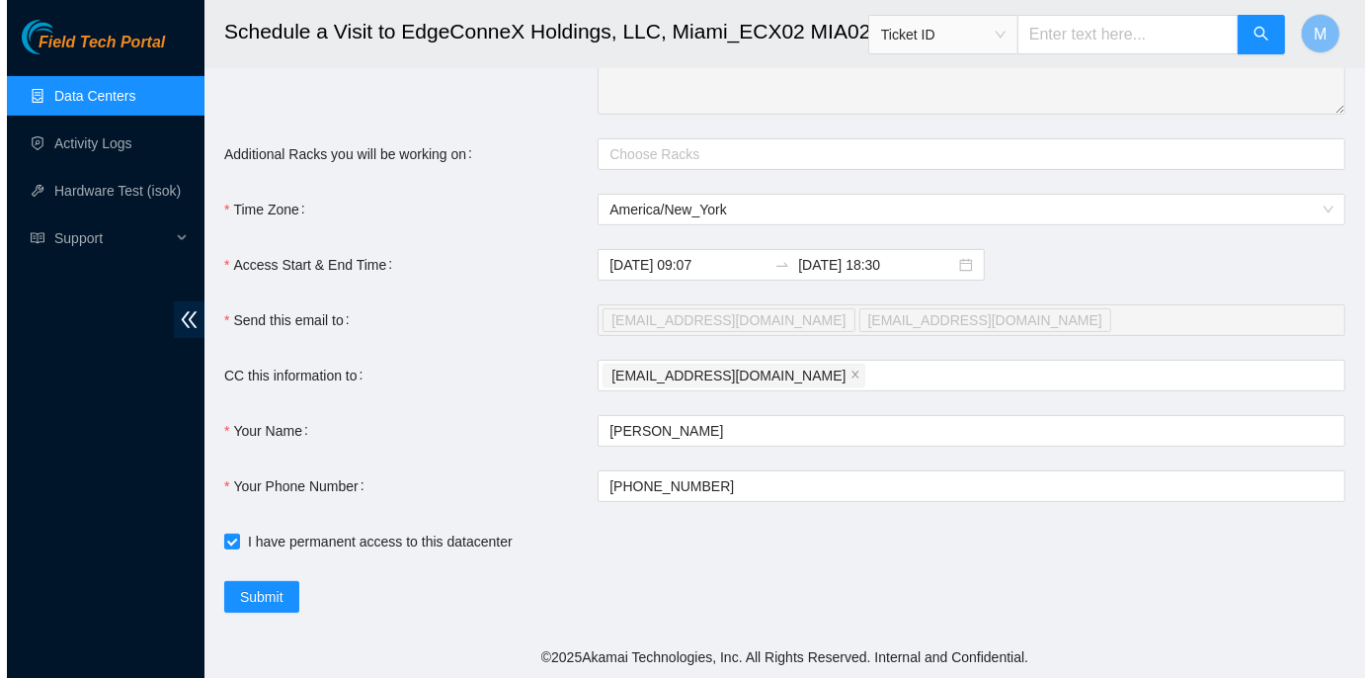
scroll to position [255, 0]
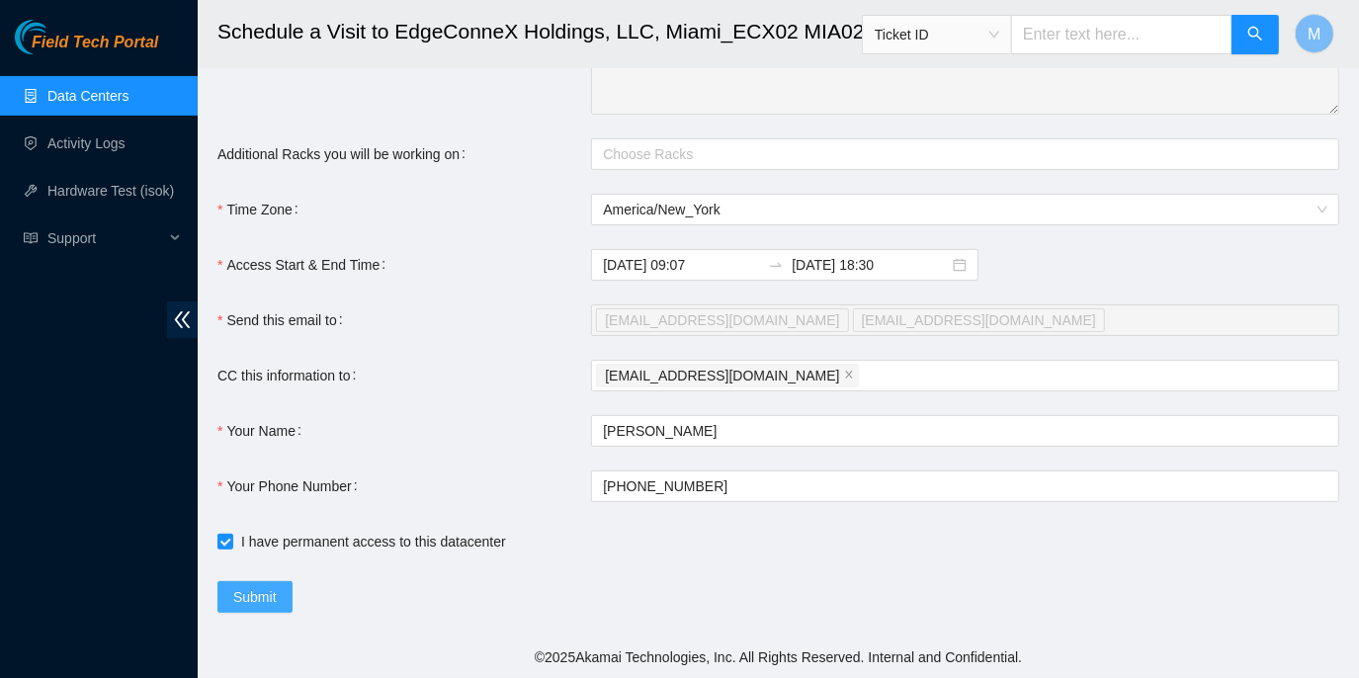
click at [266, 590] on span "Submit" at bounding box center [254, 597] width 43 height 22
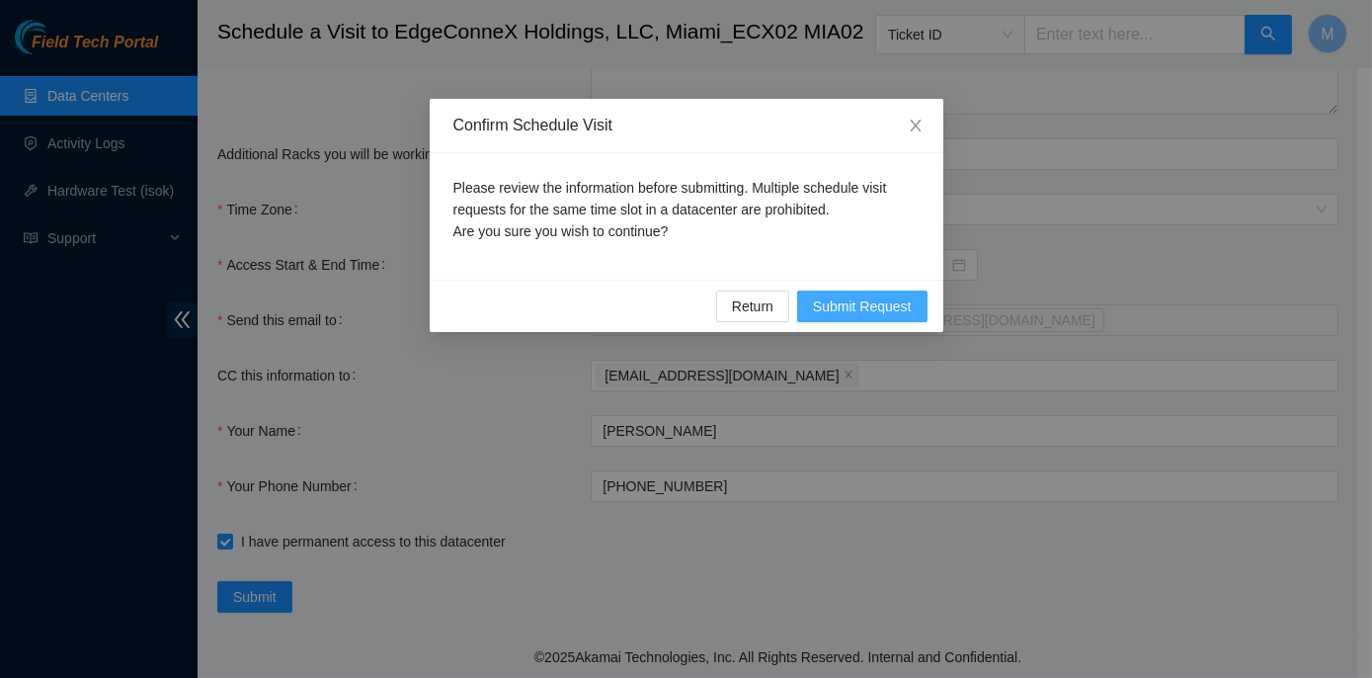
click at [832, 308] on span "Submit Request" at bounding box center [862, 306] width 99 height 22
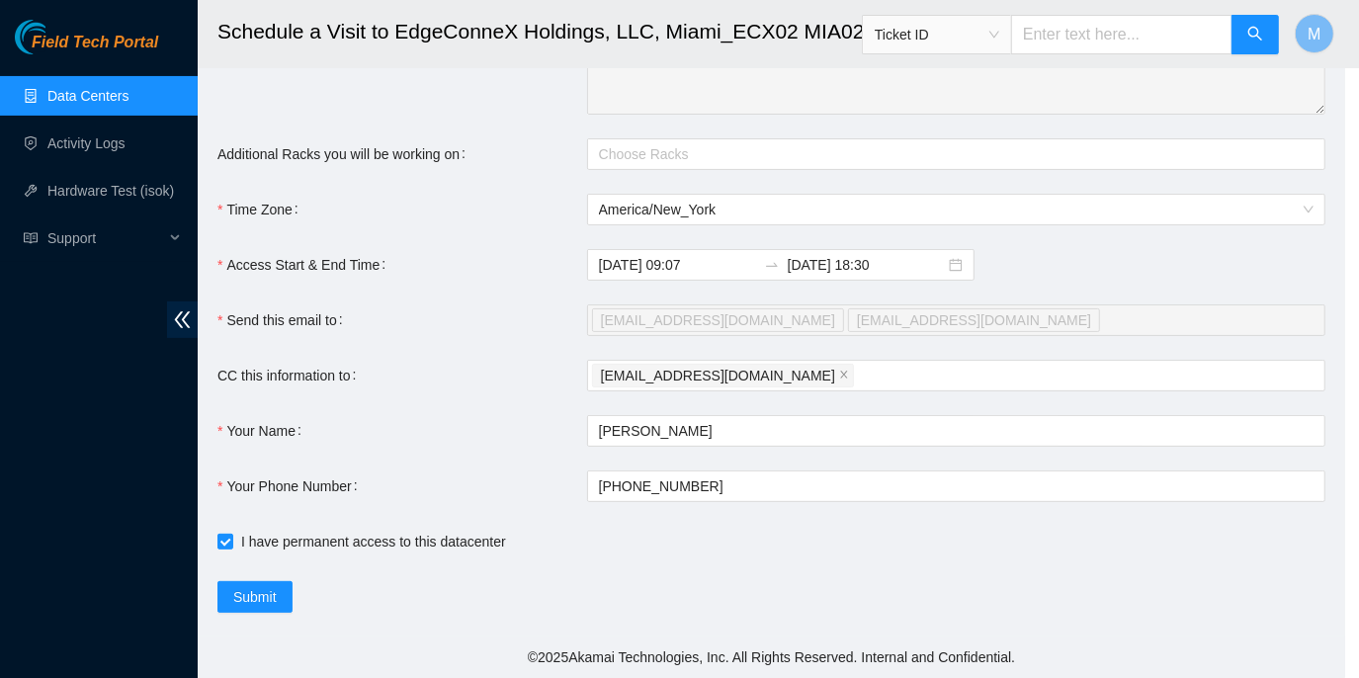
type input "2025-09-24 09:08"
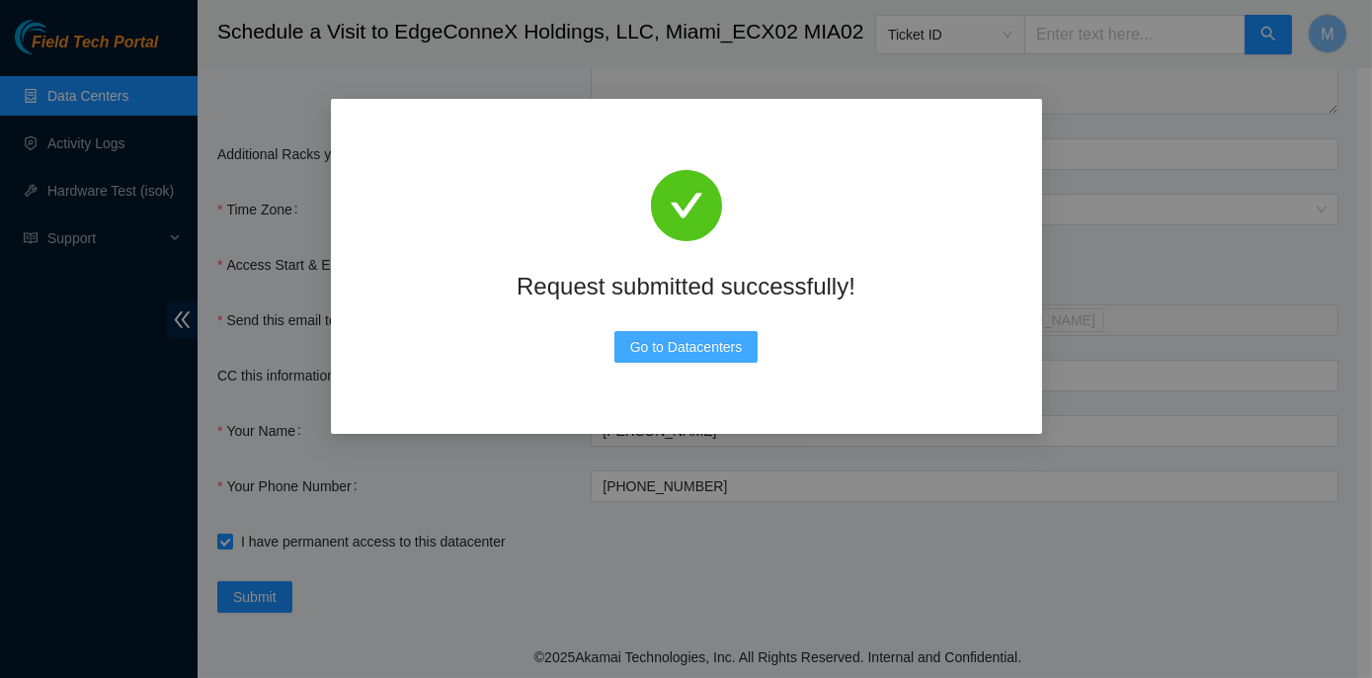
click at [696, 347] on span "Go to Datacenters" at bounding box center [686, 347] width 113 height 22
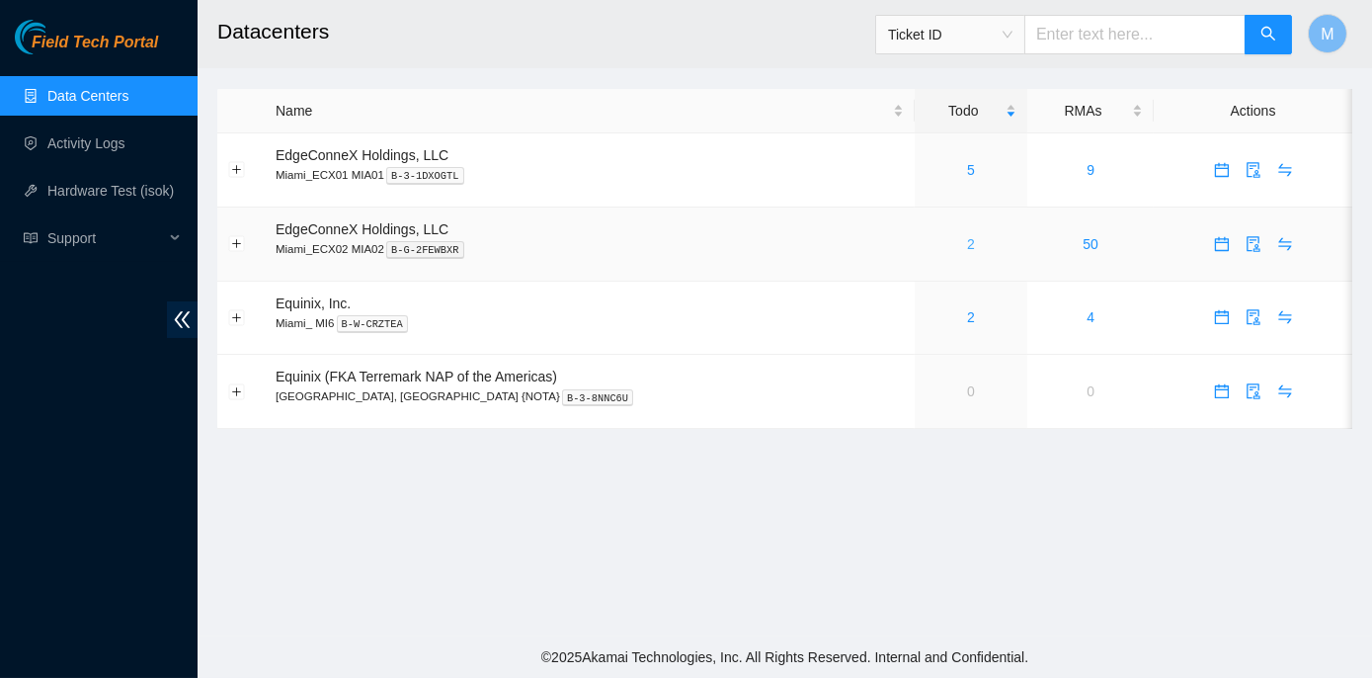
click at [967, 244] on link "2" at bounding box center [971, 244] width 8 height 16
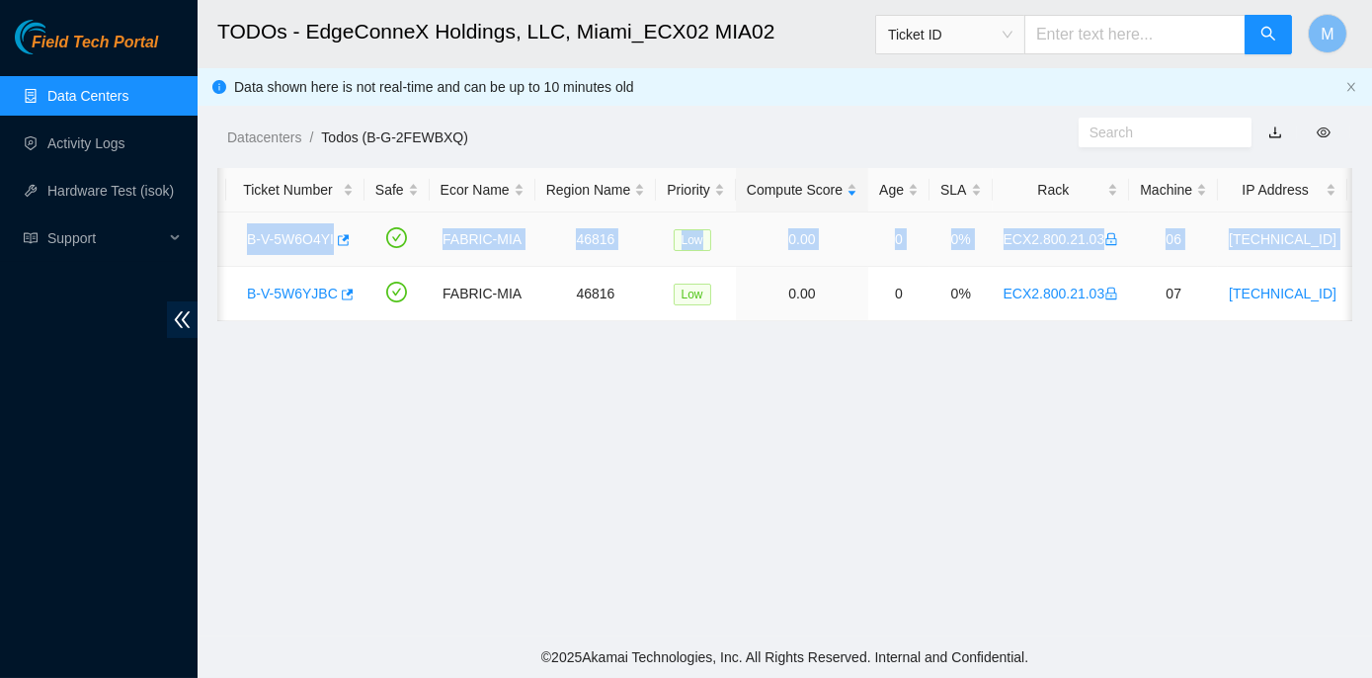
scroll to position [0, 453]
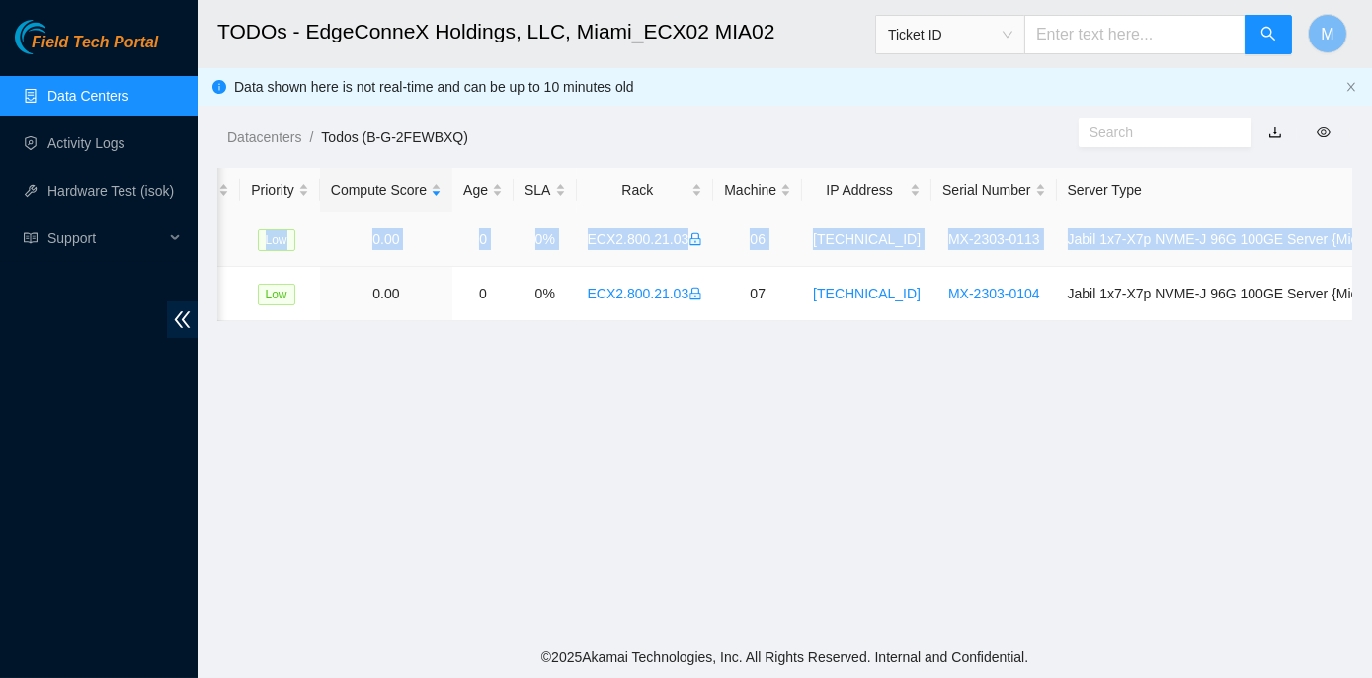
drag, startPoint x: 278, startPoint y: 234, endPoint x: 1351, endPoint y: 227, distance: 1073.0
click at [1351, 227] on tr "B-V-5W6O4YI FABRIC-MIA 46816 Low 0.00 0 0% ECX2.800.21.03 06 [TECHNICAL_ID] MX-…" at bounding box center [579, 239] width 1629 height 54
copy tr "B-V-5W6O4YI FABRIC-MIA 46816 Low 0.00 0 0% ECX2.800.21.03 06 [TECHNICAL_ID] MX-…"
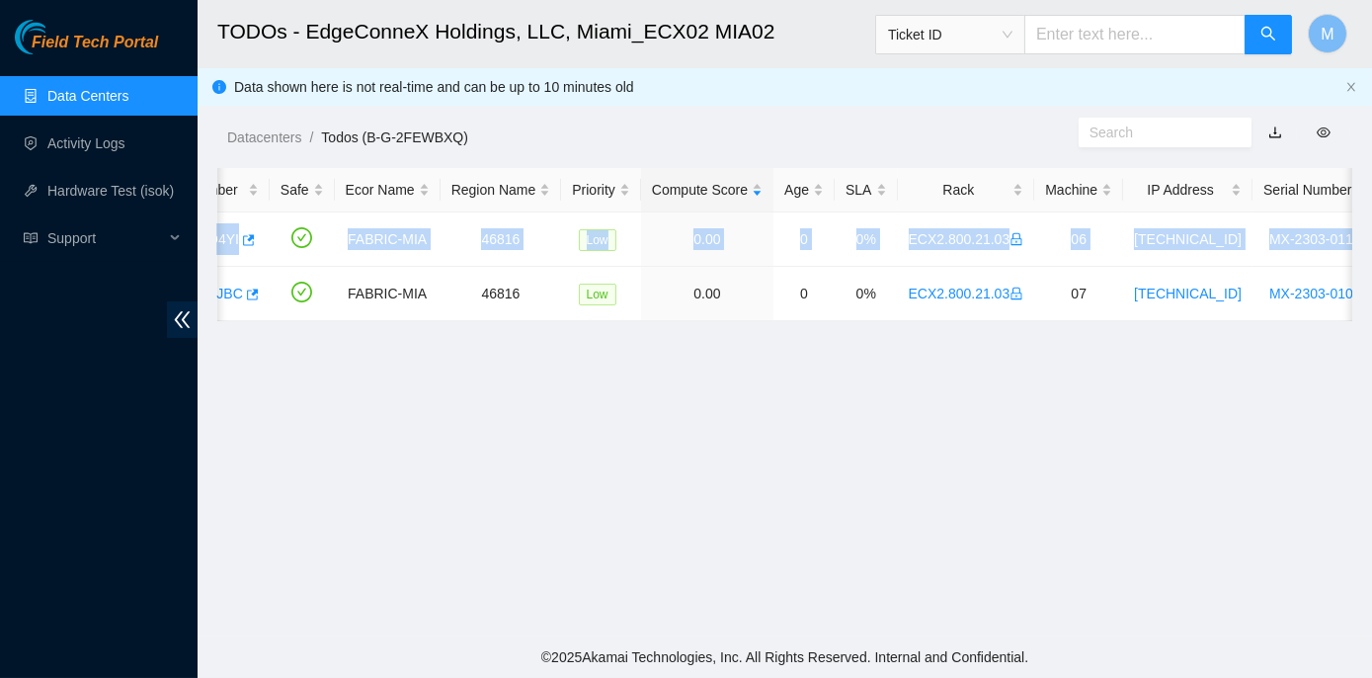
scroll to position [0, 0]
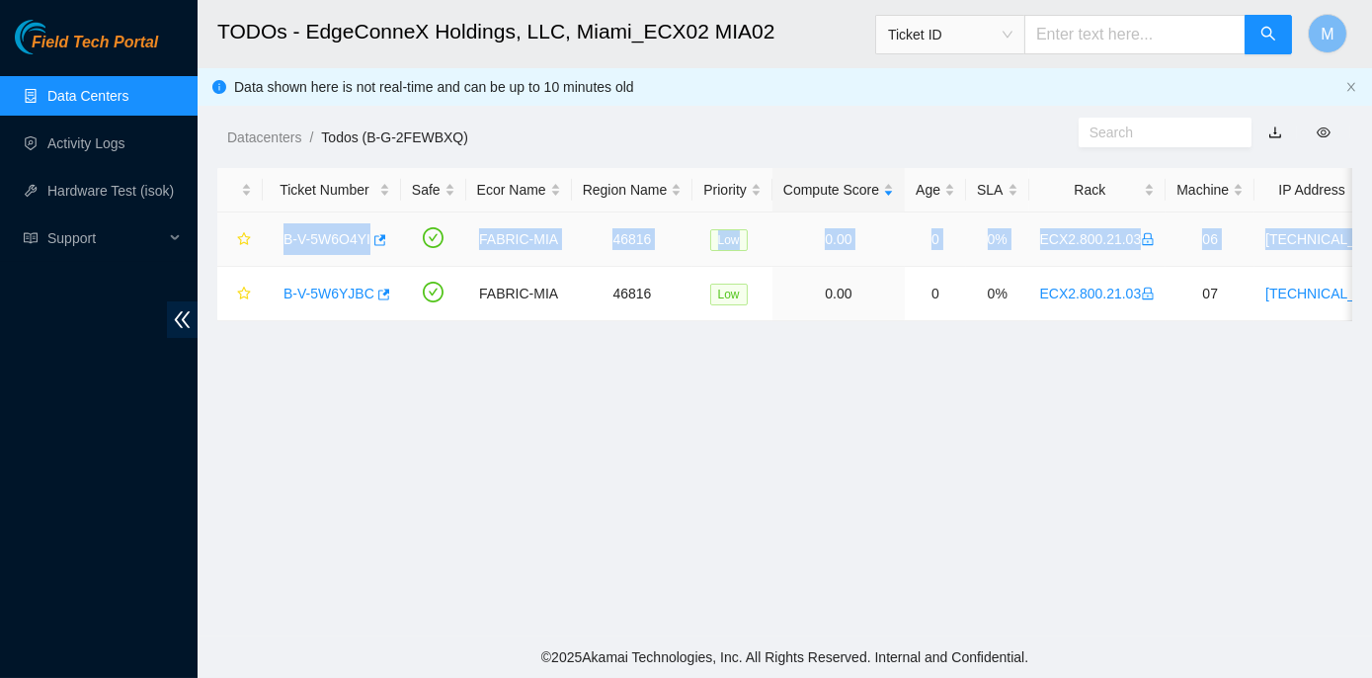
copy tr "B-V-5W6O4YI FABRIC-MIA 46816 Low 0.00 0 0% ECX2.800.21.03 06 [TECHNICAL_ID] MX-…"
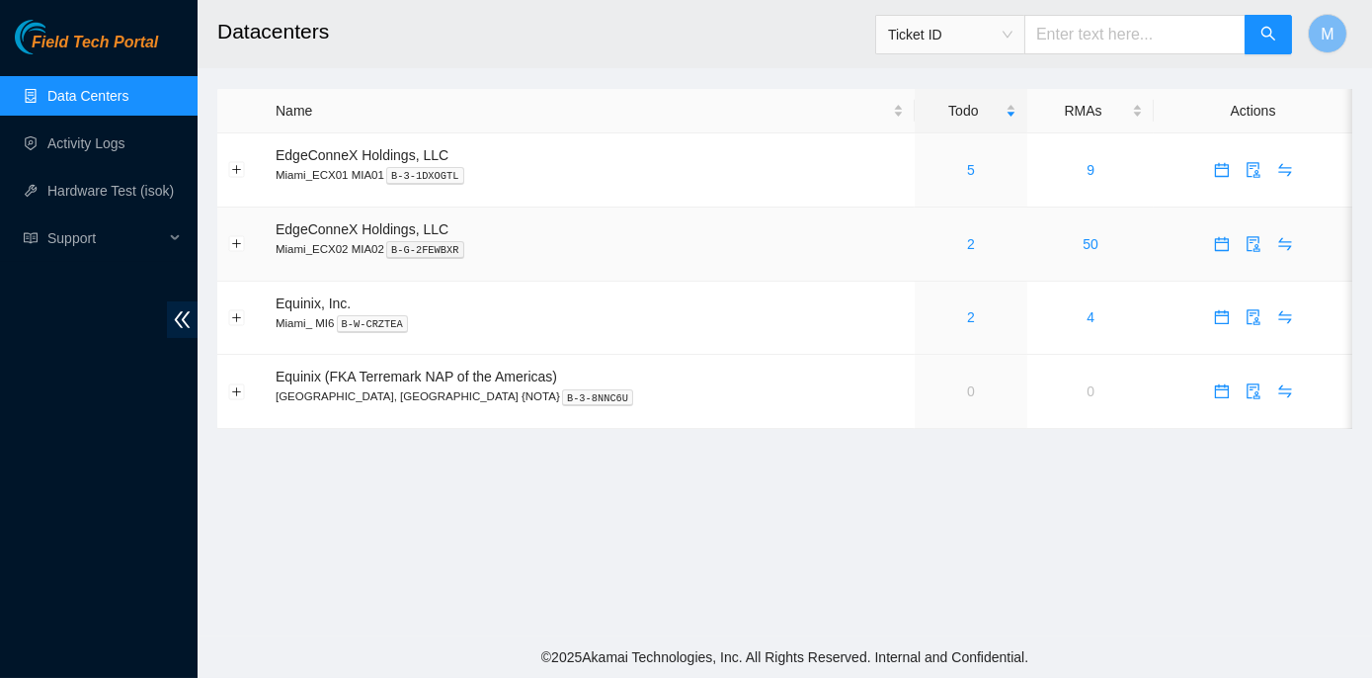
click at [926, 242] on div "2" at bounding box center [972, 244] width 92 height 22
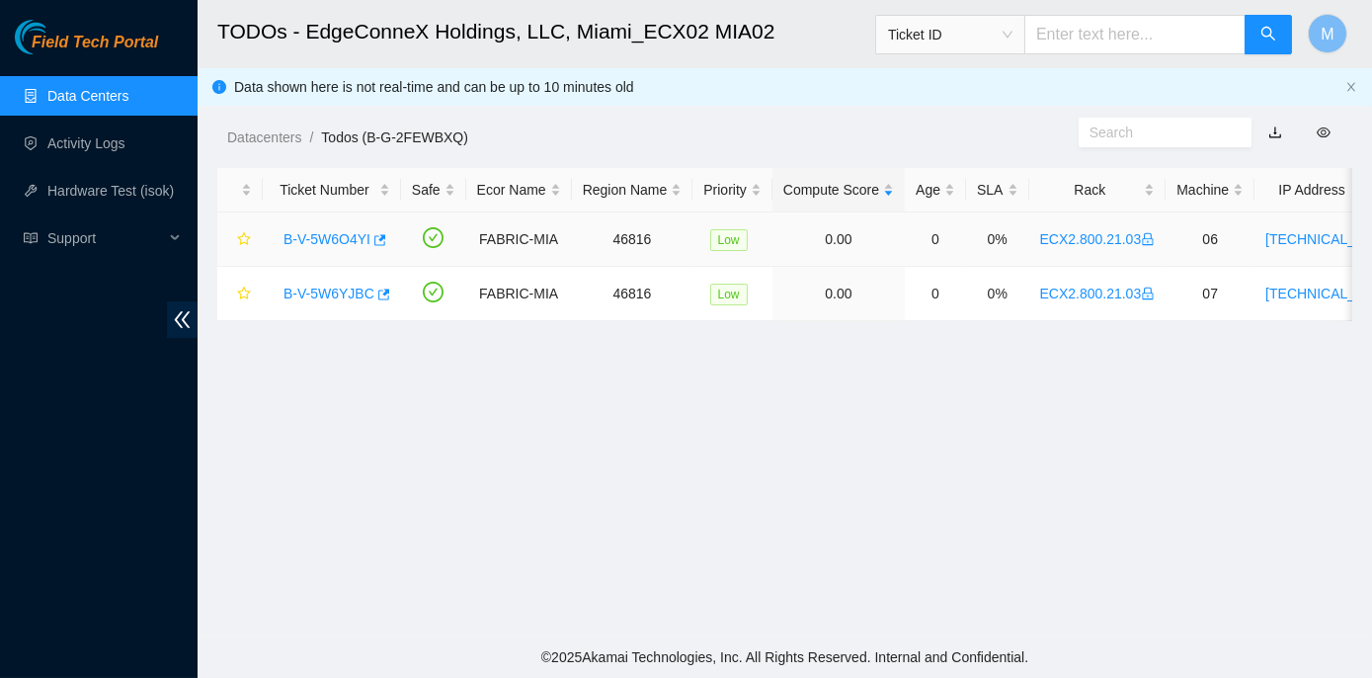
click at [300, 239] on link "B-V-5W6O4YI" at bounding box center [327, 239] width 87 height 16
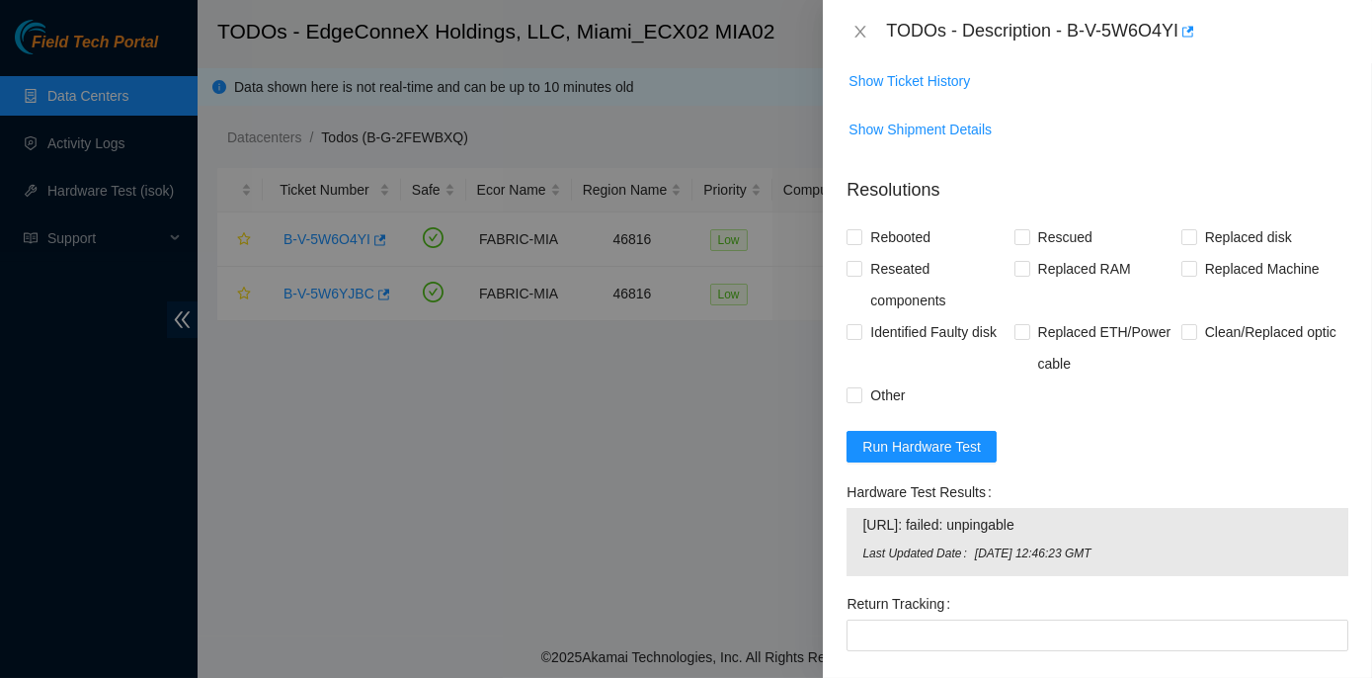
scroll to position [898, 0]
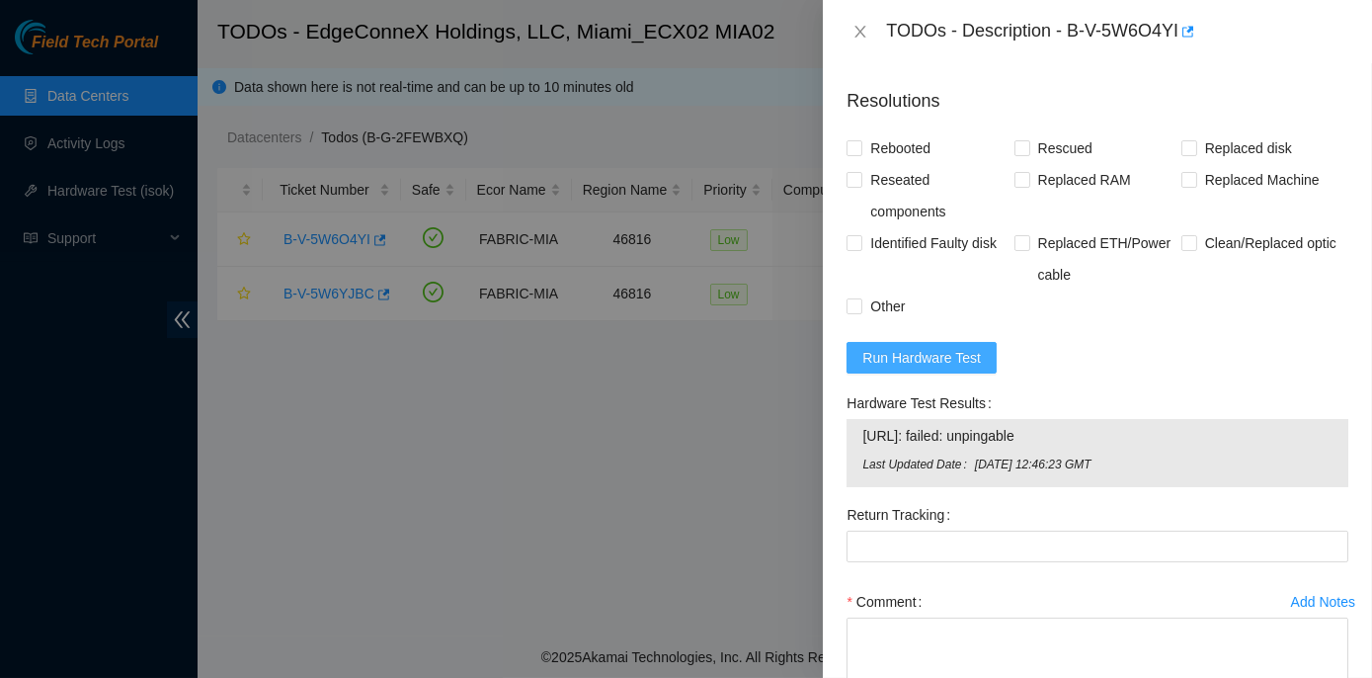
click at [887, 369] on span "Run Hardware Test" at bounding box center [922, 358] width 119 height 22
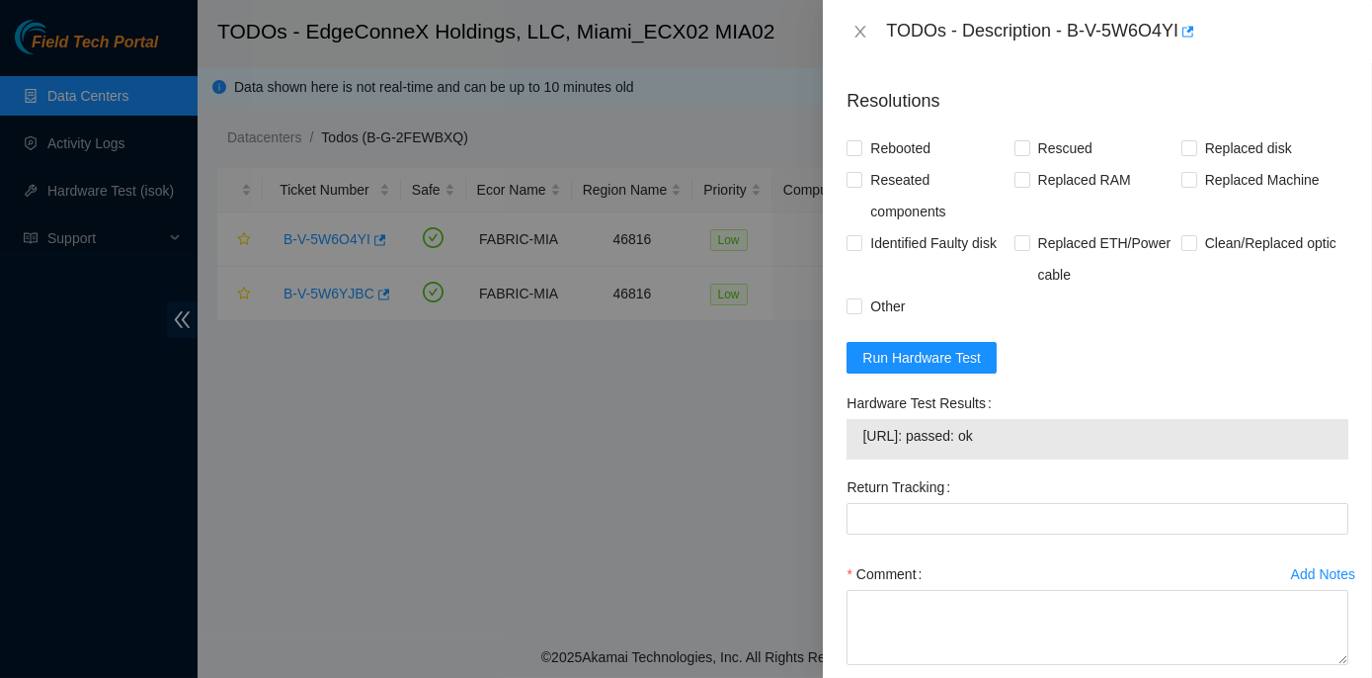
drag, startPoint x: 838, startPoint y: 435, endPoint x: 1053, endPoint y: 481, distance: 220.3
click at [1053, 481] on div "Problem Type Hardware Sub Type Tier 1 - Secure Rack Number ECX2.800.21.03 Machi…" at bounding box center [1097, 370] width 549 height 615
copy div "Hardware Test Results [URL]: passed: ok"
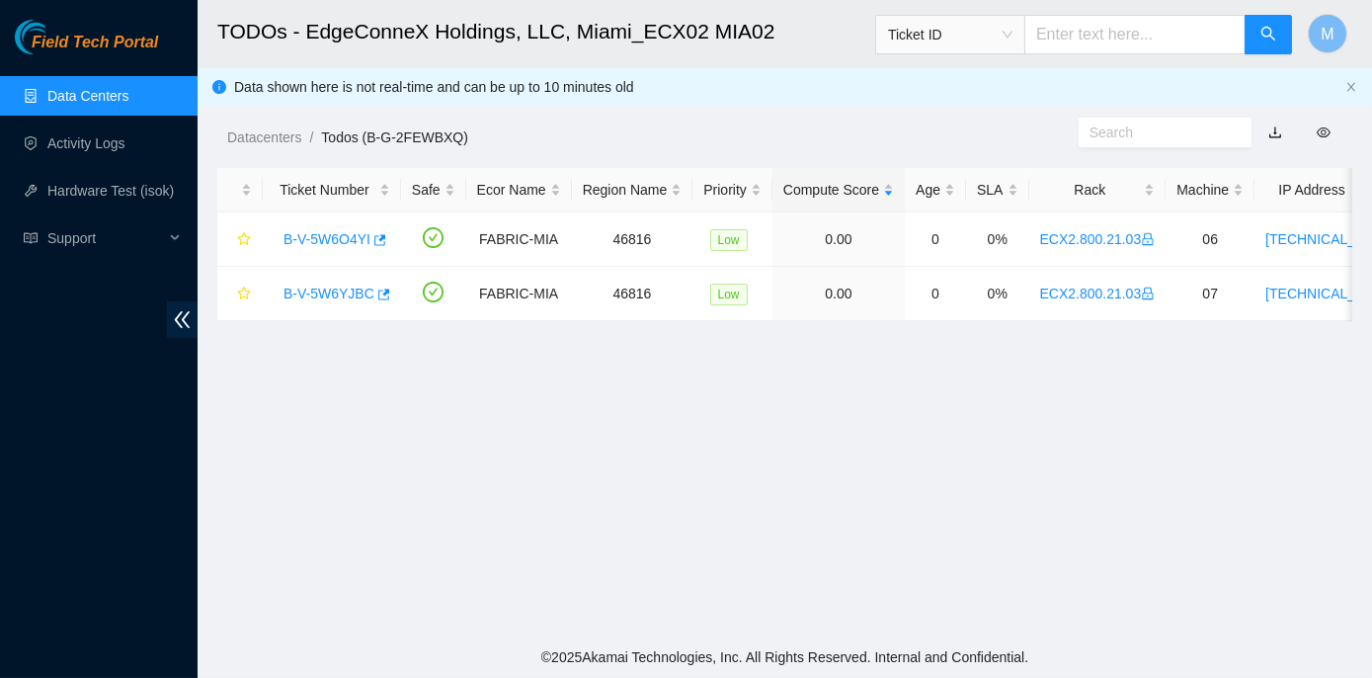
click at [306, 392] on main "TODOs - EdgeConneX Holdings, LLC, [GEOGRAPHIC_DATA] MIA02 Ticket ID M Data show…" at bounding box center [785, 318] width 1175 height 636
click at [313, 289] on link "B-V-5W6YJBC" at bounding box center [329, 294] width 91 height 16
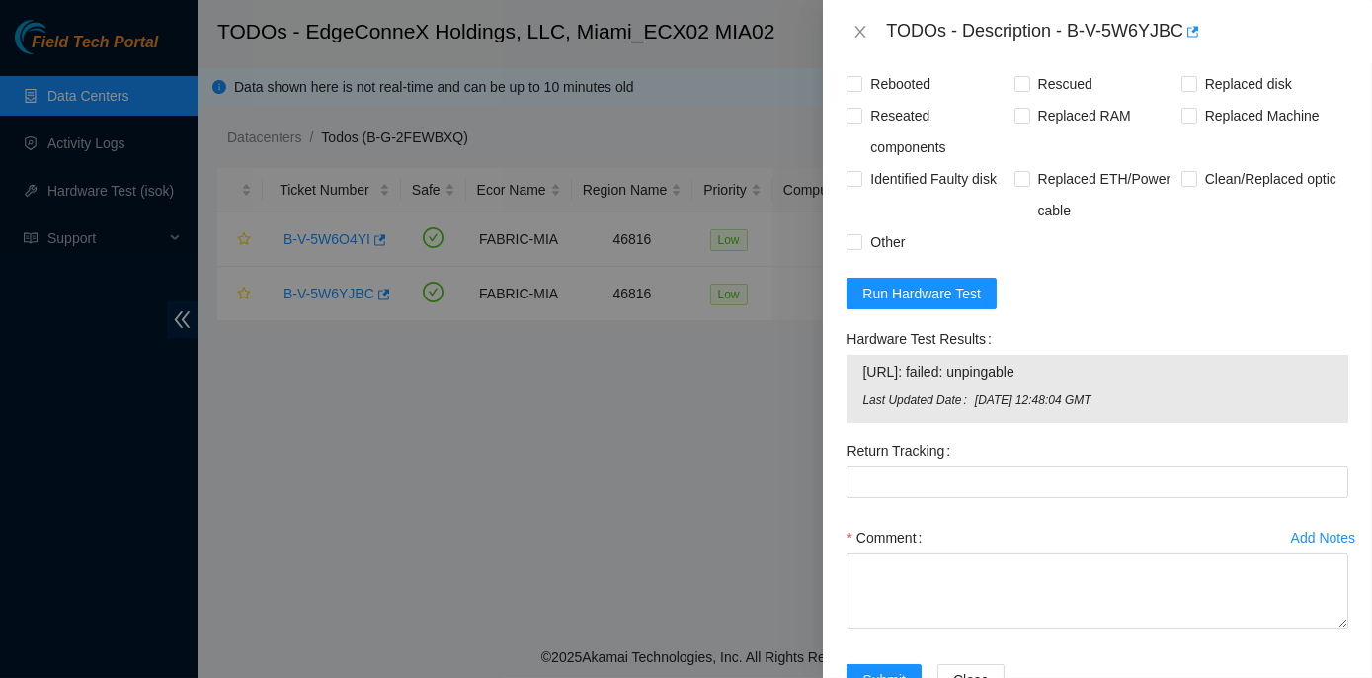
scroll to position [1067, 0]
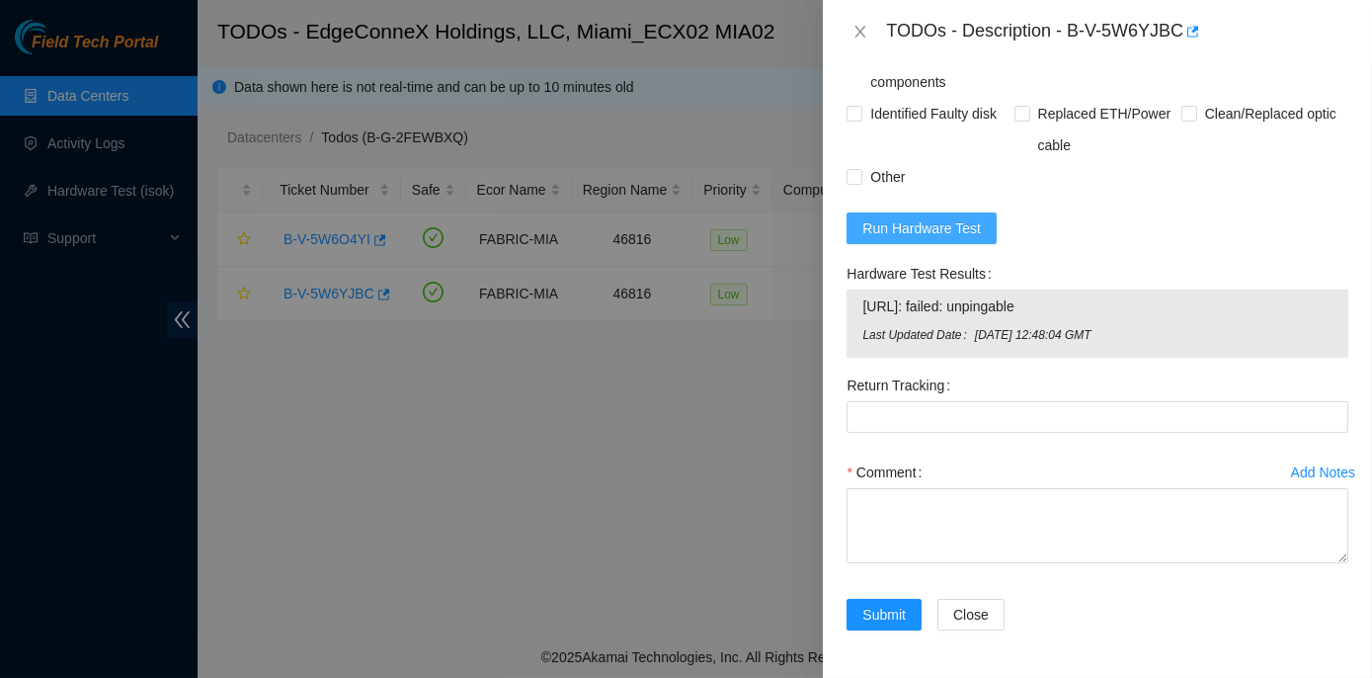
click at [911, 235] on span "Run Hardware Test" at bounding box center [922, 228] width 119 height 22
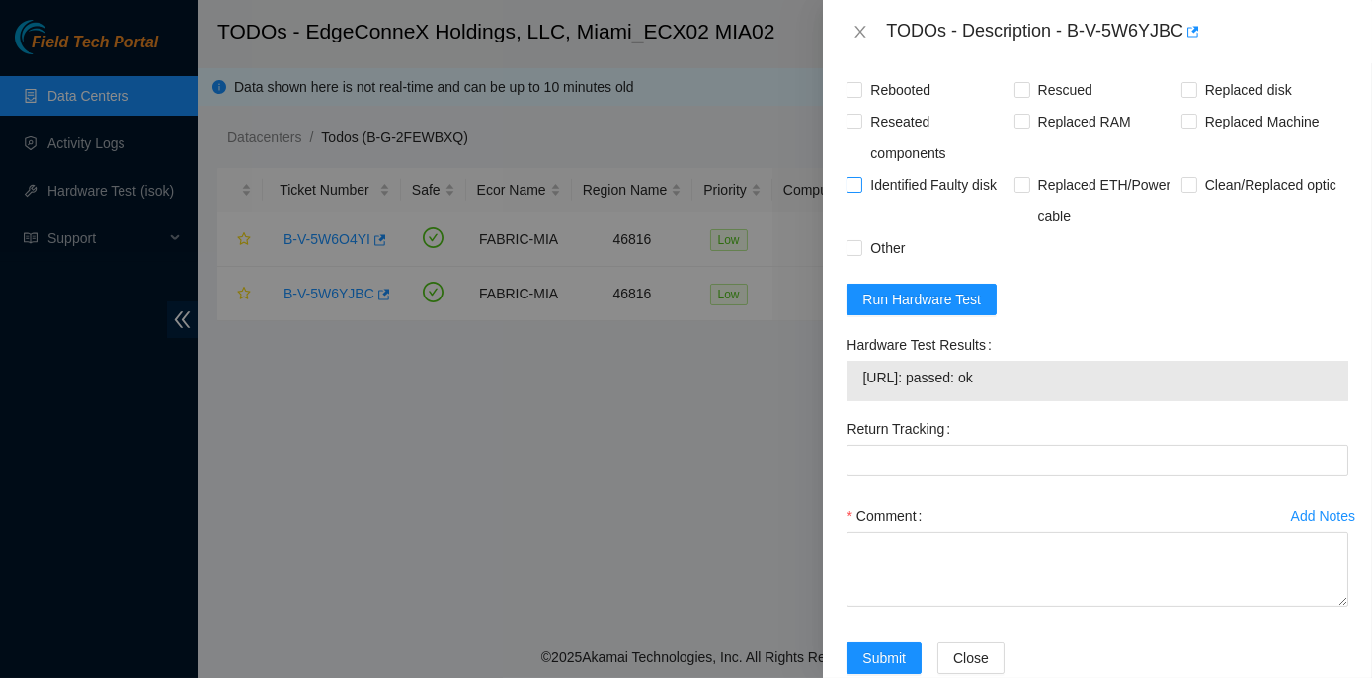
scroll to position [1040, 0]
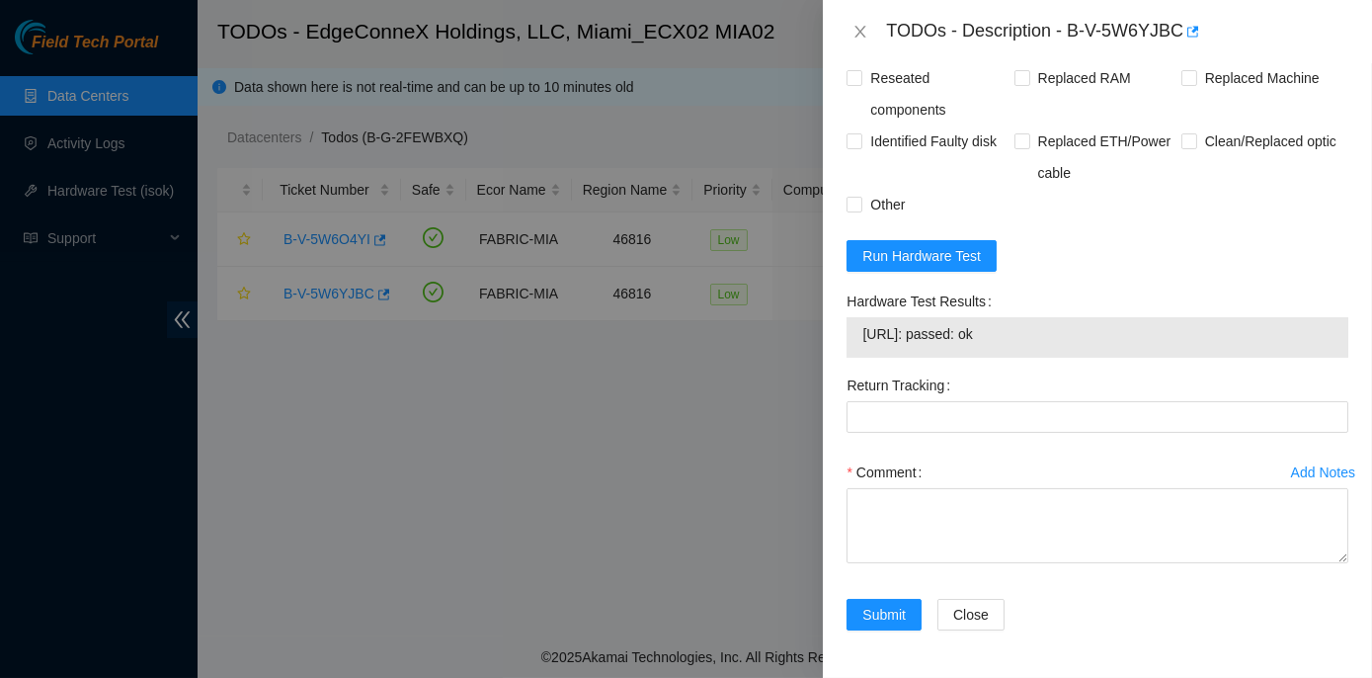
drag, startPoint x: 840, startPoint y: 298, endPoint x: 1038, endPoint y: 340, distance: 202.9
click at [1038, 340] on div "Hardware Test Results [URL]: passed: ok" at bounding box center [1098, 328] width 518 height 84
copy div "Hardware Test Results [URL]: passed: ok"
